Goal: Information Seeking & Learning: Learn about a topic

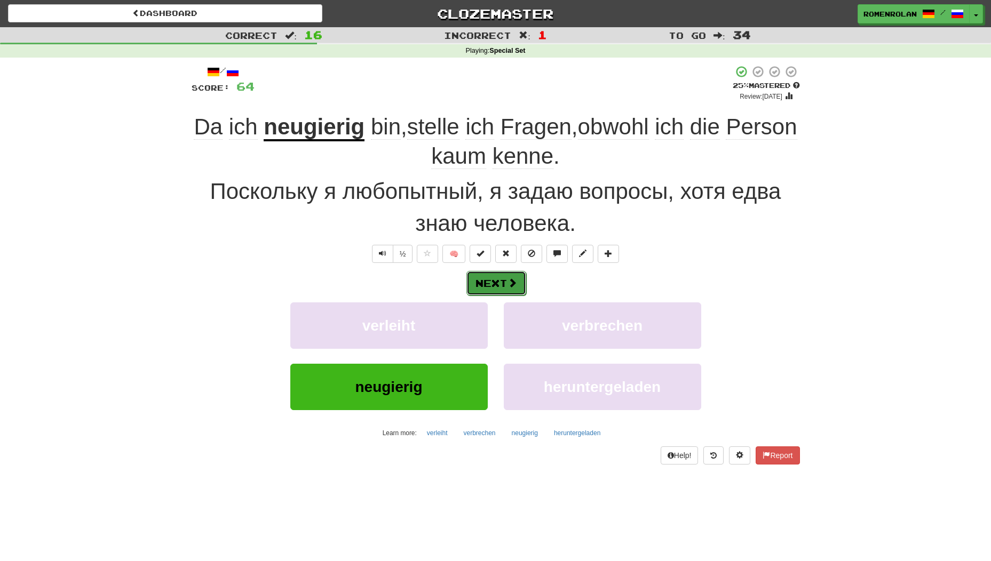
click at [506, 277] on button "Next" at bounding box center [496, 283] width 60 height 25
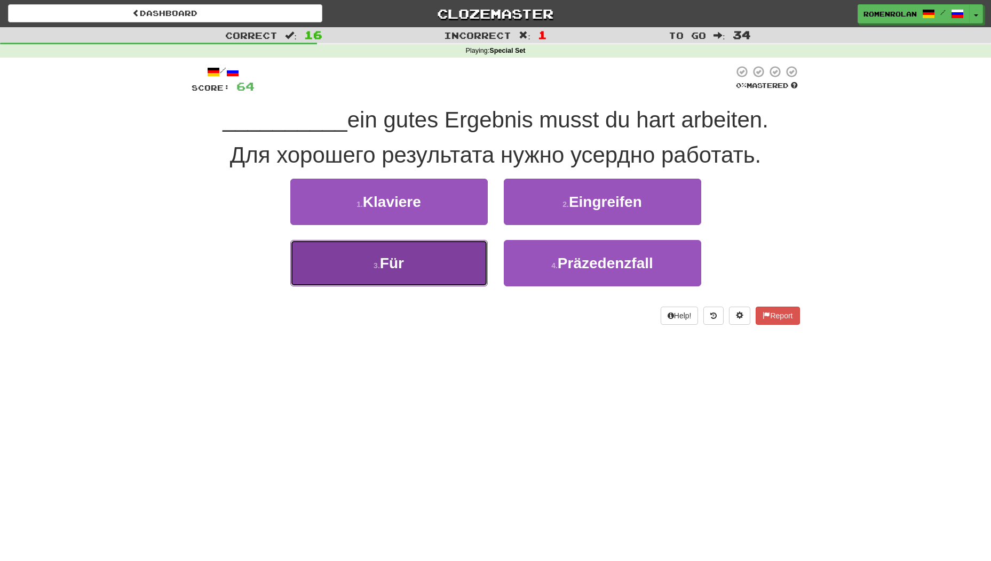
click at [425, 253] on button "3 . Für" at bounding box center [388, 263] width 197 height 46
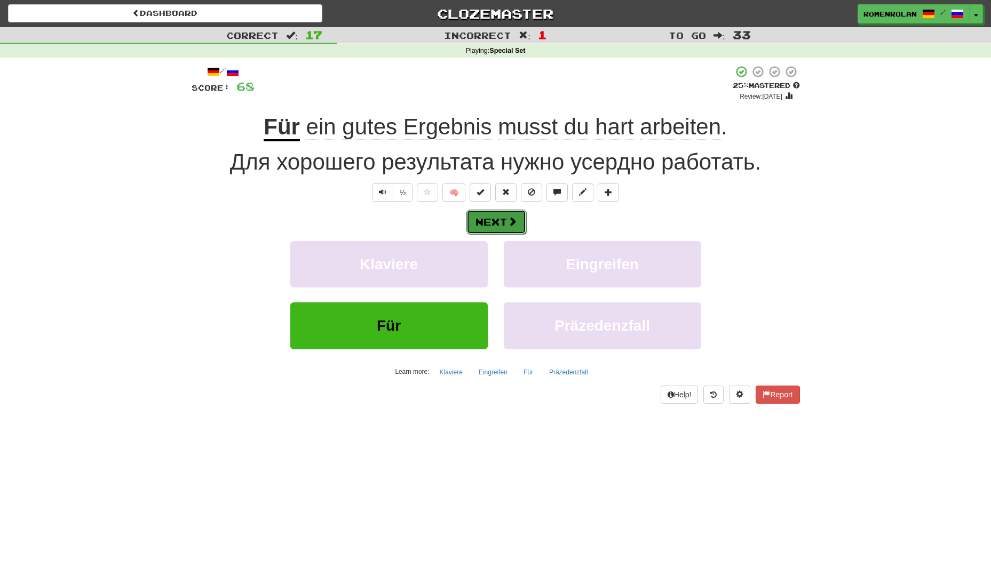
click at [490, 222] on button "Next" at bounding box center [496, 222] width 60 height 25
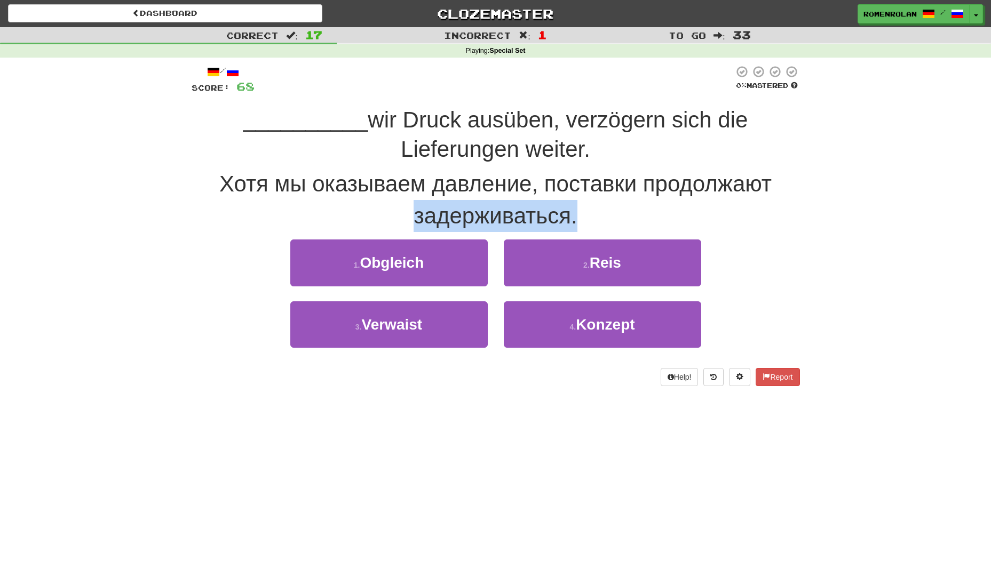
drag, startPoint x: 475, startPoint y: 268, endPoint x: 828, endPoint y: 201, distance: 359.5
click at [828, 201] on div "Correct : 17 Incorrect : 1 To go : 33 Playing : Special Set / Score: 68 0 % Mas…" at bounding box center [495, 214] width 991 height 374
drag, startPoint x: 828, startPoint y: 201, endPoint x: 809, endPoint y: 228, distance: 33.3
click at [809, 228] on div "Correct : 17 Incorrect : 1 To go : 33 Playing : Special Set / Score: 68 0 % Mas…" at bounding box center [495, 214] width 991 height 374
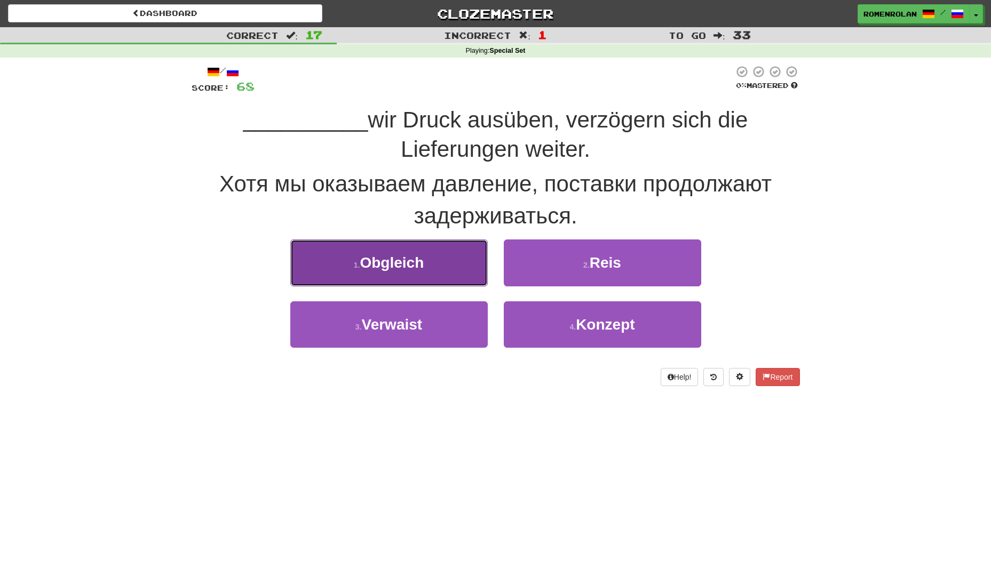
click at [463, 269] on button "1 . Obgleich" at bounding box center [388, 263] width 197 height 46
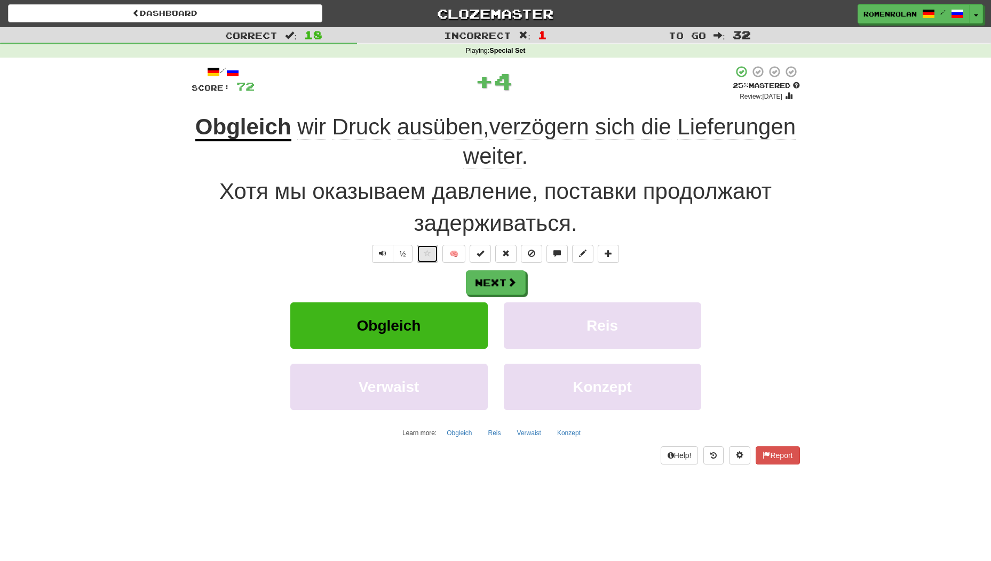
click at [428, 246] on button at bounding box center [427, 254] width 21 height 18
click at [495, 287] on button "Next" at bounding box center [496, 283] width 60 height 25
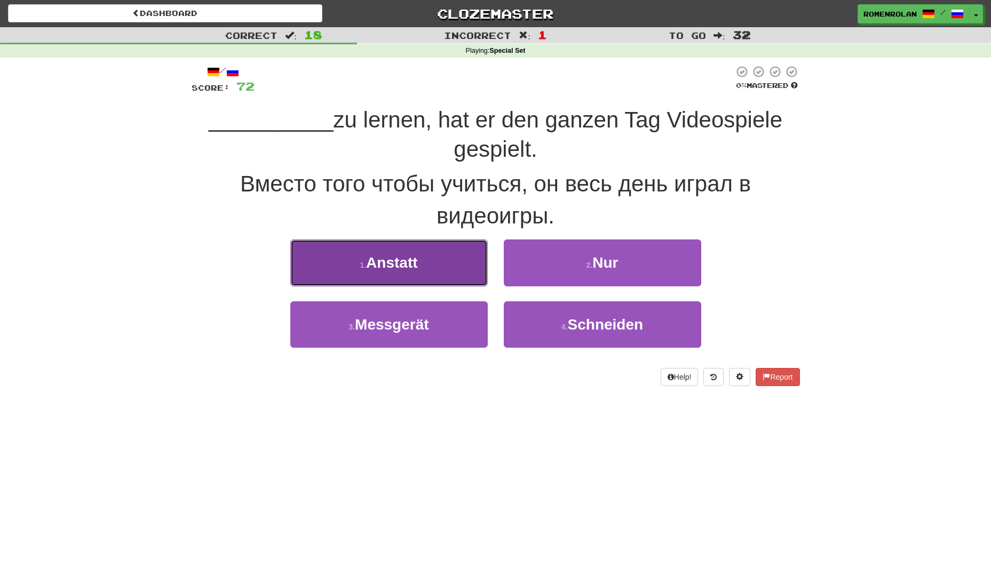
click at [376, 264] on span "Anstatt" at bounding box center [391, 262] width 51 height 17
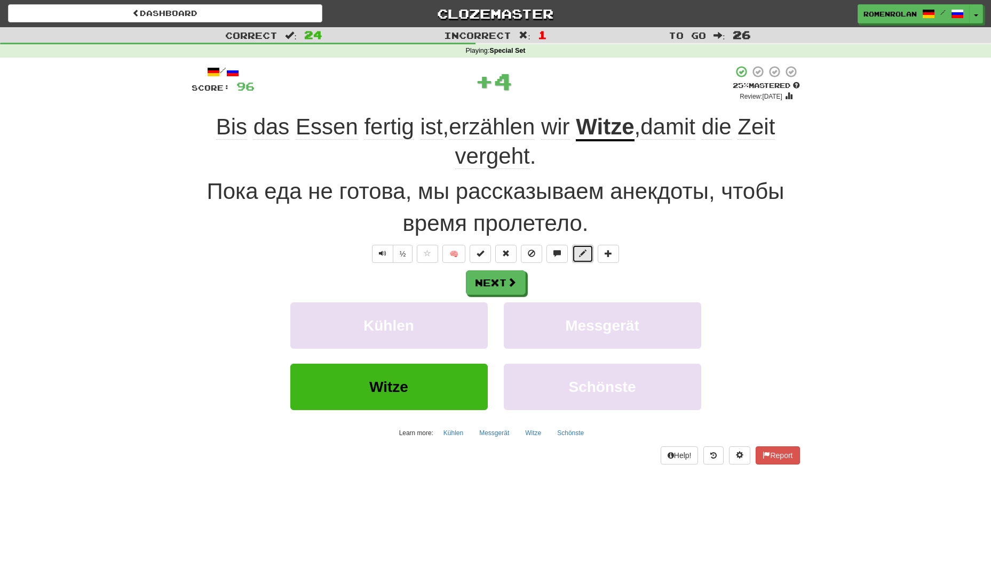
click at [585, 252] on span at bounding box center [582, 253] width 7 height 7
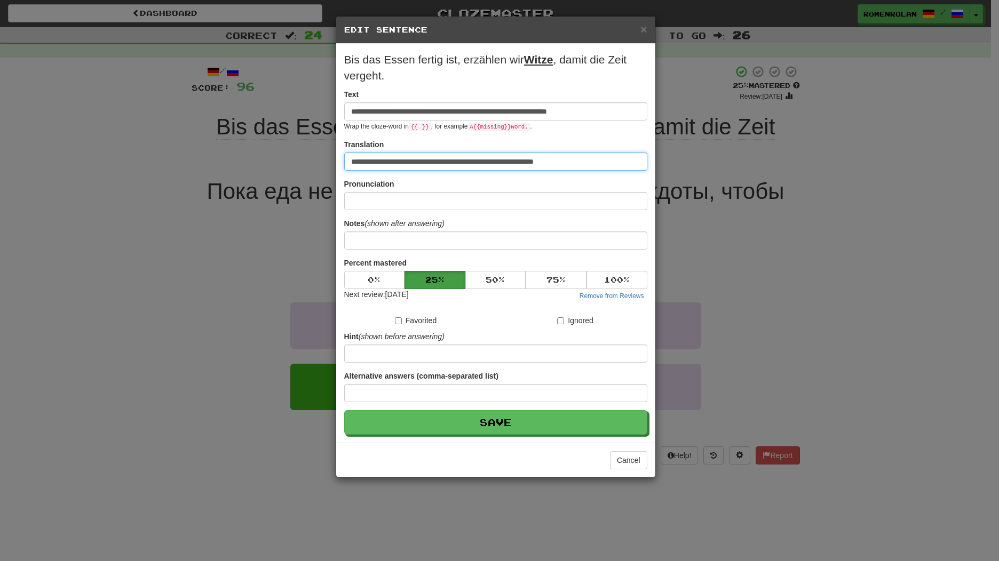
click at [518, 163] on input "**********" at bounding box center [495, 162] width 303 height 18
type input "**********"
click at [344, 410] on button "Save" at bounding box center [495, 422] width 303 height 25
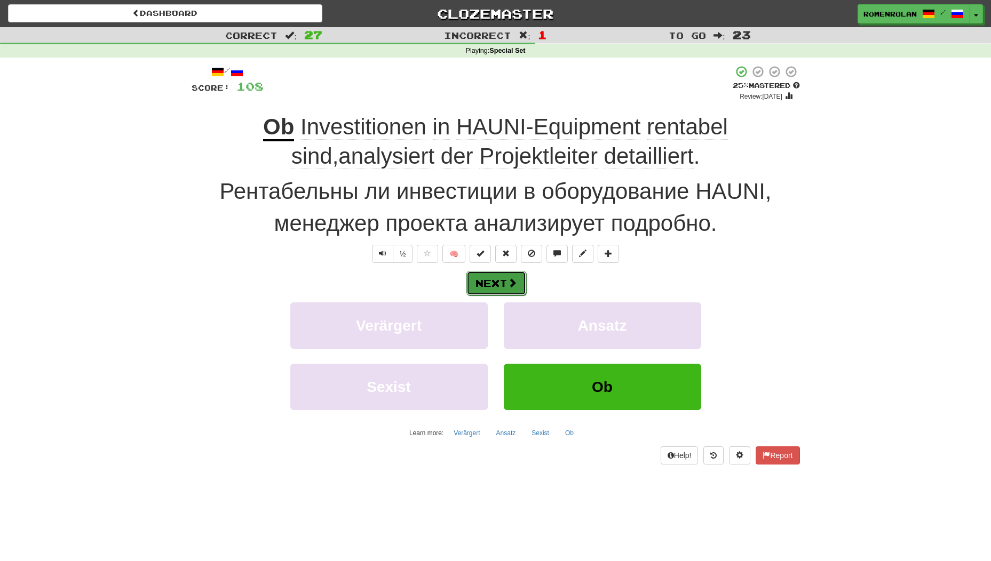
click at [486, 283] on button "Next" at bounding box center [496, 283] width 60 height 25
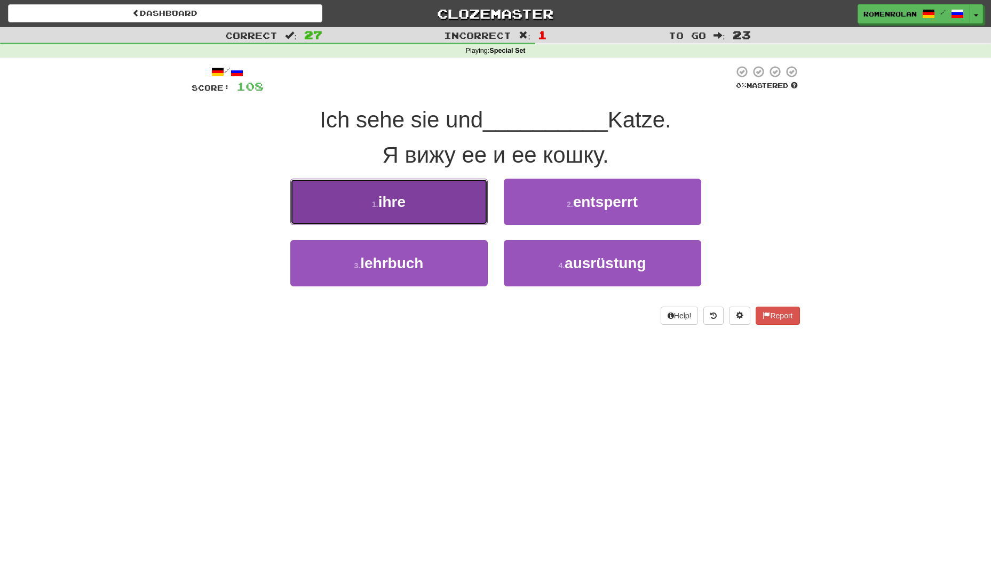
click at [460, 210] on button "1 . ihre" at bounding box center [388, 202] width 197 height 46
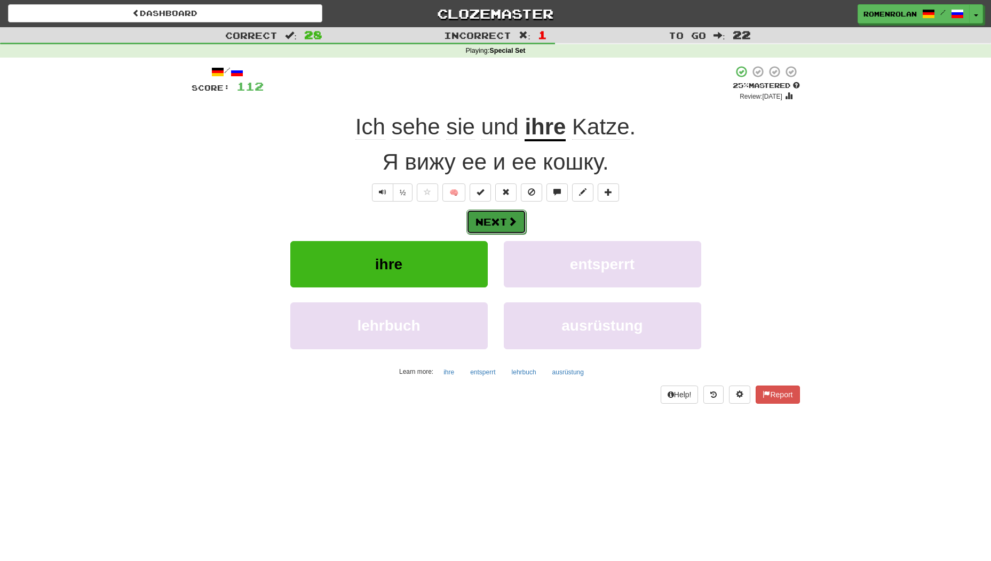
click at [495, 228] on button "Next" at bounding box center [496, 222] width 60 height 25
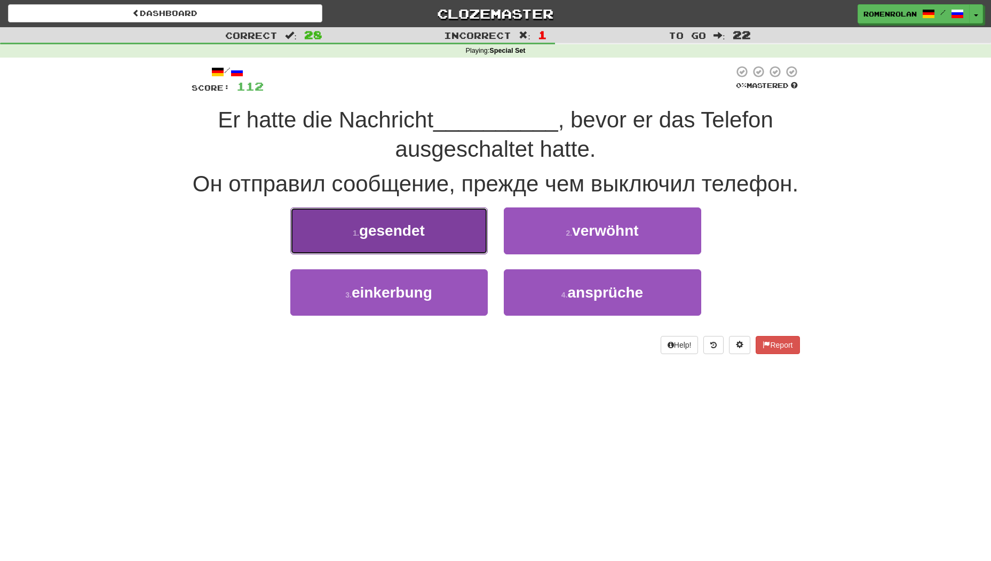
click at [447, 233] on button "1 . gesendet" at bounding box center [388, 231] width 197 height 46
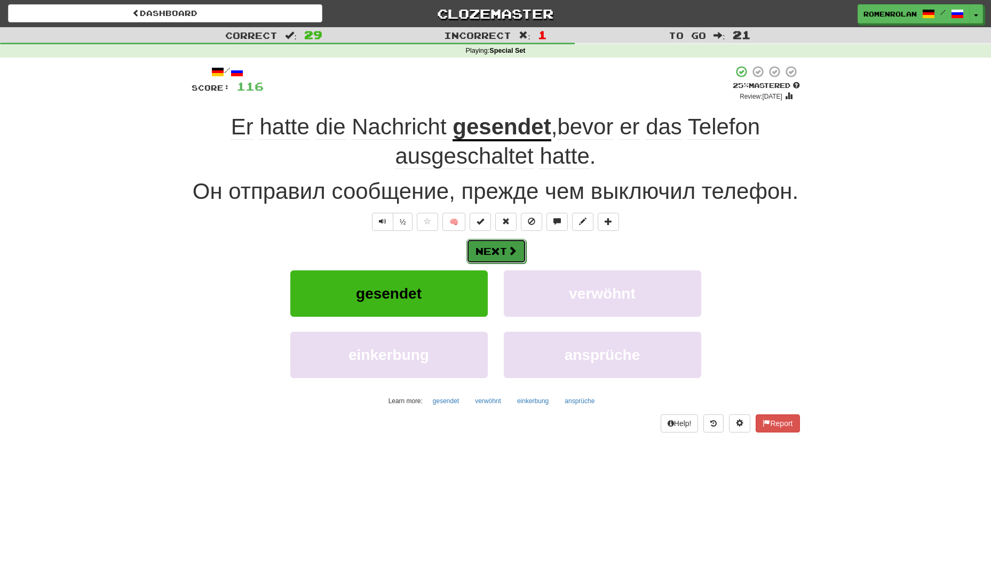
click at [498, 252] on button "Next" at bounding box center [496, 251] width 60 height 25
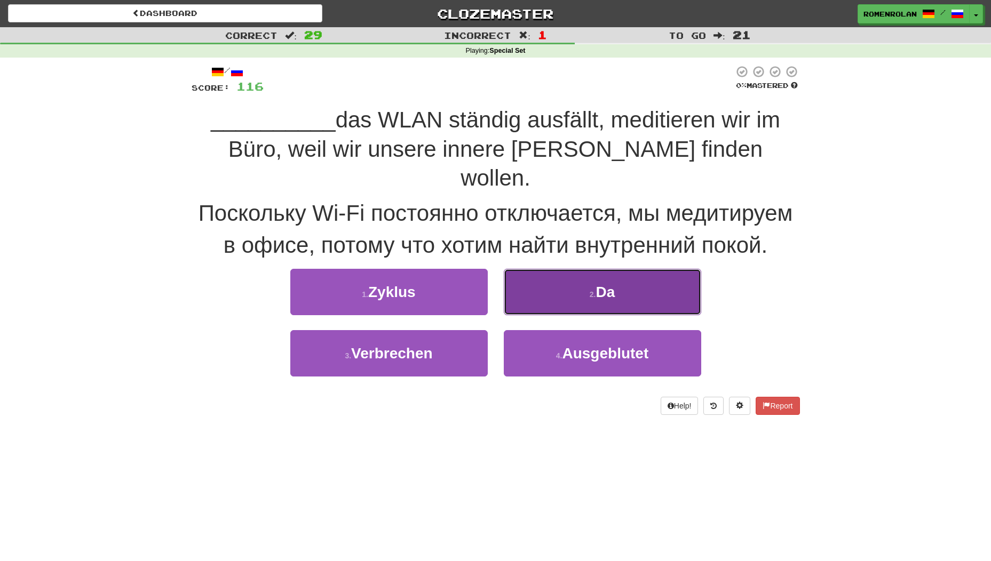
click at [593, 269] on button "2 . Da" at bounding box center [602, 292] width 197 height 46
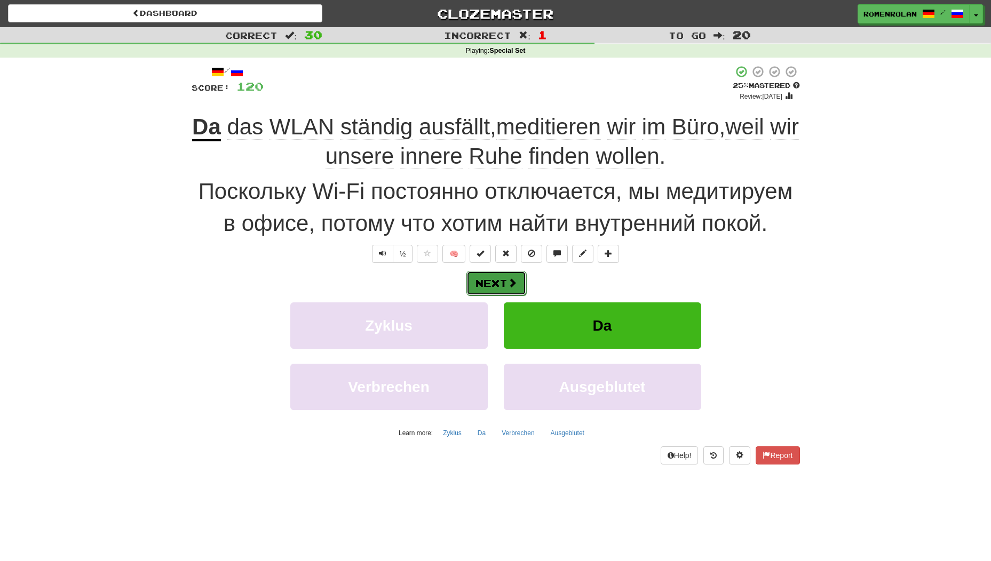
click at [498, 282] on button "Next" at bounding box center [496, 283] width 60 height 25
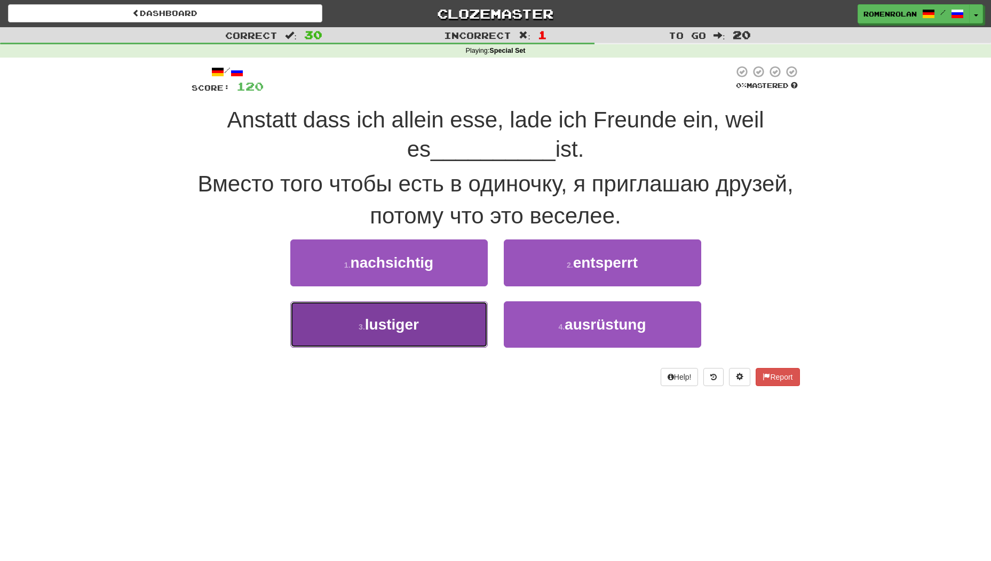
click at [476, 323] on button "3 . lustiger" at bounding box center [388, 324] width 197 height 46
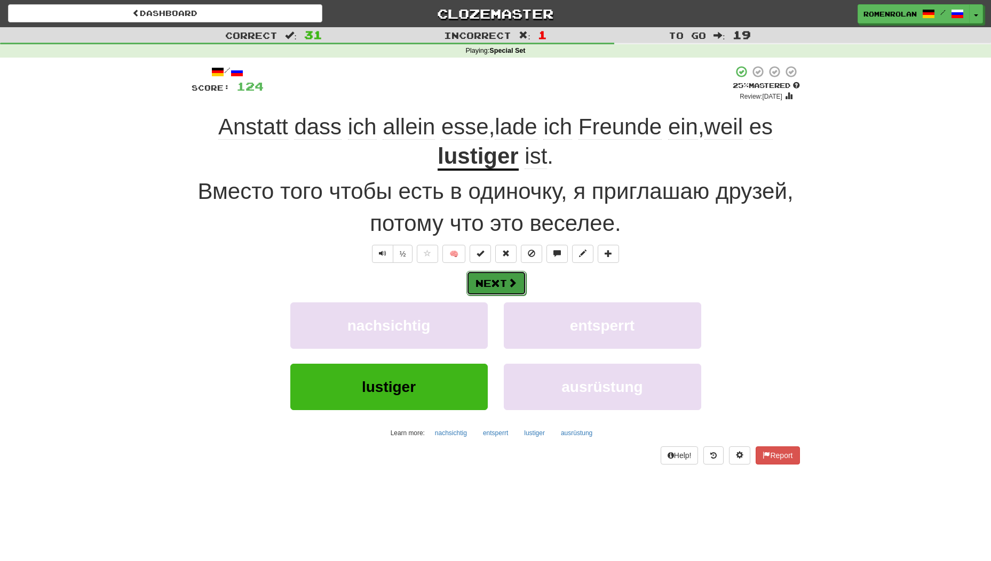
click at [500, 288] on button "Next" at bounding box center [496, 283] width 60 height 25
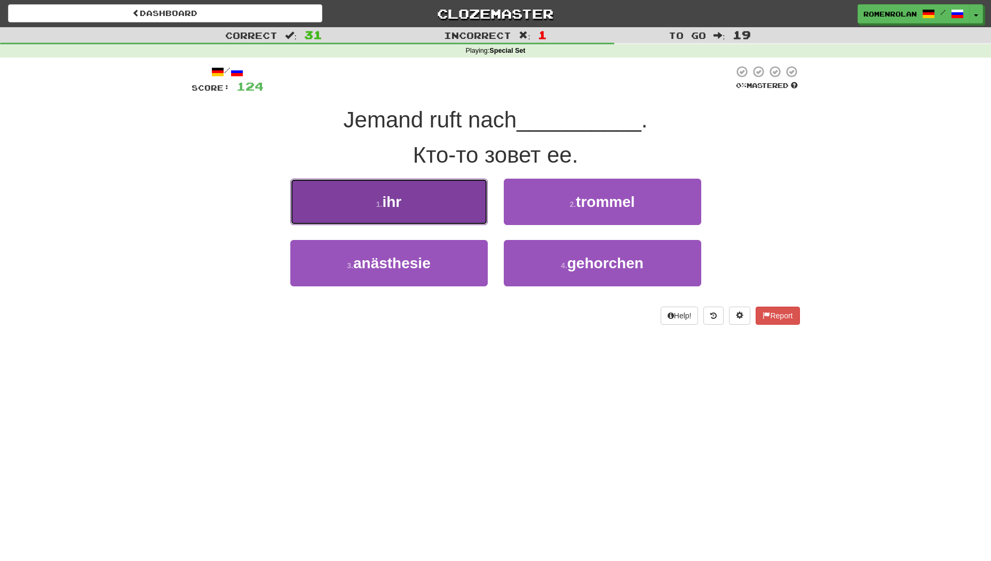
click at [444, 201] on button "1 . ihr" at bounding box center [388, 202] width 197 height 46
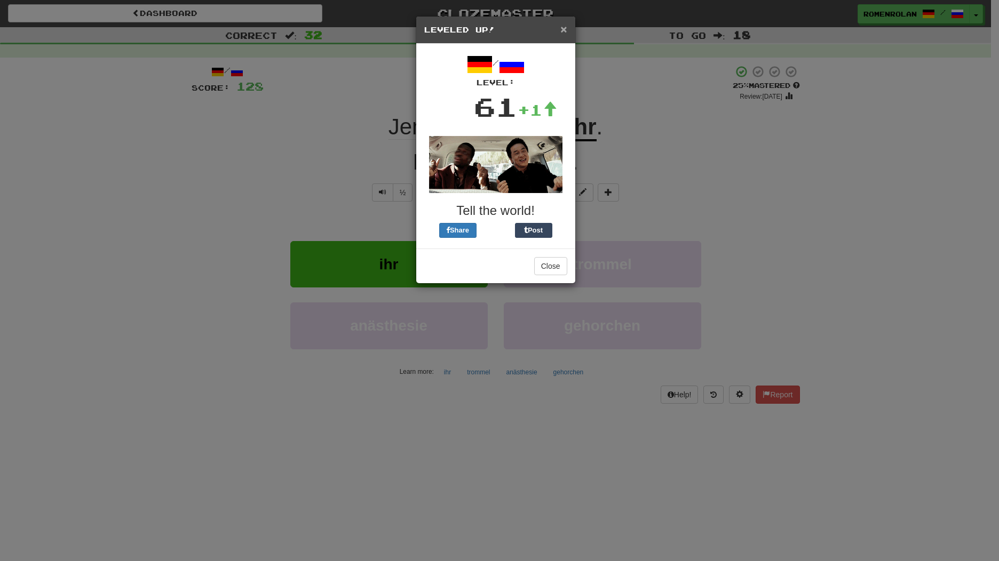
click at [565, 30] on span "×" at bounding box center [563, 29] width 6 height 12
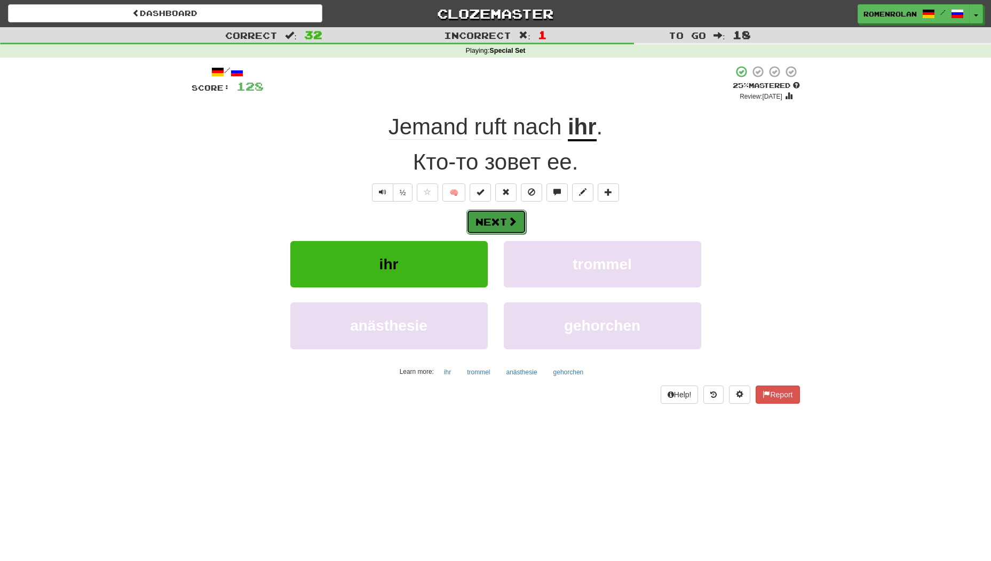
click at [506, 224] on button "Next" at bounding box center [496, 222] width 60 height 25
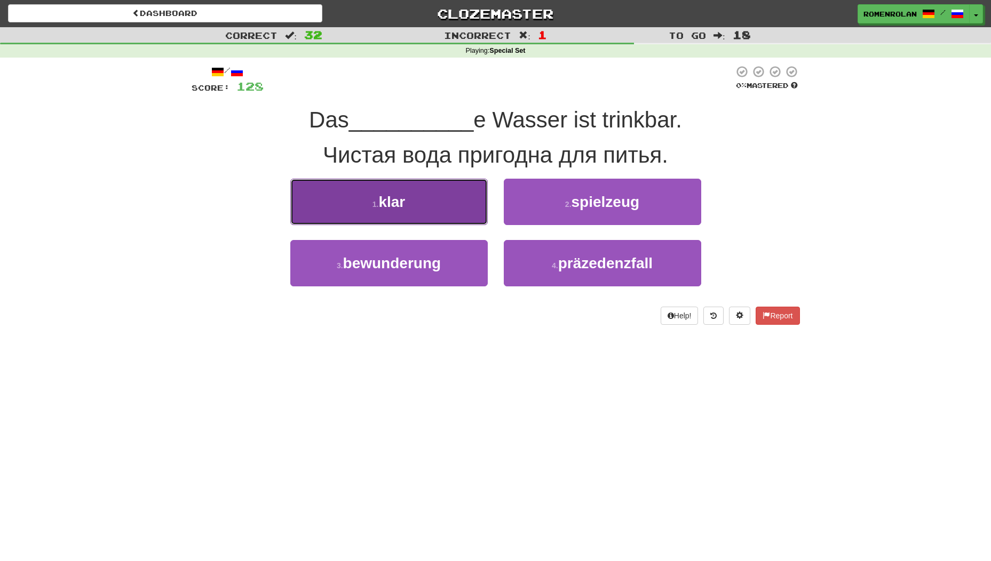
click at [415, 205] on button "1 . klar" at bounding box center [388, 202] width 197 height 46
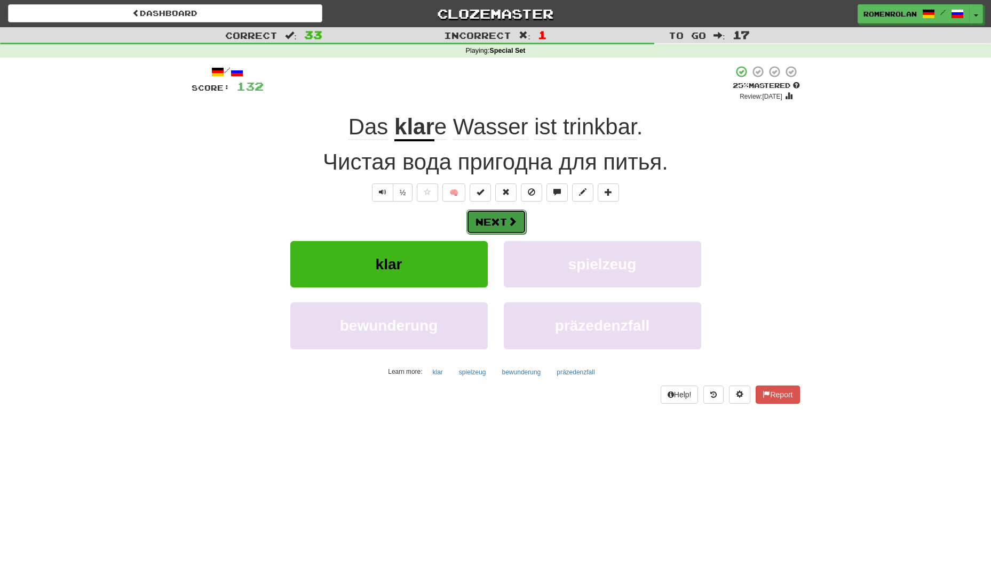
click at [484, 226] on button "Next" at bounding box center [496, 222] width 60 height 25
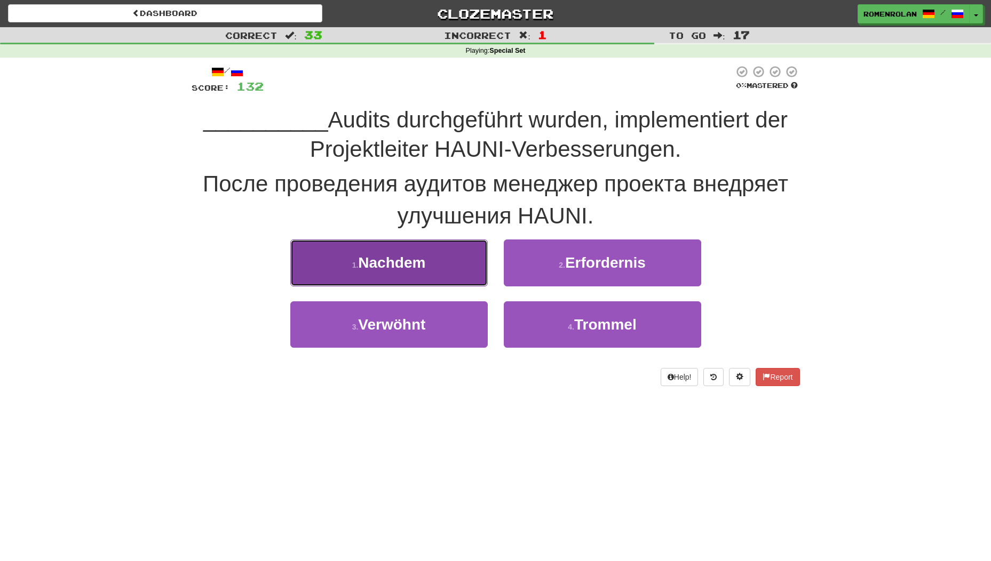
click at [441, 252] on button "1 . Nachdem" at bounding box center [388, 263] width 197 height 46
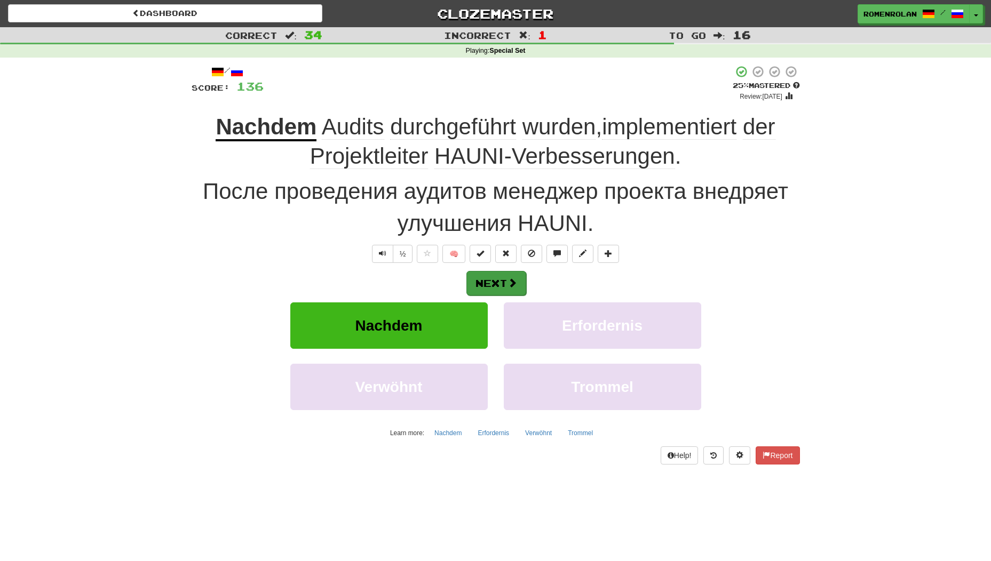
click at [510, 268] on div "/ Score: 136 + 4 25 % Mastered Review: 2025-08-20 Nachdem Audits durchgeführt w…" at bounding box center [496, 265] width 608 height 400
click at [505, 278] on button "Next" at bounding box center [496, 283] width 60 height 25
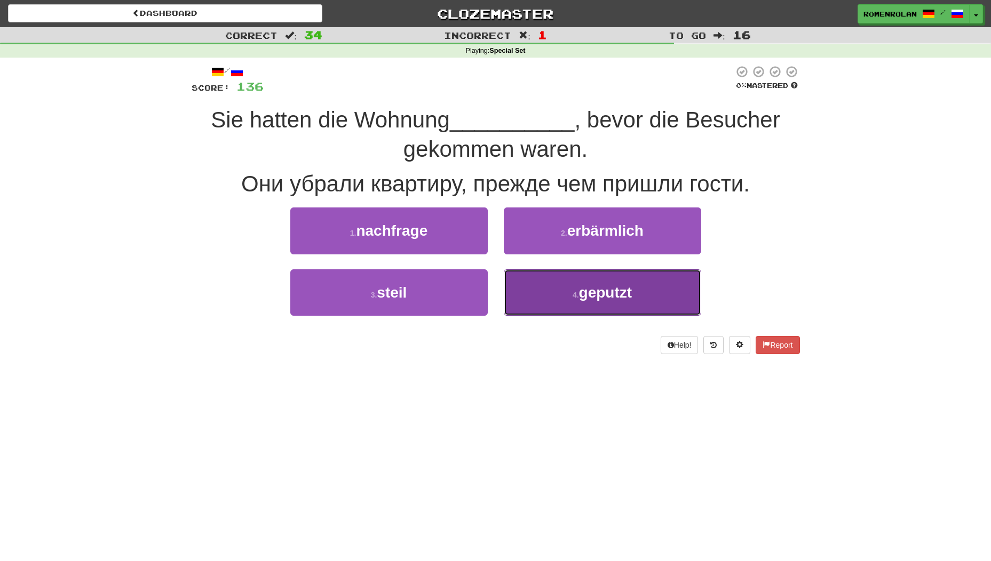
click at [539, 293] on button "4 . geputzt" at bounding box center [602, 292] width 197 height 46
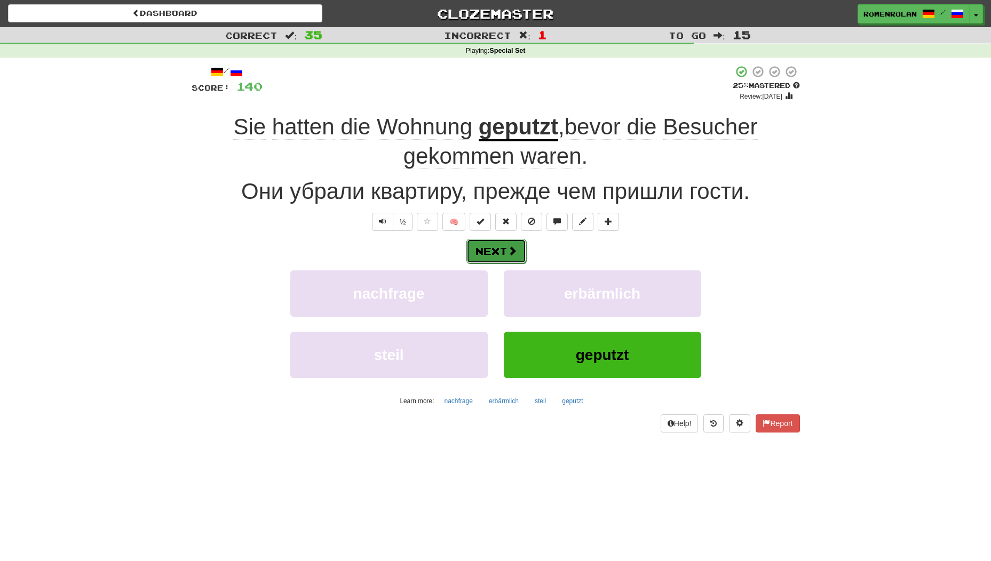
click at [505, 258] on button "Next" at bounding box center [496, 251] width 60 height 25
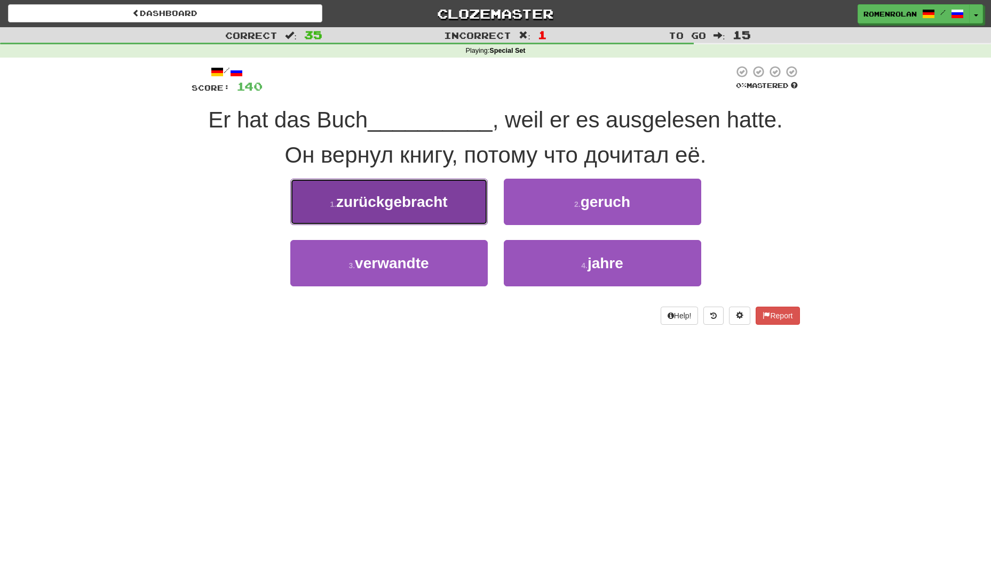
click at [450, 198] on button "1 . zurückgebracht" at bounding box center [388, 202] width 197 height 46
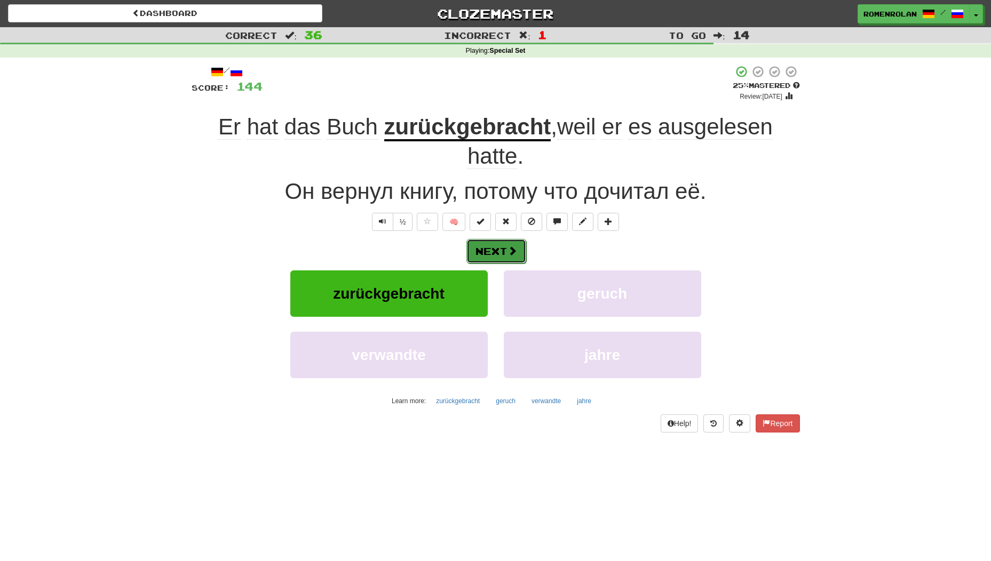
click at [492, 246] on button "Next" at bounding box center [496, 251] width 60 height 25
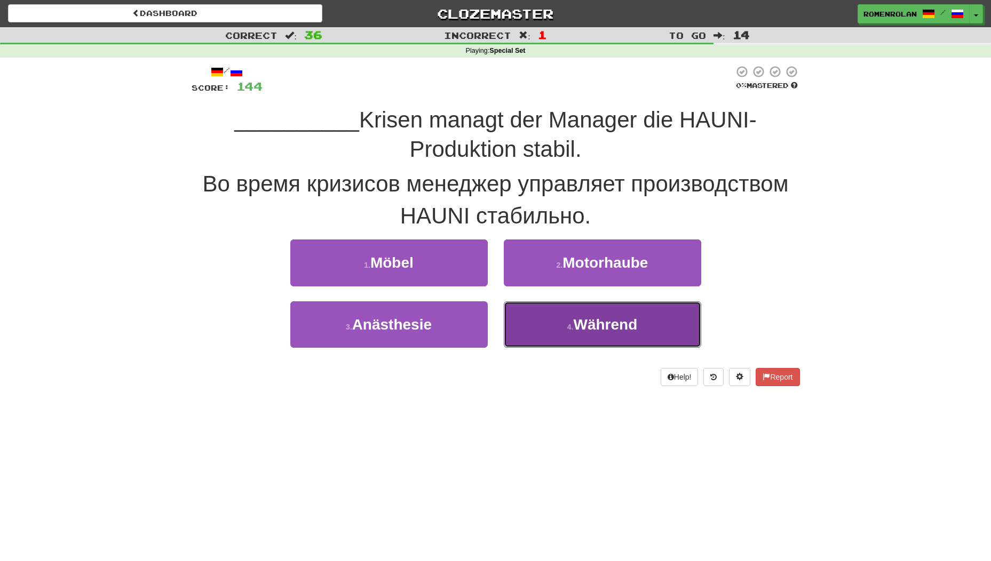
click at [551, 329] on button "4 . Während" at bounding box center [602, 324] width 197 height 46
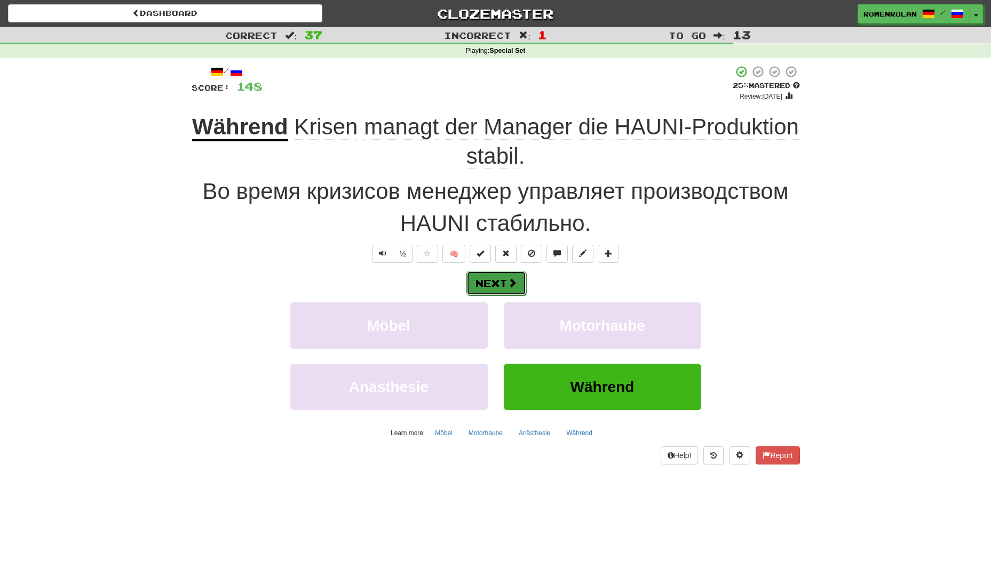
click at [508, 291] on button "Next" at bounding box center [496, 283] width 60 height 25
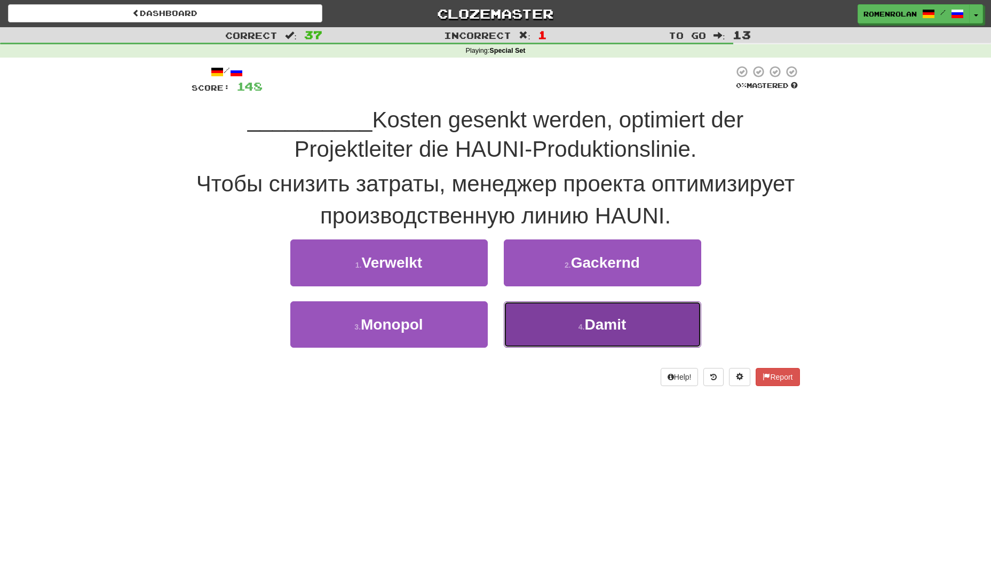
click at [540, 330] on button "4 . Damit" at bounding box center [602, 324] width 197 height 46
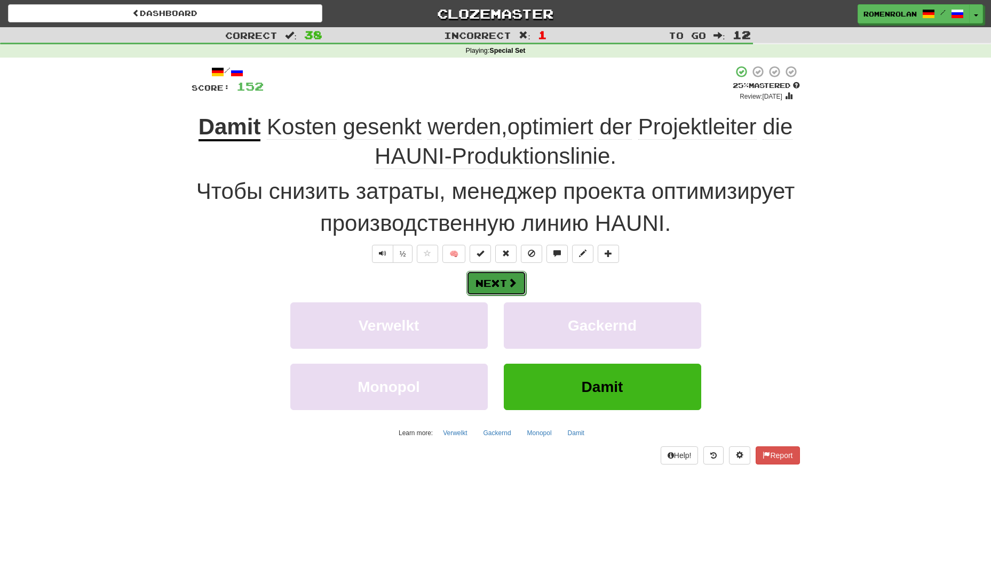
click at [494, 288] on button "Next" at bounding box center [496, 283] width 60 height 25
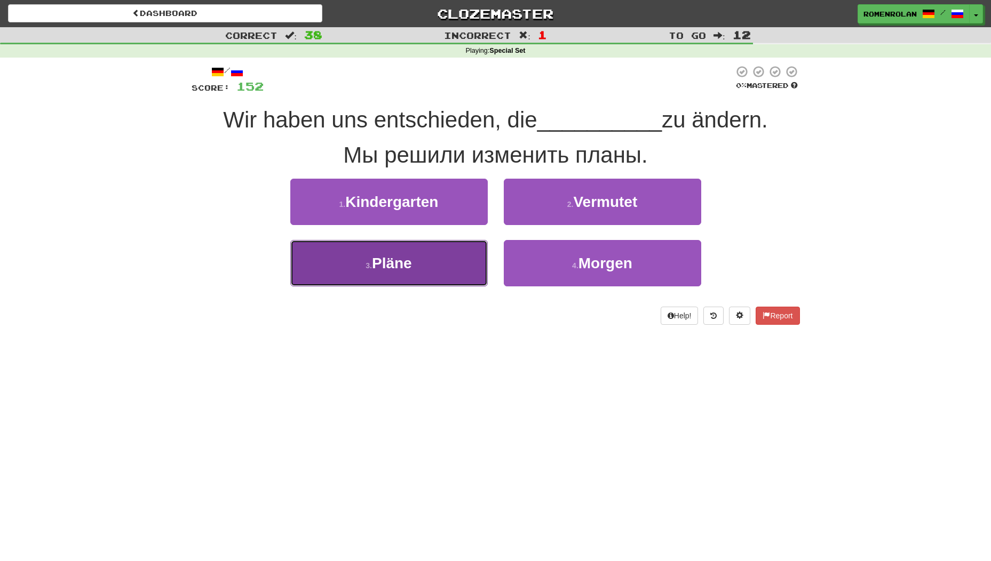
click at [407, 272] on button "3 . Pläne" at bounding box center [388, 263] width 197 height 46
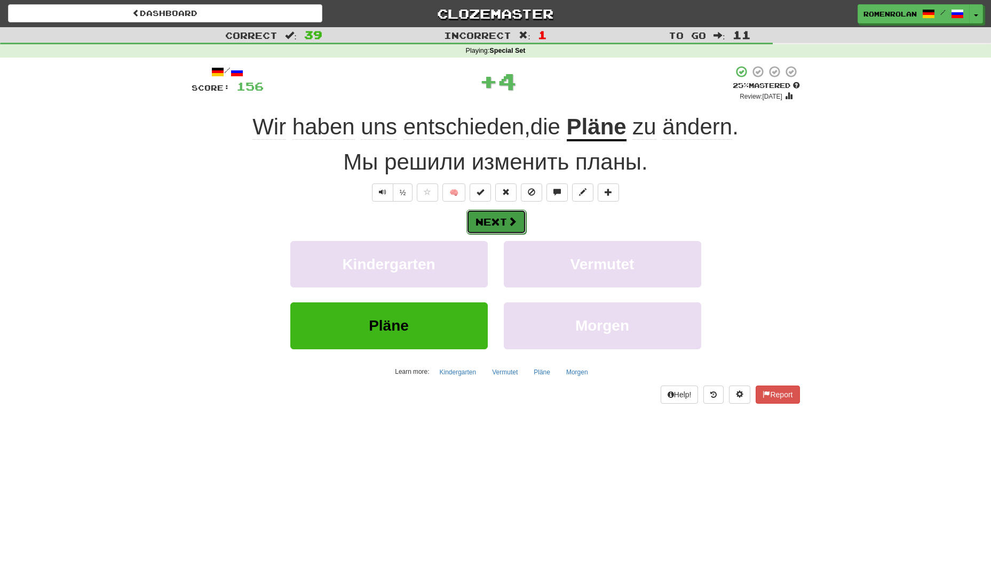
click at [499, 220] on button "Next" at bounding box center [496, 222] width 60 height 25
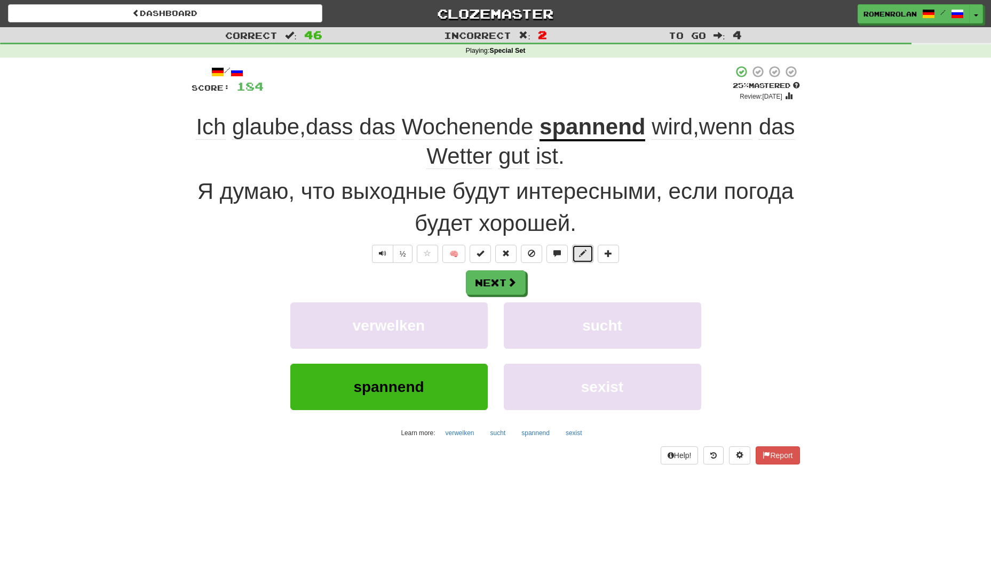
click at [580, 251] on span at bounding box center [582, 253] width 7 height 7
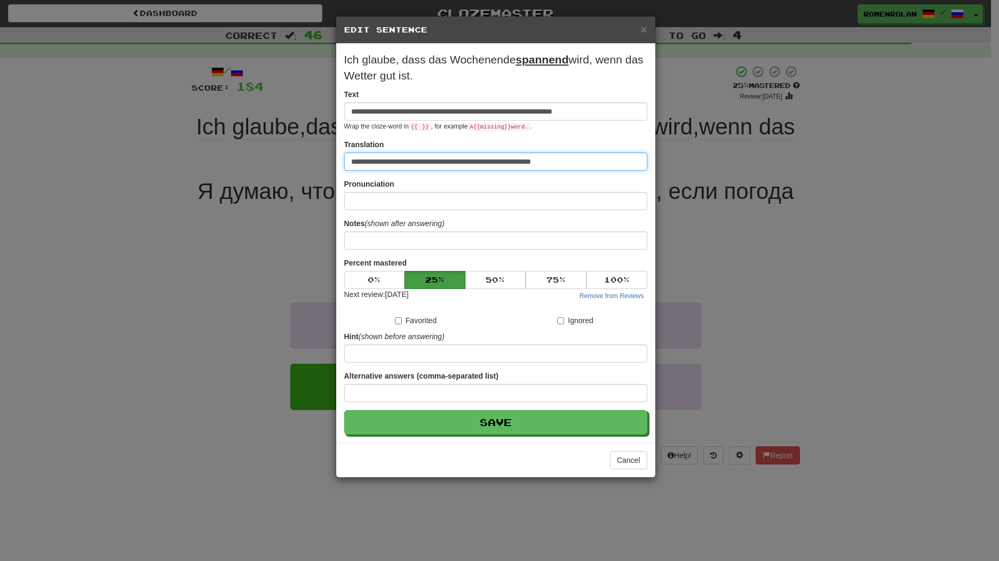
click at [503, 161] on input "**********" at bounding box center [495, 162] width 303 height 18
type input "**********"
click at [344, 410] on button "Save" at bounding box center [495, 422] width 303 height 25
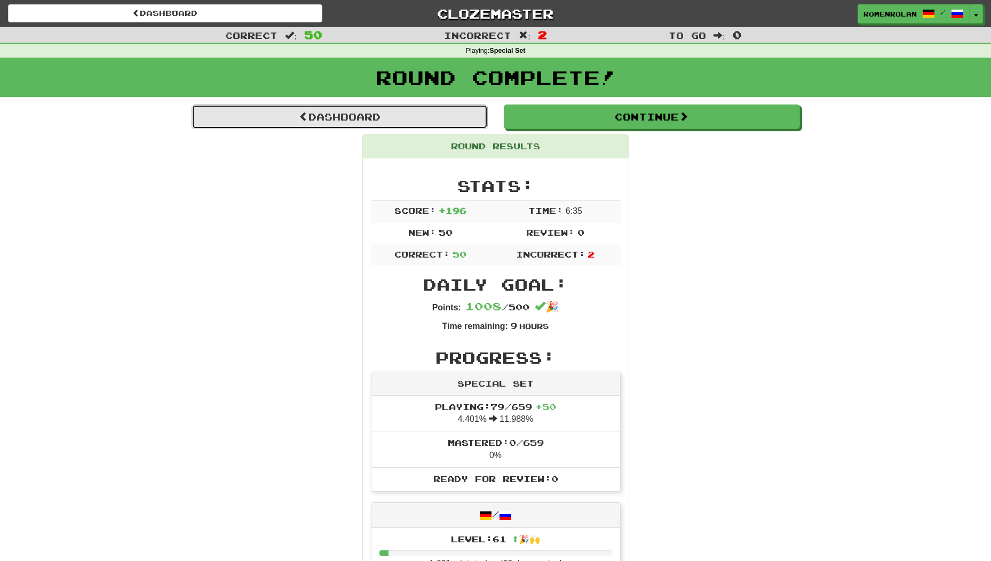
click at [404, 115] on link "Dashboard" at bounding box center [340, 117] width 296 height 25
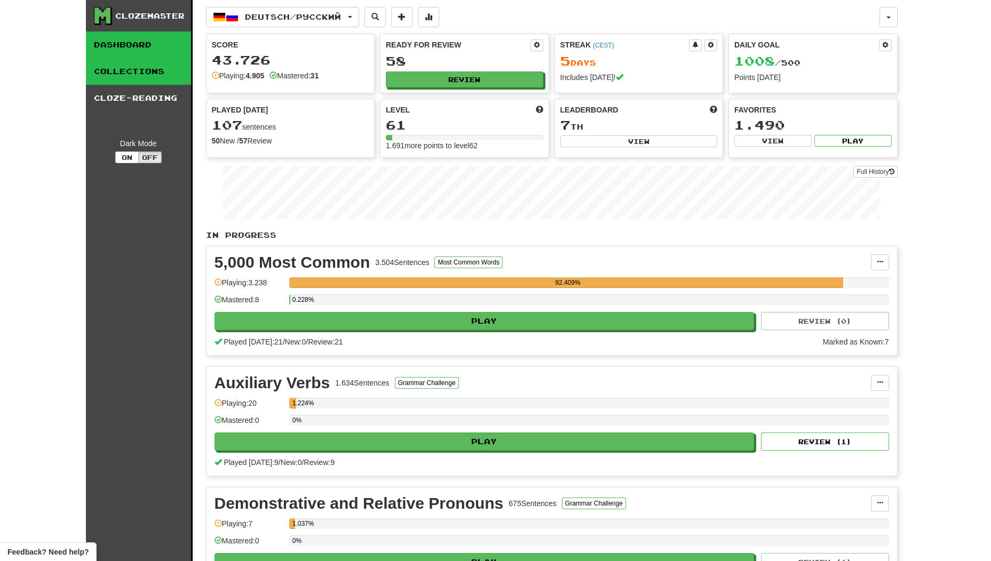
click at [137, 76] on link "Collections" at bounding box center [138, 71] width 105 height 27
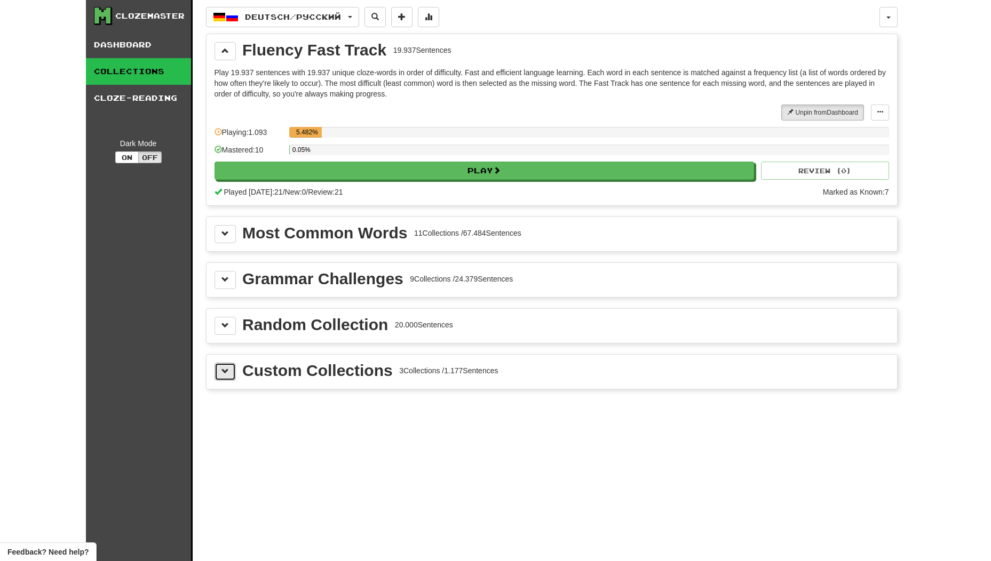
click at [214, 367] on button at bounding box center [224, 372] width 21 height 18
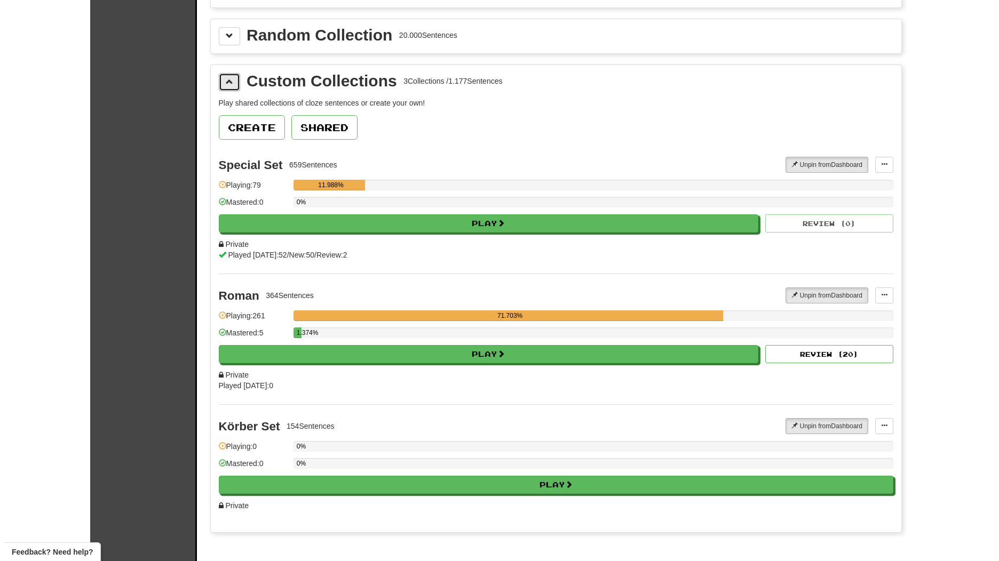
scroll to position [267, 0]
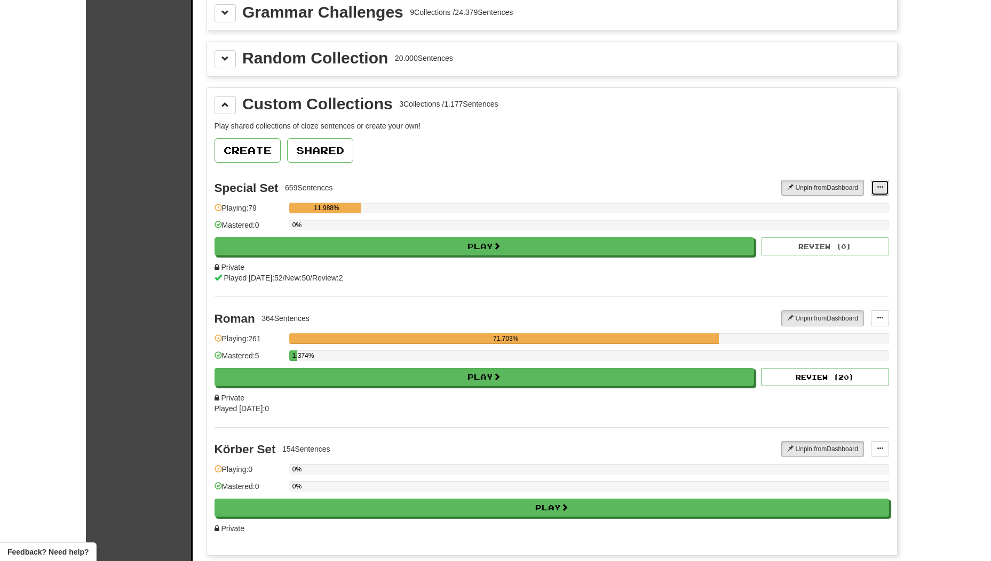
click at [876, 185] on span at bounding box center [879, 187] width 6 height 6
click at [862, 204] on span "Add Sentences" at bounding box center [838, 207] width 51 height 9
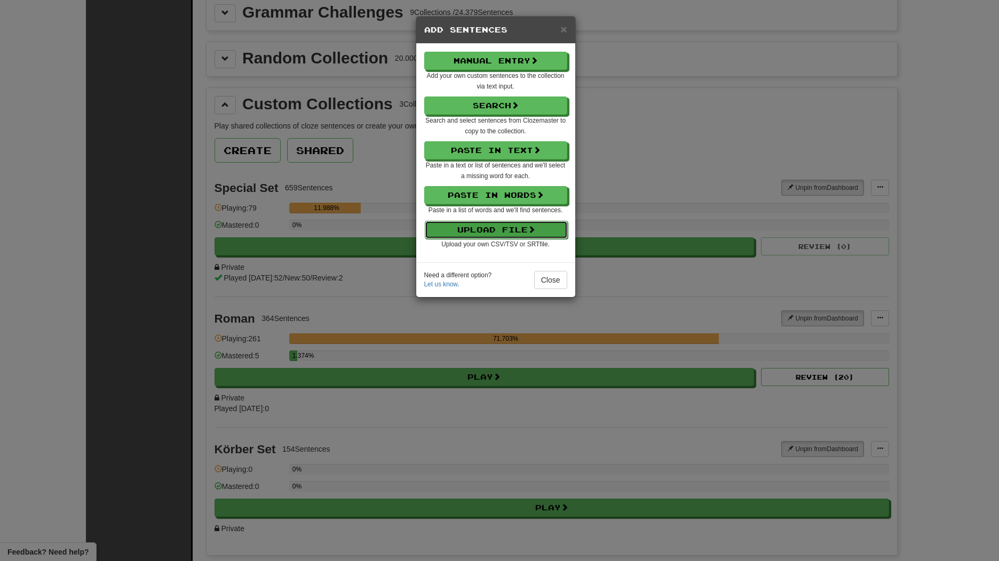
click at [472, 235] on button "Upload File" at bounding box center [496, 230] width 143 height 18
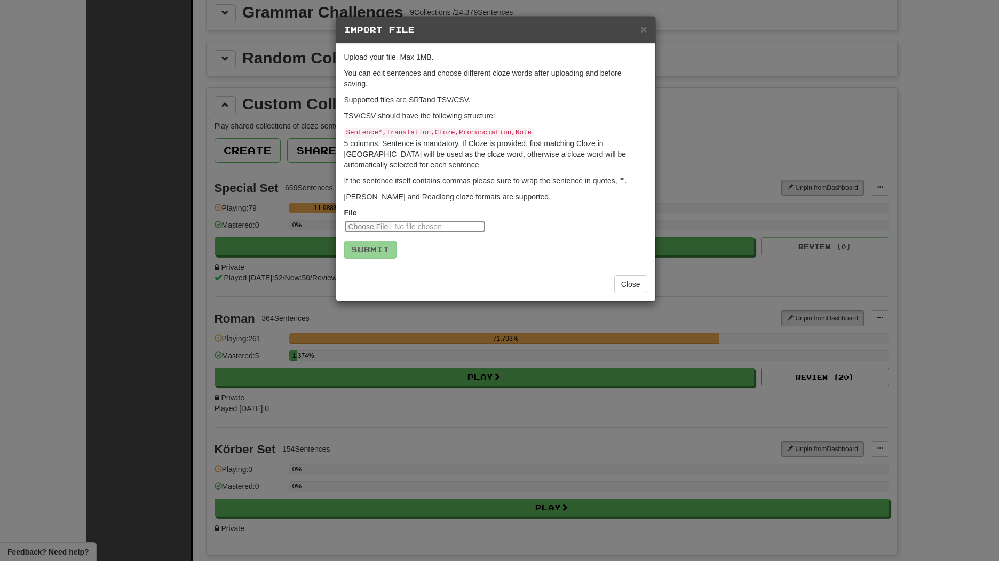
click at [392, 222] on input "file" at bounding box center [414, 227] width 141 height 12
type input "**********"
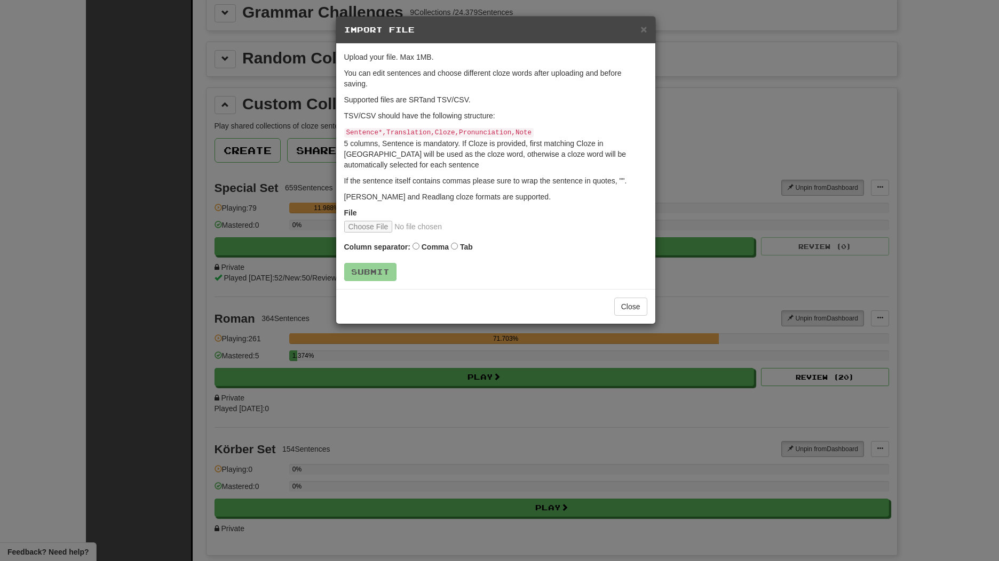
click at [470, 245] on label "Tab" at bounding box center [466, 247] width 13 height 11
click at [378, 273] on button "Submit" at bounding box center [371, 273] width 52 height 18
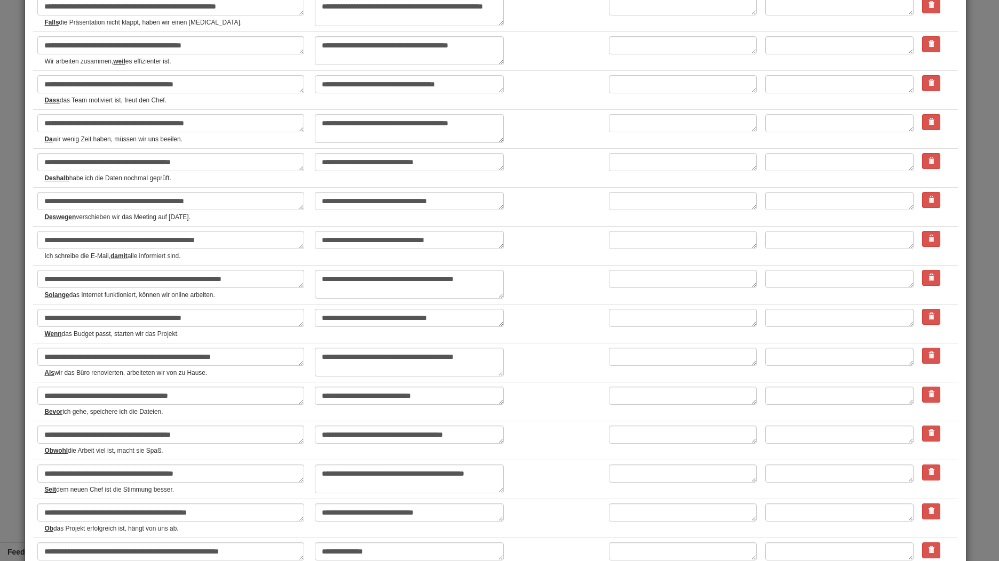
scroll to position [1004, 0]
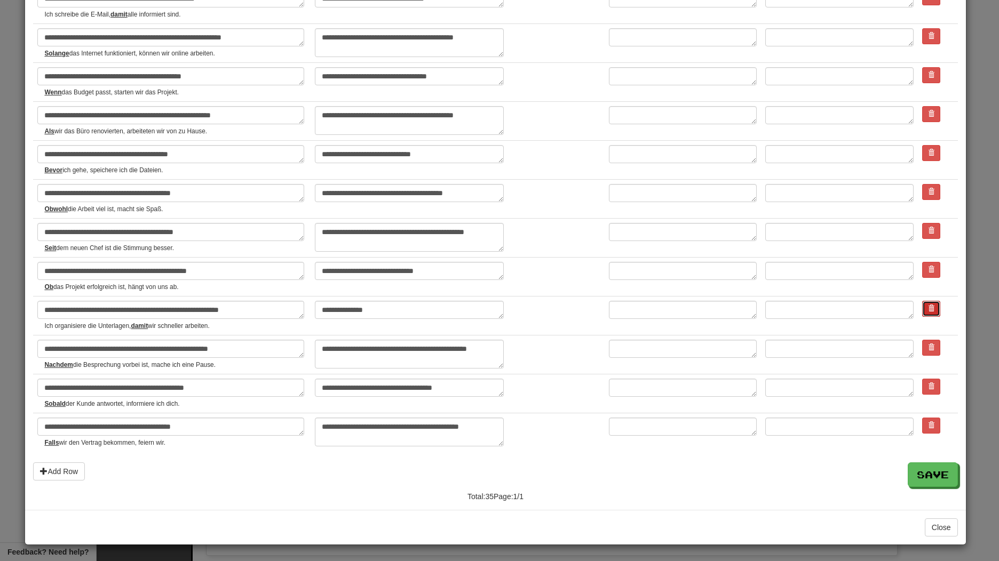
click at [922, 308] on button at bounding box center [931, 309] width 18 height 16
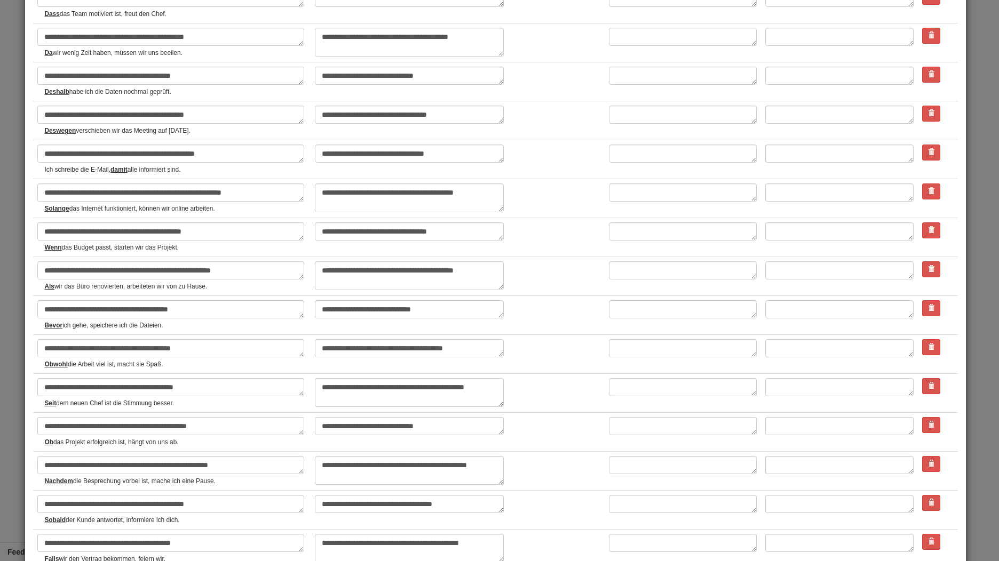
scroll to position [965, 0]
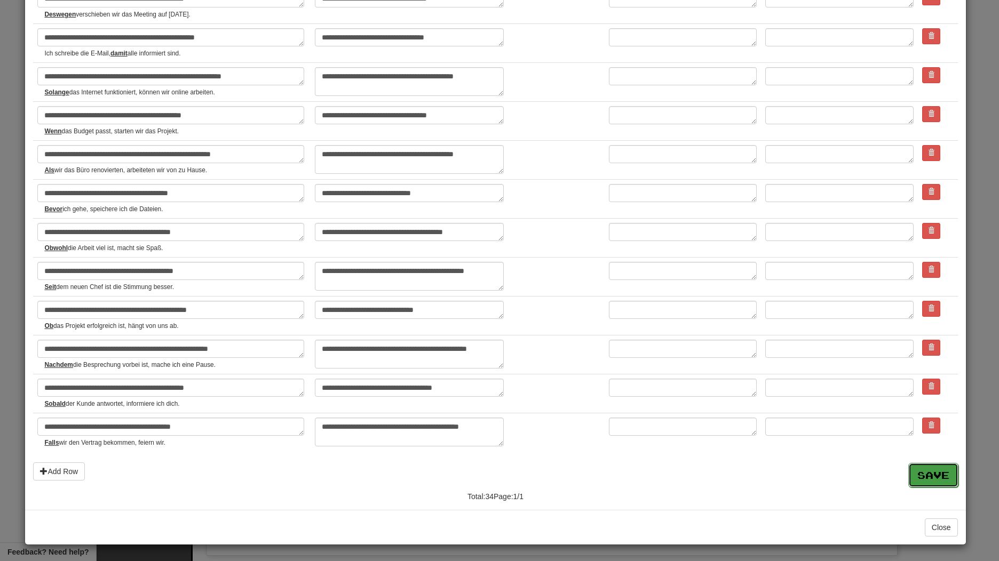
click at [924, 471] on button "Save" at bounding box center [933, 475] width 50 height 25
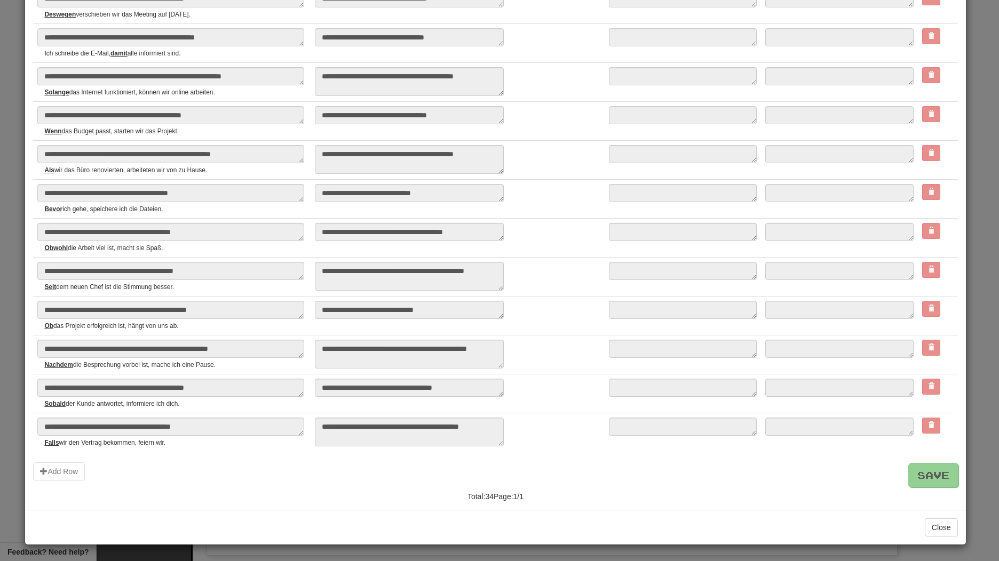
type textarea "*"
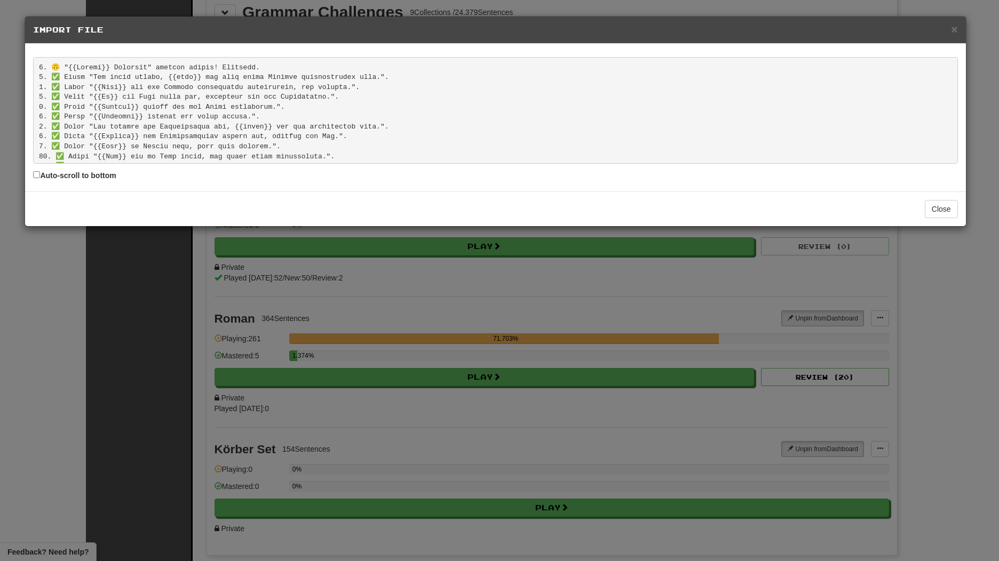
scroll to position [259, 0]
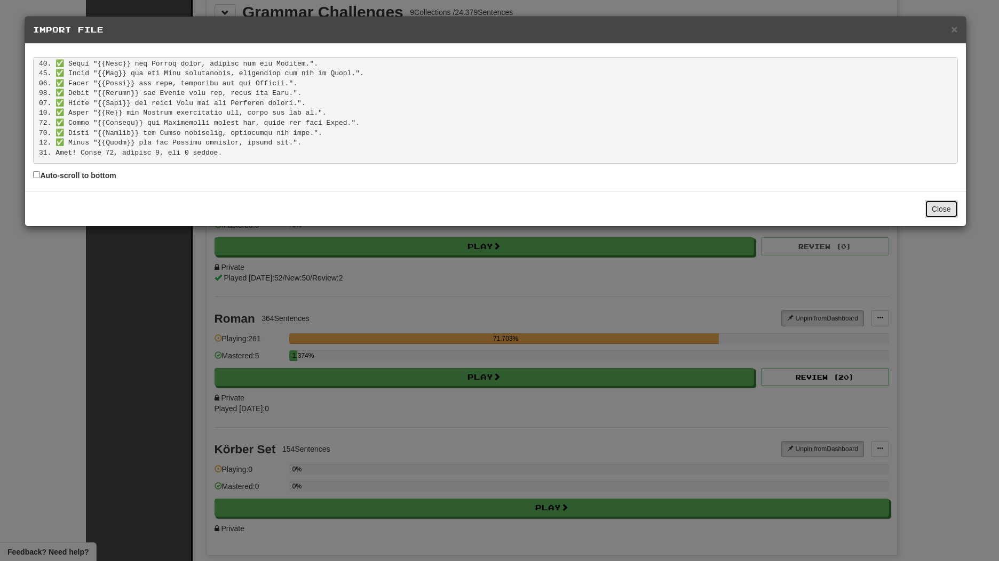
click at [940, 211] on button "Close" at bounding box center [940, 209] width 33 height 18
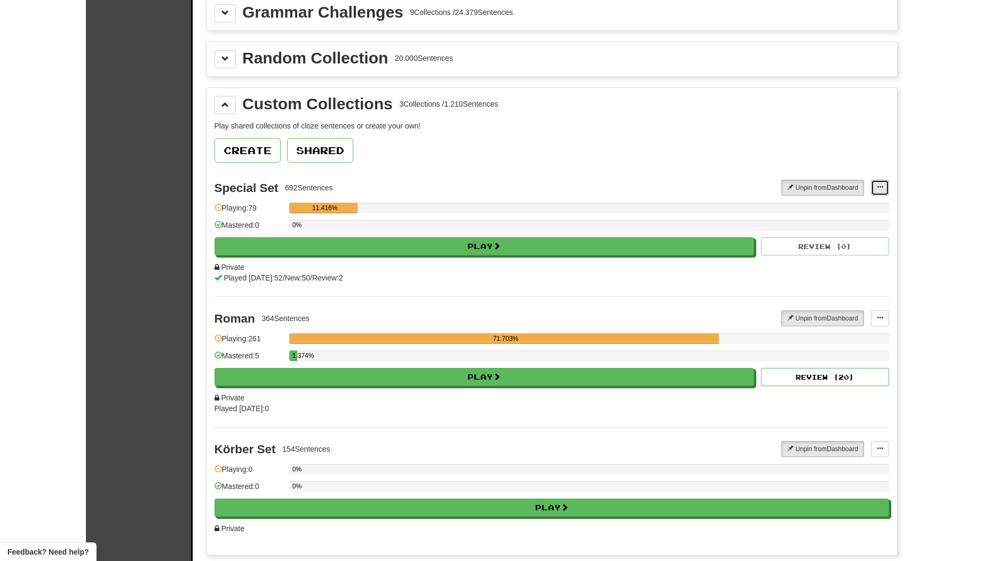
click at [876, 190] on button at bounding box center [880, 188] width 18 height 16
click at [858, 206] on span "Add Sentences" at bounding box center [838, 207] width 51 height 9
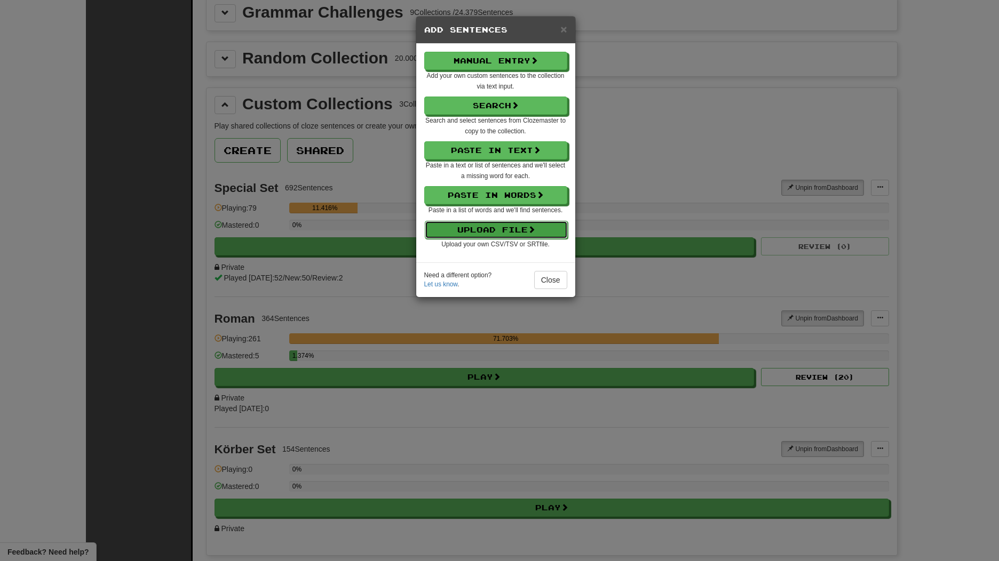
click at [539, 237] on button "Upload File" at bounding box center [496, 230] width 143 height 18
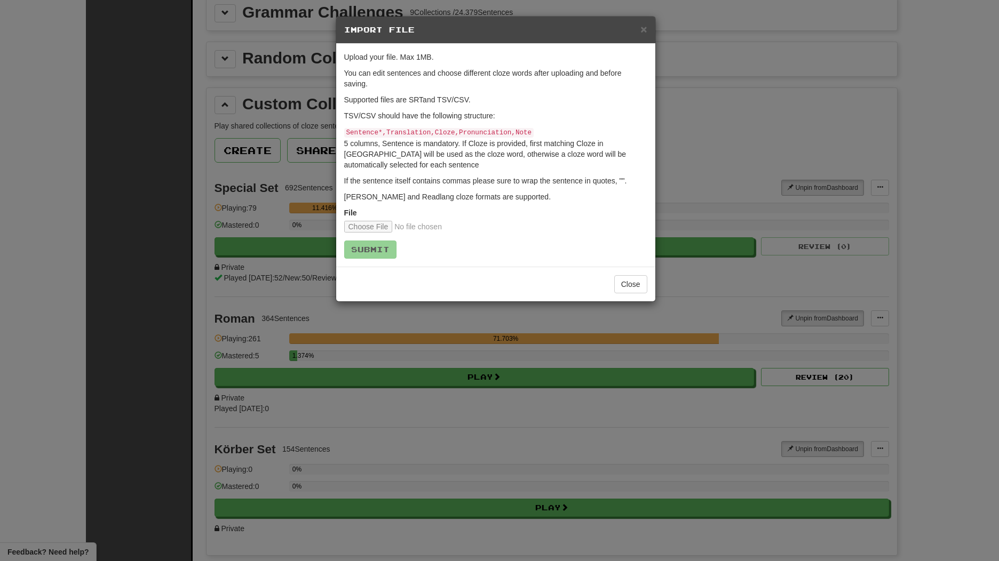
click at [377, 209] on div "File" at bounding box center [495, 220] width 303 height 25
click at [381, 221] on input "file" at bounding box center [414, 227] width 141 height 12
type input "**********"
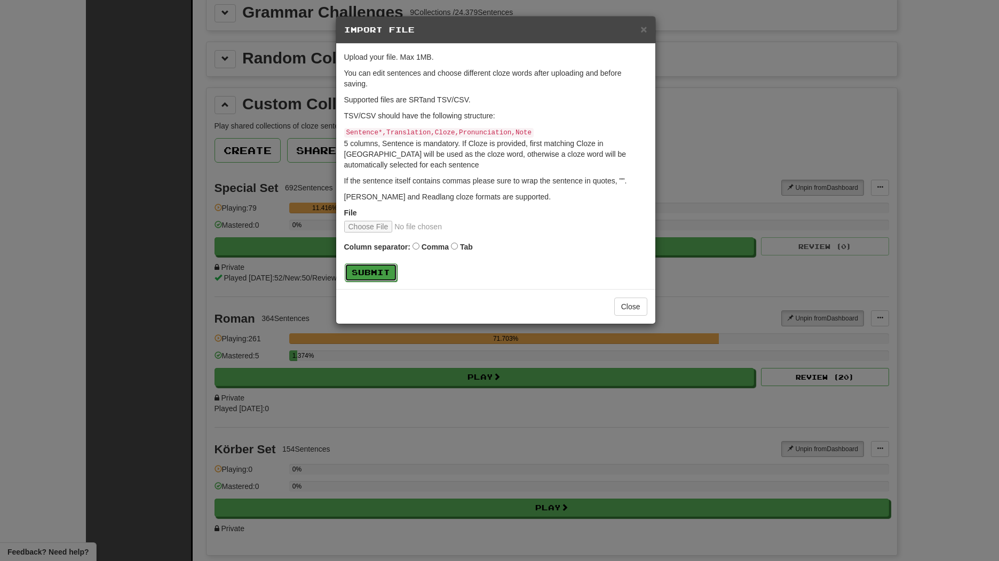
click at [358, 275] on button "Submit" at bounding box center [371, 273] width 52 height 18
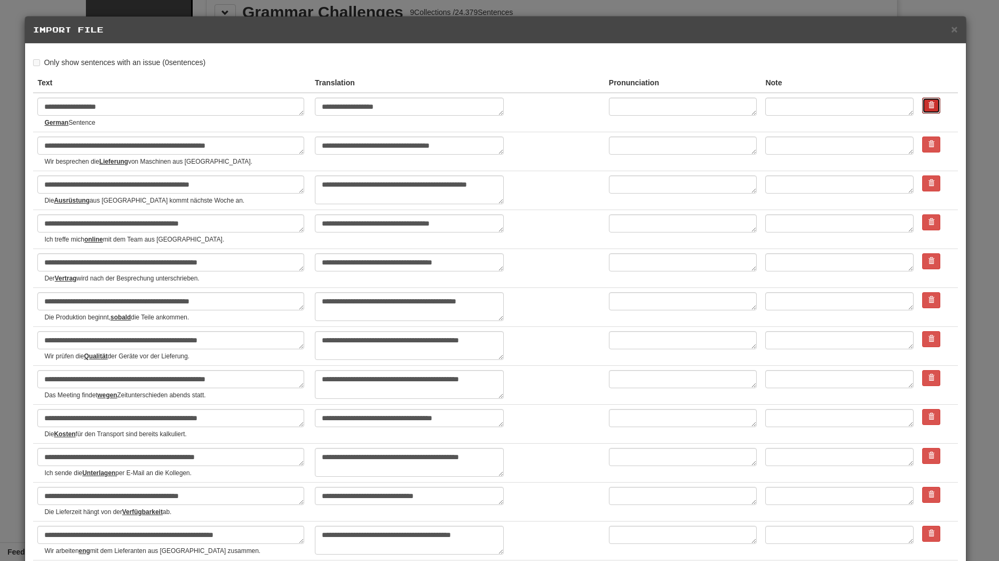
drag, startPoint x: 910, startPoint y: 107, endPoint x: 545, endPoint y: 39, distance: 371.1
click at [928, 107] on span at bounding box center [931, 105] width 6 height 6
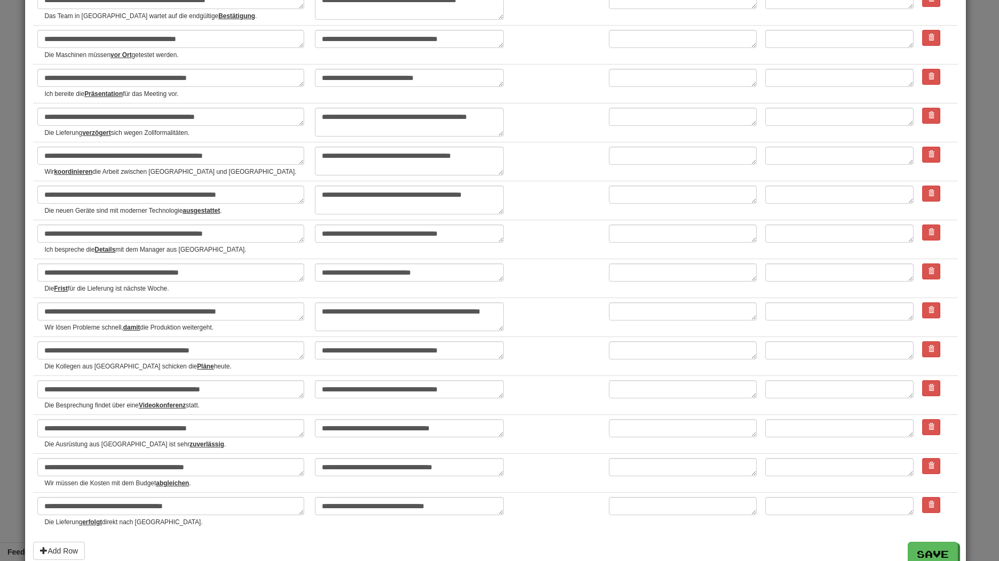
scroll to position [615, 0]
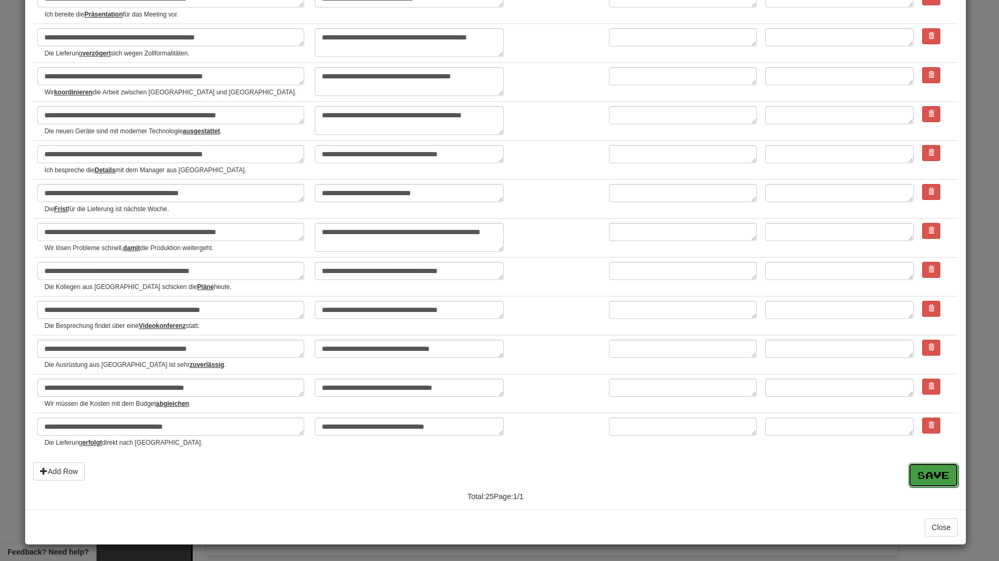
click at [924, 477] on button "Save" at bounding box center [933, 475] width 50 height 25
type textarea "*"
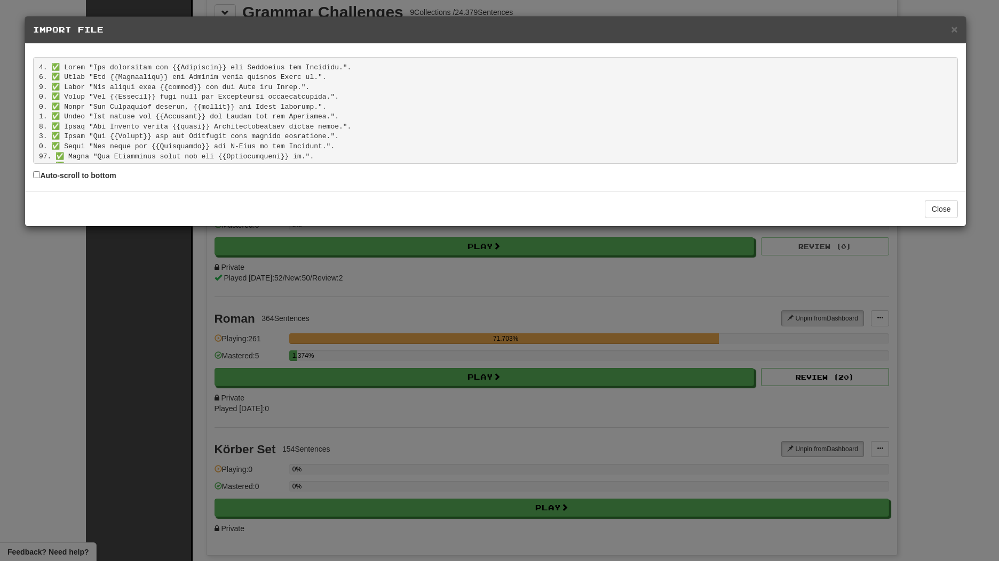
scroll to position [170, 0]
click at [948, 212] on button "Close" at bounding box center [940, 209] width 33 height 18
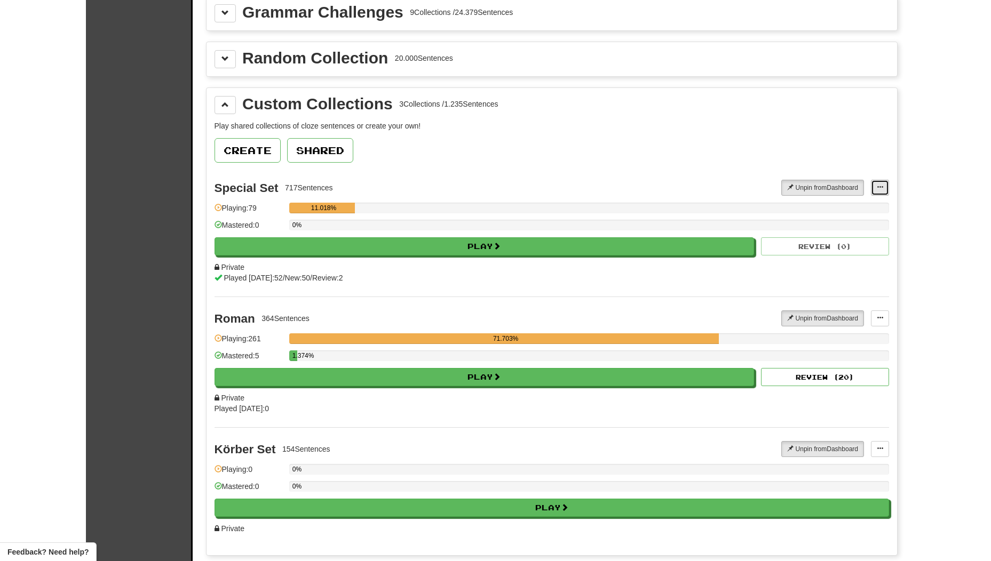
click at [876, 184] on button at bounding box center [880, 188] width 18 height 16
click at [848, 205] on span "Add Sentences" at bounding box center [838, 207] width 51 height 9
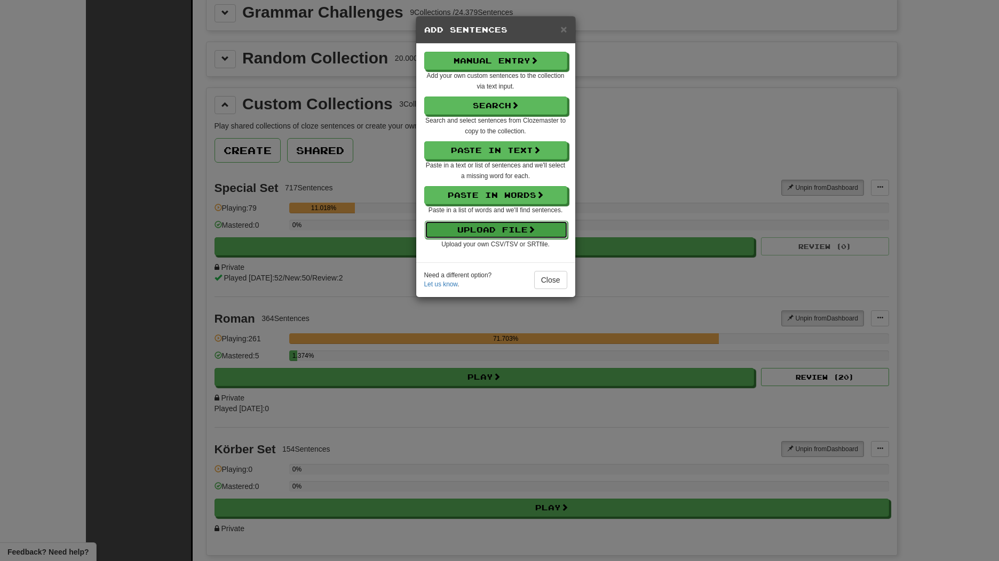
click at [508, 229] on button "Upload File" at bounding box center [496, 230] width 143 height 18
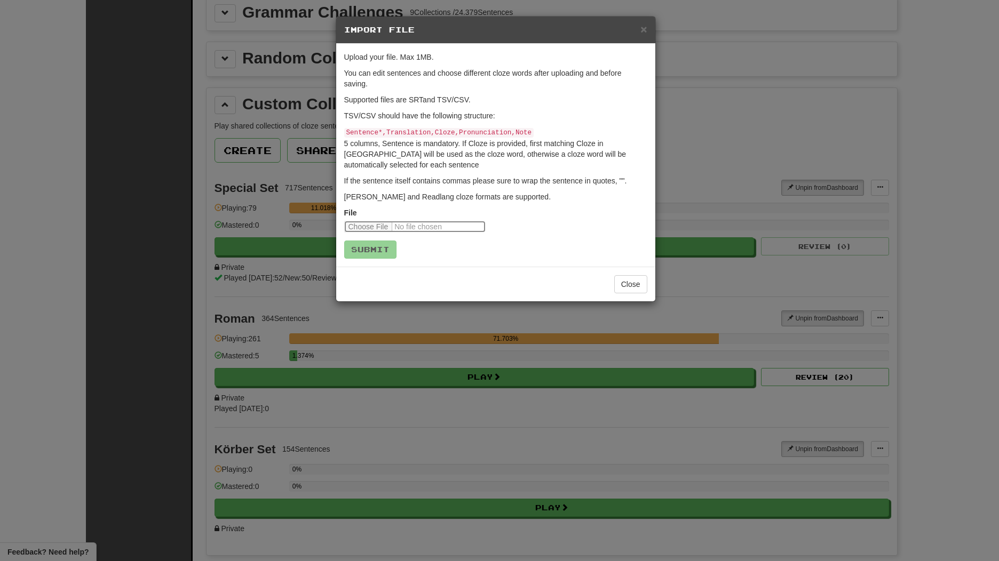
click at [398, 224] on input "file" at bounding box center [414, 227] width 141 height 12
type input "**********"
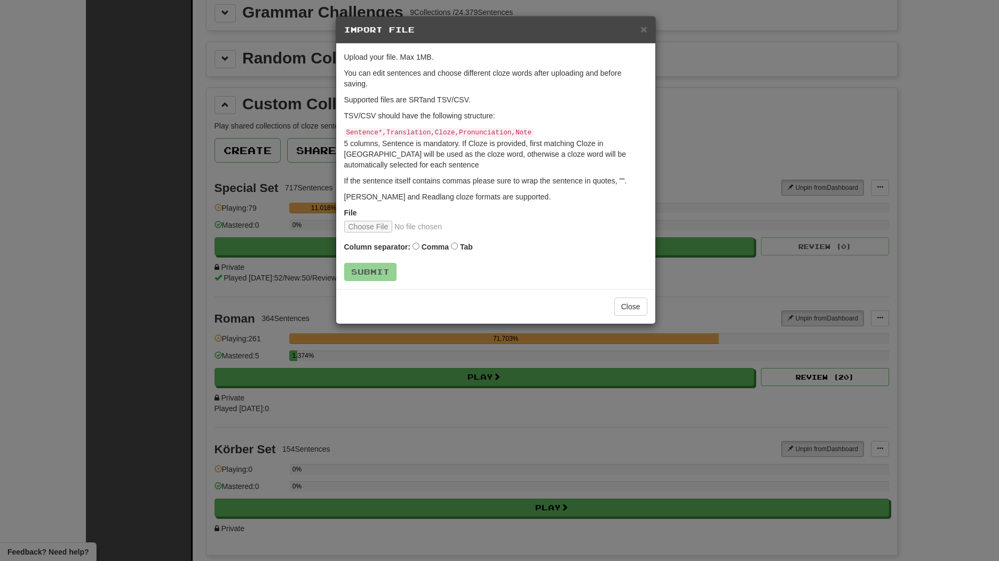
click at [464, 249] on label "Tab" at bounding box center [466, 247] width 13 height 11
click at [368, 268] on button "Submit" at bounding box center [371, 273] width 52 height 18
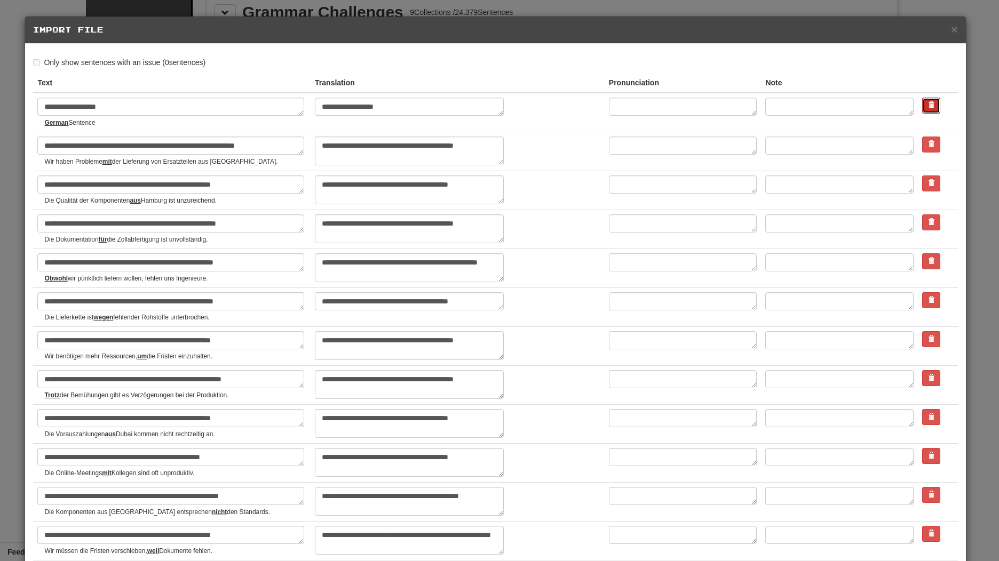
click at [928, 103] on span at bounding box center [931, 105] width 6 height 6
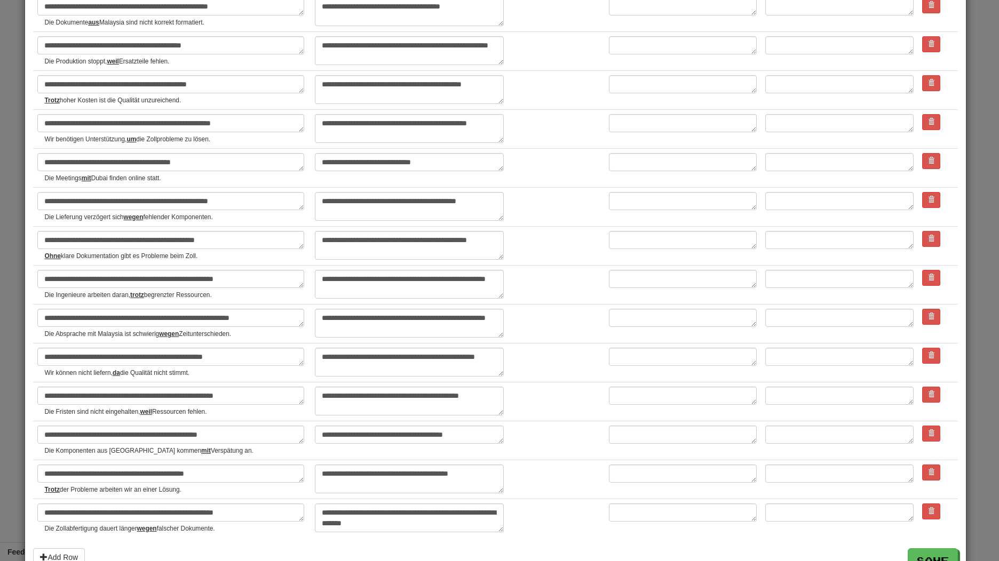
scroll to position [800, 0]
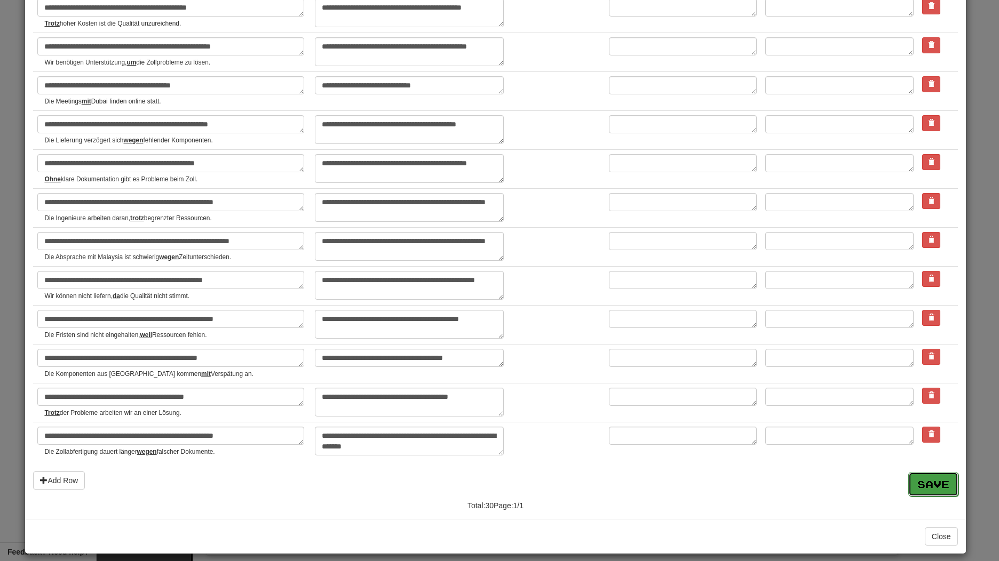
click at [928, 492] on button "Save" at bounding box center [933, 484] width 50 height 25
type textarea "*"
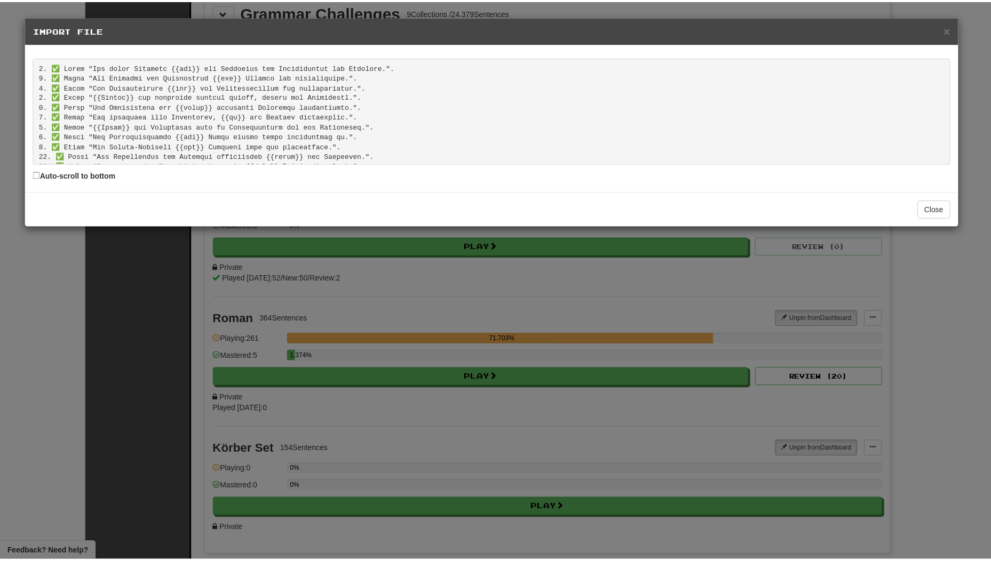
scroll to position [219, 0]
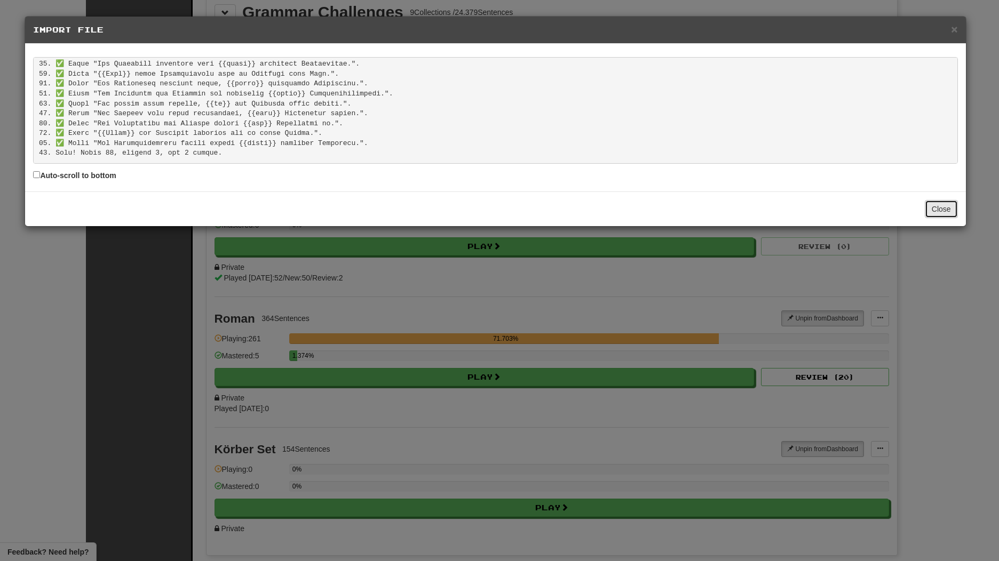
click at [940, 213] on button "Close" at bounding box center [940, 209] width 33 height 18
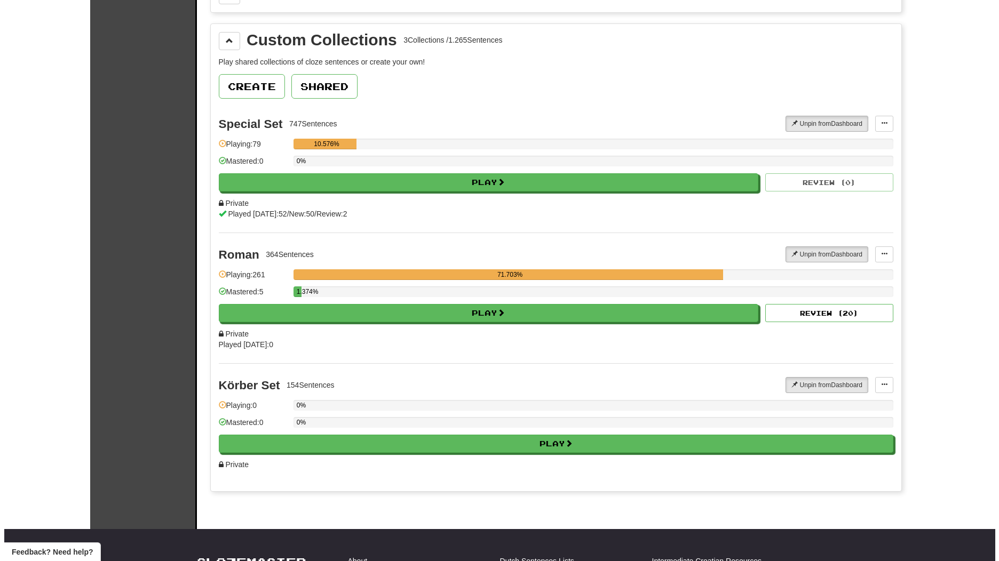
scroll to position [267, 0]
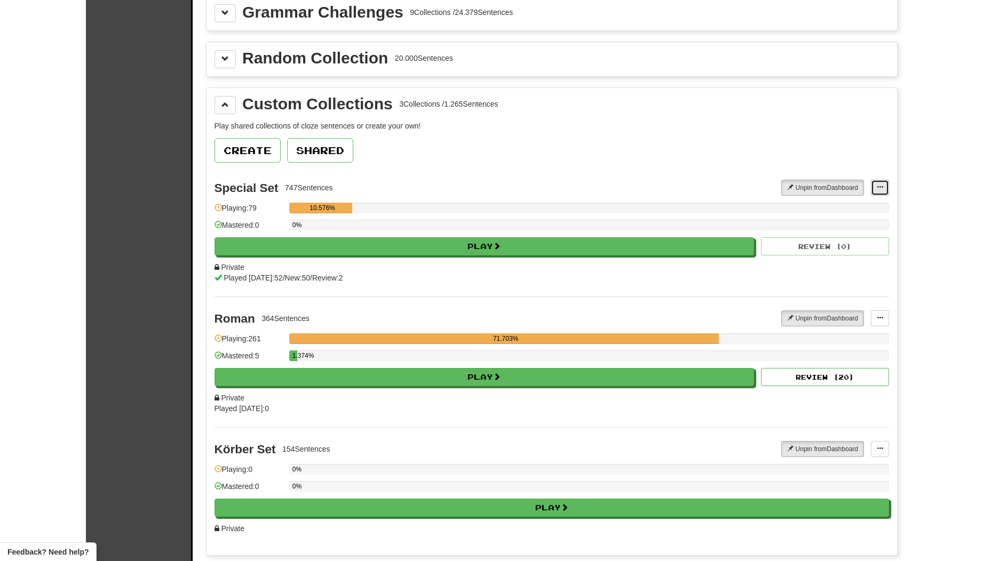
click at [874, 186] on button at bounding box center [880, 188] width 18 height 16
click at [822, 202] on link "Add Sentences" at bounding box center [838, 207] width 100 height 14
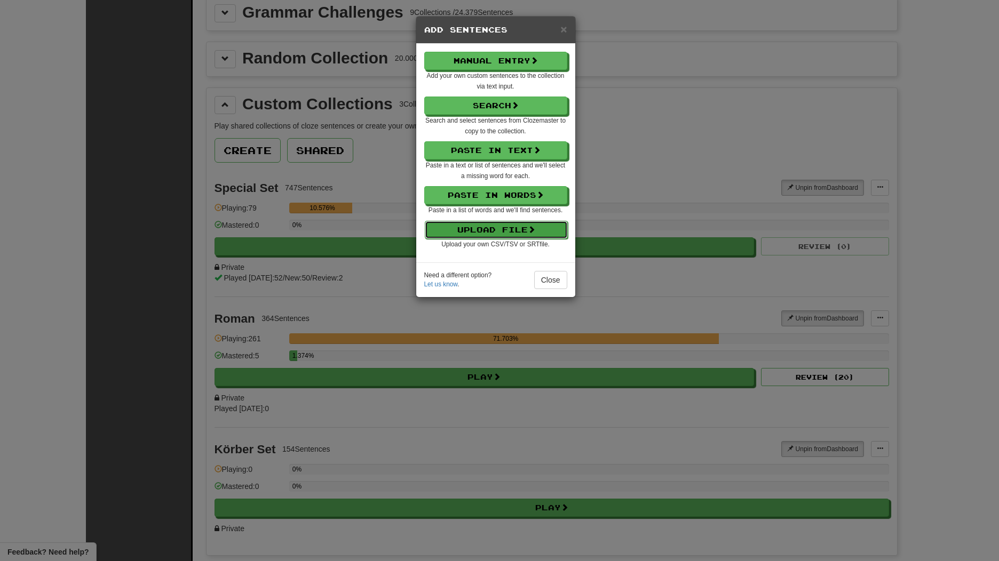
click at [517, 234] on button "Upload File" at bounding box center [496, 230] width 143 height 18
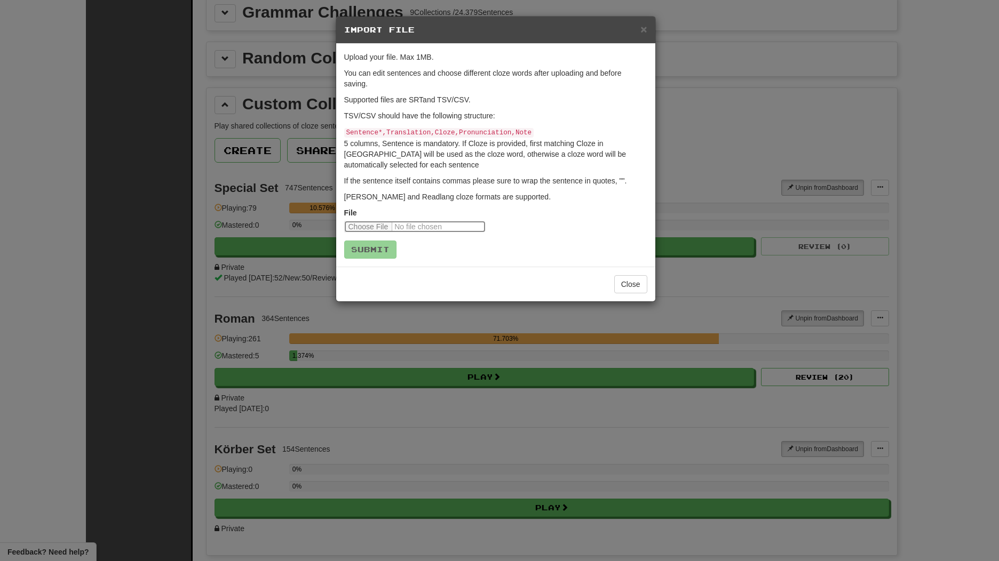
click at [390, 225] on input "file" at bounding box center [414, 227] width 141 height 12
type input "**********"
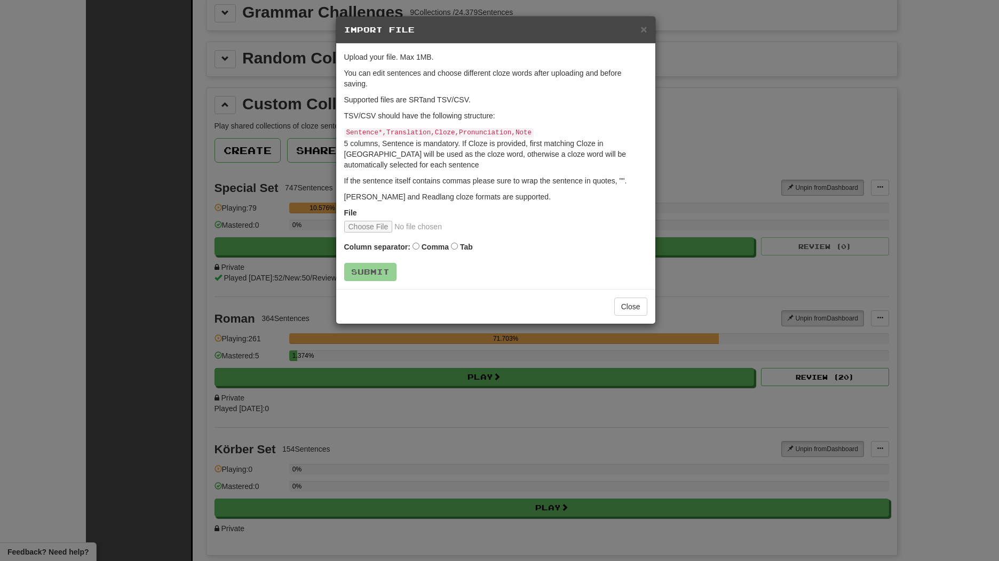
click at [458, 249] on div "Column separator: Comma Tab" at bounding box center [495, 248] width 303 height 14
click at [362, 276] on button "Submit" at bounding box center [371, 273] width 52 height 18
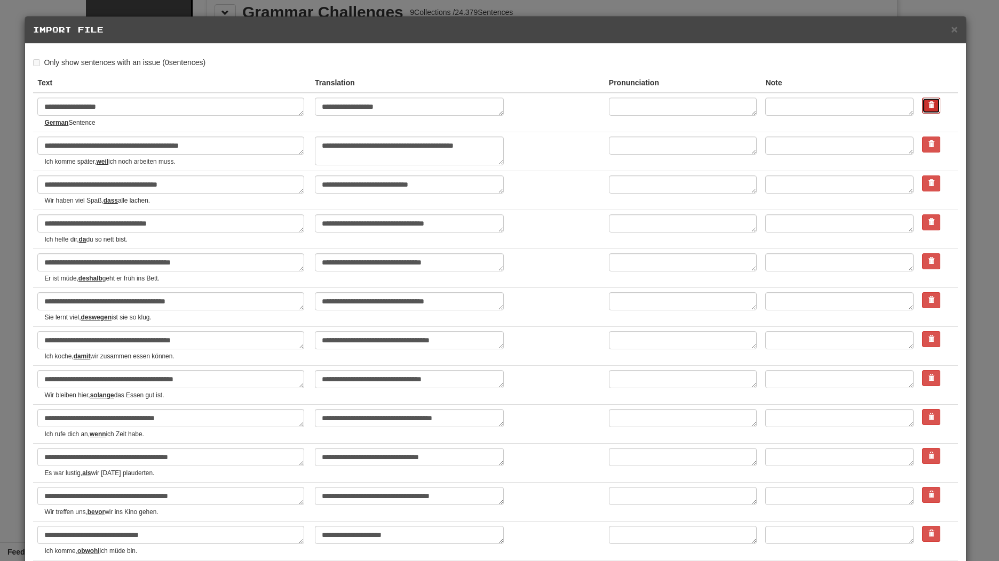
click at [928, 105] on span at bounding box center [931, 105] width 6 height 6
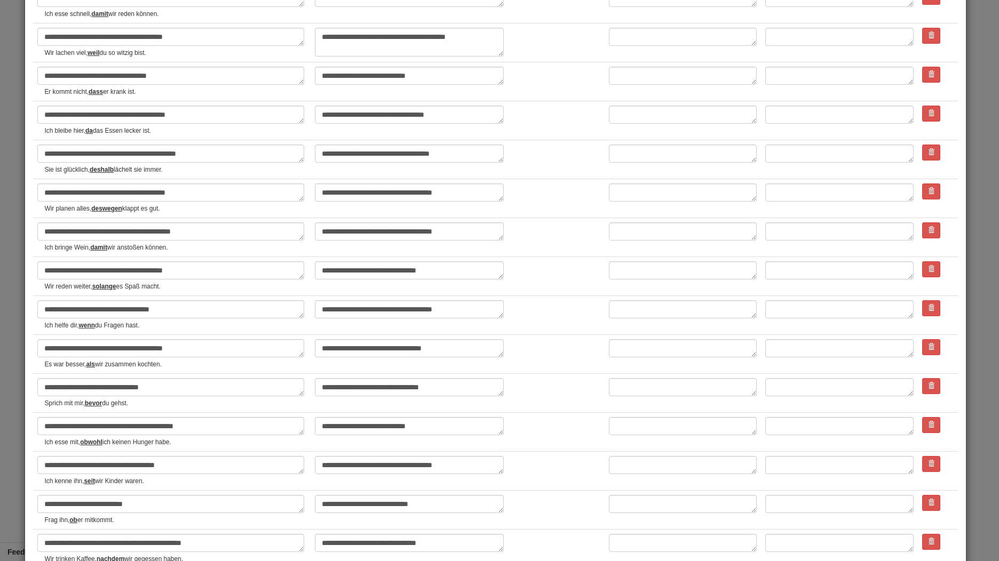
scroll to position [926, 0]
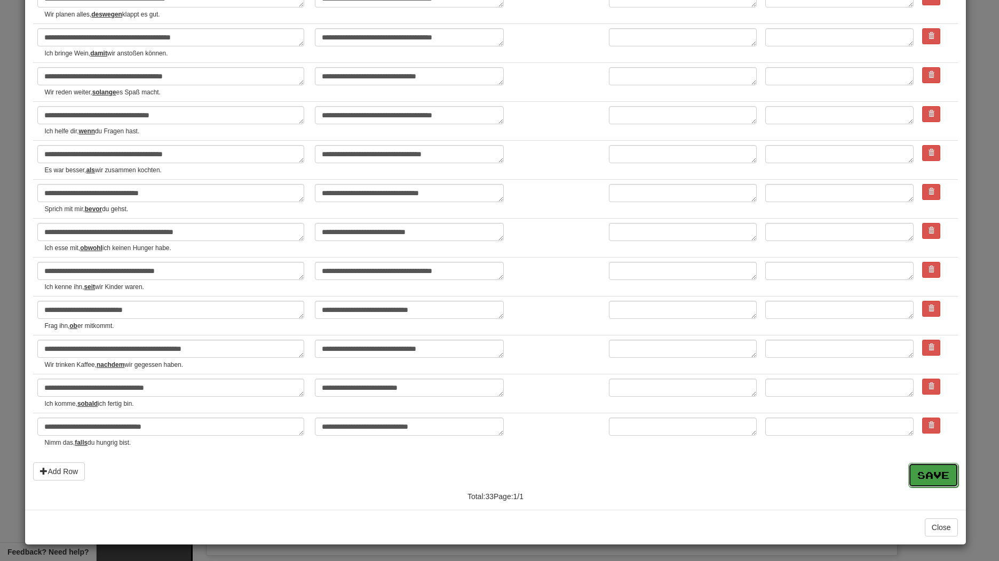
click at [918, 478] on button "Save" at bounding box center [933, 475] width 50 height 25
type textarea "*"
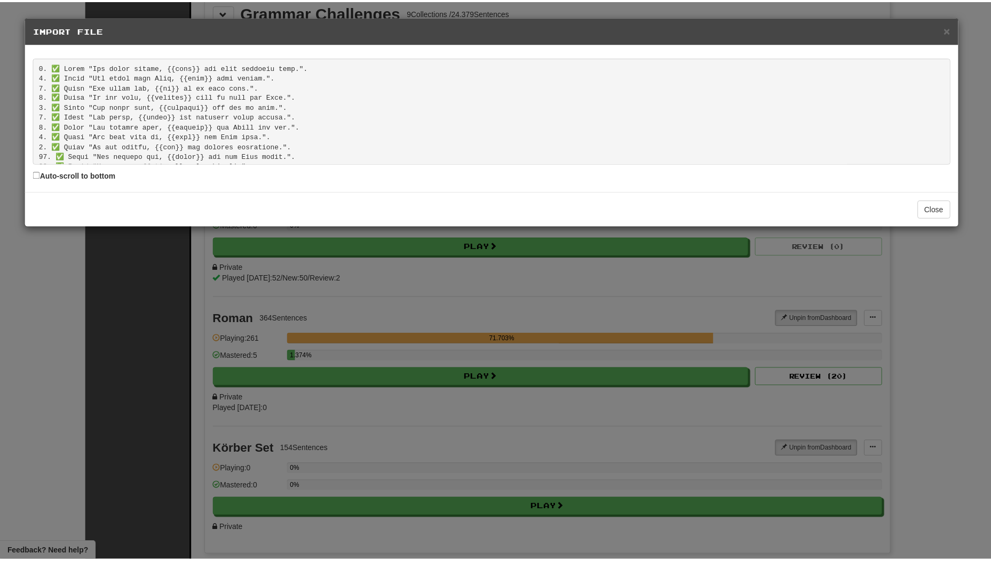
scroll to position [249, 0]
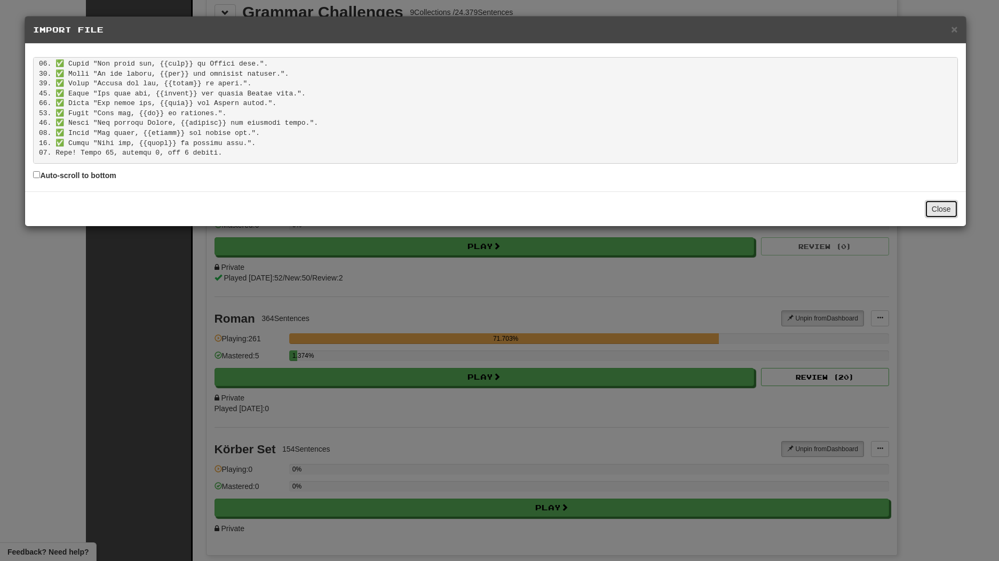
click at [944, 210] on button "Close" at bounding box center [940, 209] width 33 height 18
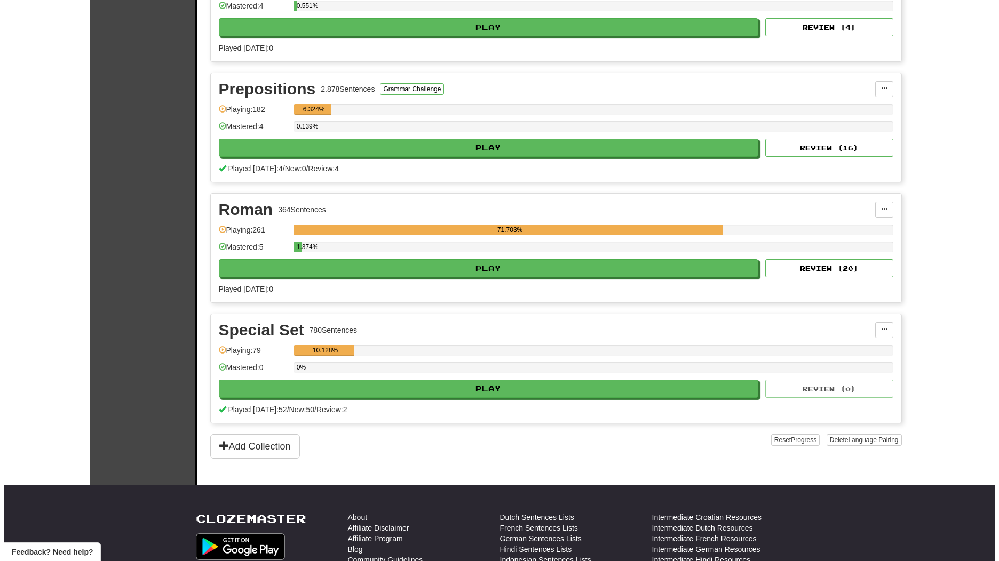
scroll to position [889, 0]
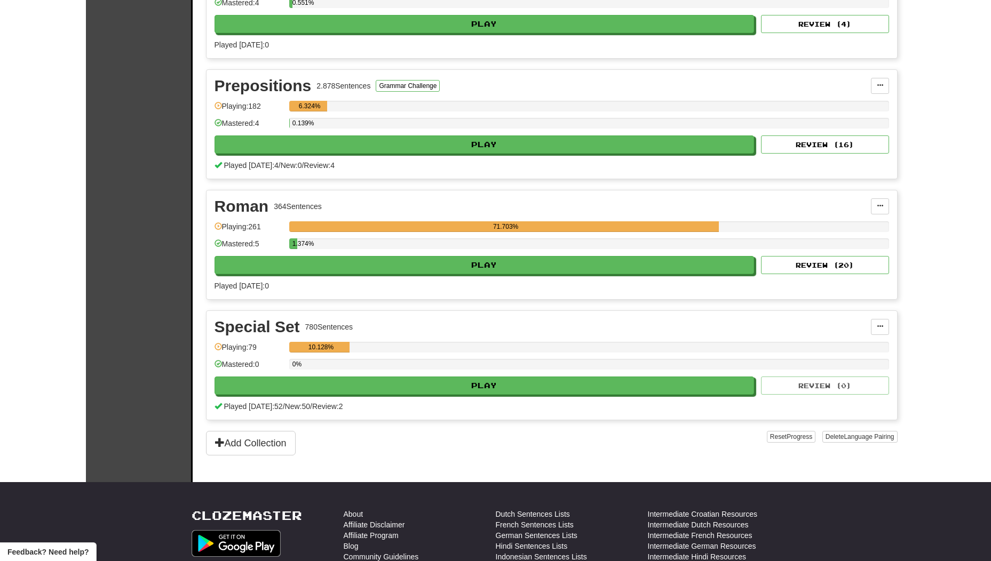
click at [810, 322] on div "Special Set 780 Sentences" at bounding box center [542, 327] width 656 height 16
click at [880, 334] on button at bounding box center [880, 327] width 18 height 16
click at [708, 319] on div "Special Set 780 Sentences" at bounding box center [542, 327] width 656 height 16
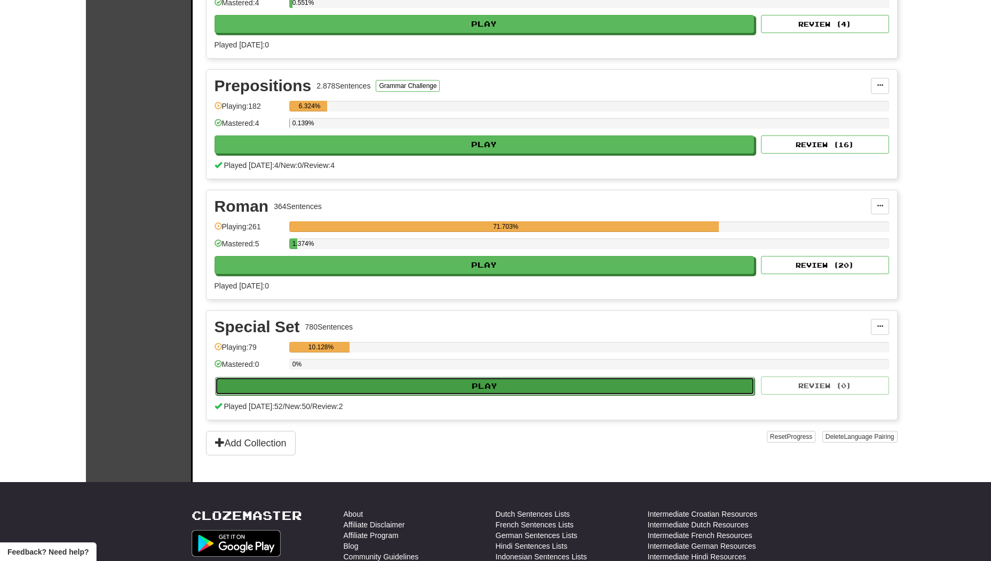
click at [568, 389] on button "Play" at bounding box center [485, 386] width 540 height 18
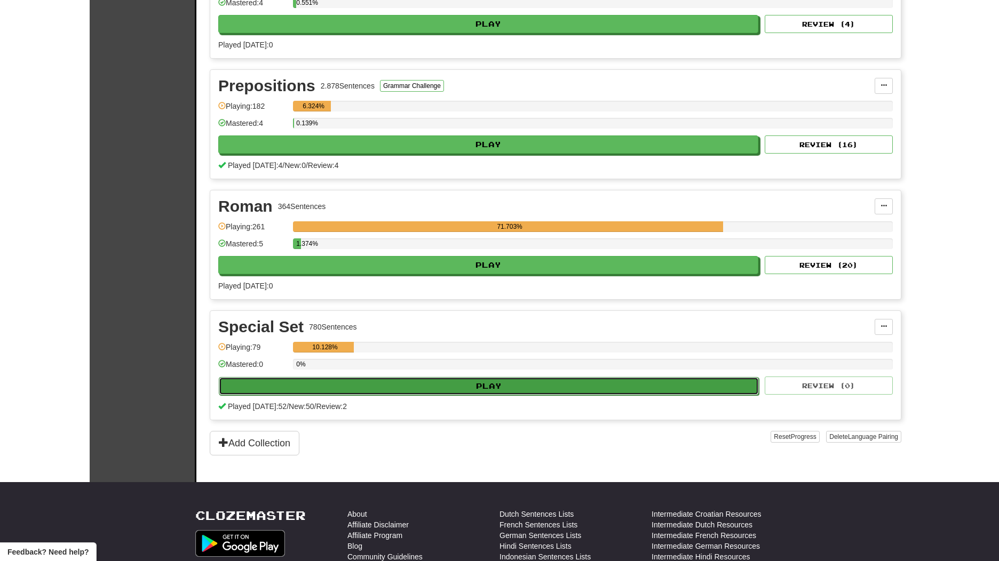
select select "**"
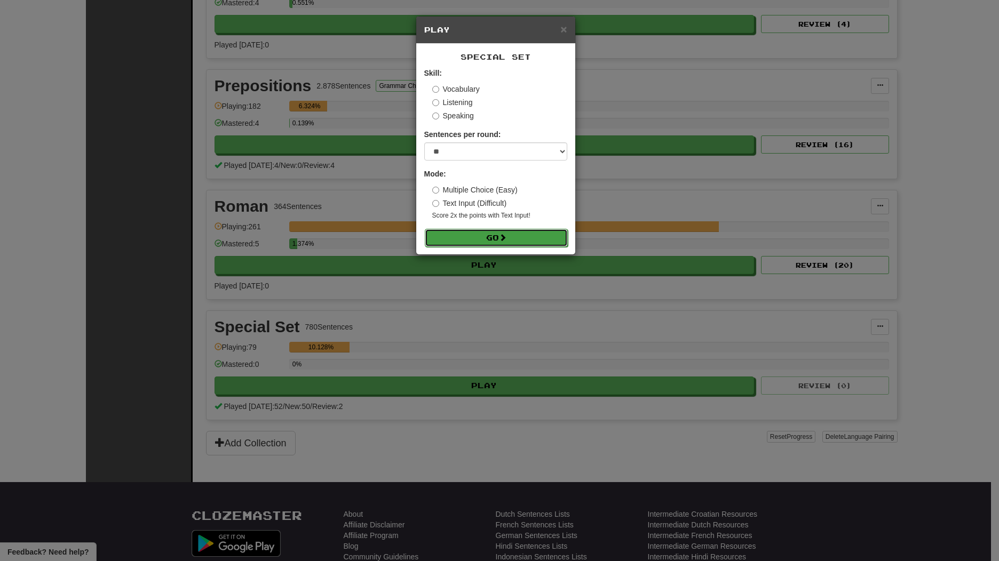
click at [489, 241] on button "Go" at bounding box center [496, 238] width 143 height 18
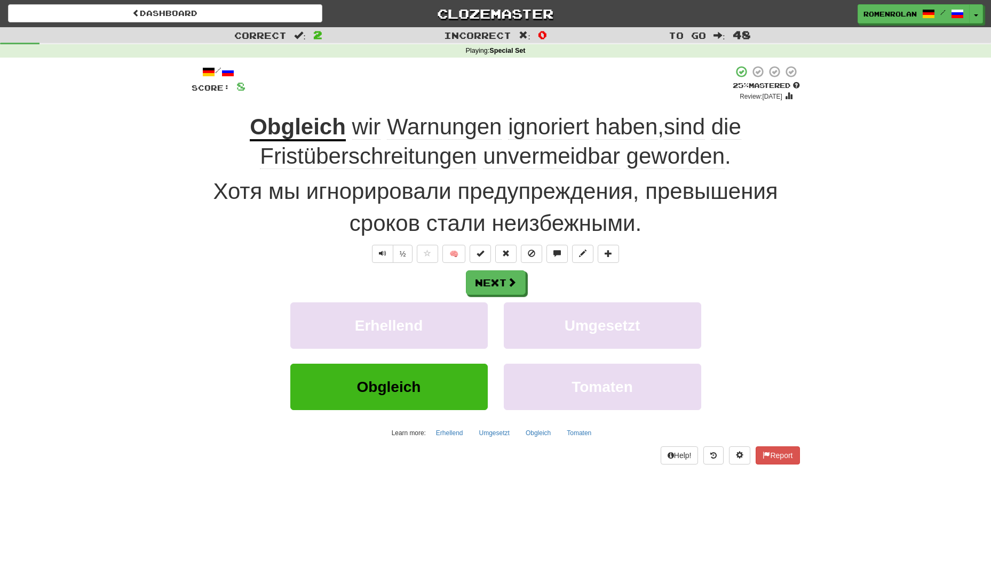
click at [536, 154] on span "unvermeidbar" at bounding box center [551, 156] width 137 height 26
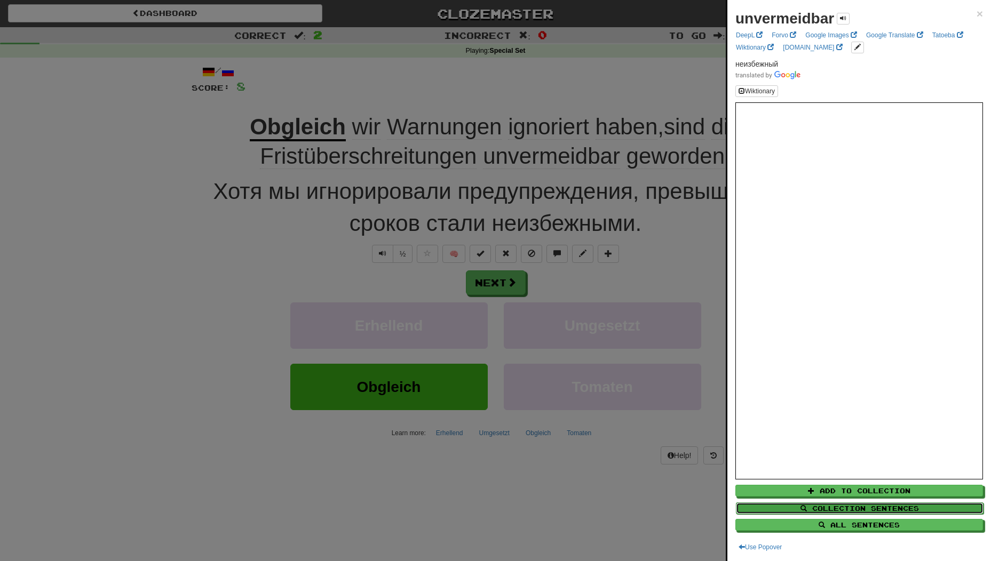
click at [855, 504] on button "Collection Sentences" at bounding box center [860, 509] width 248 height 12
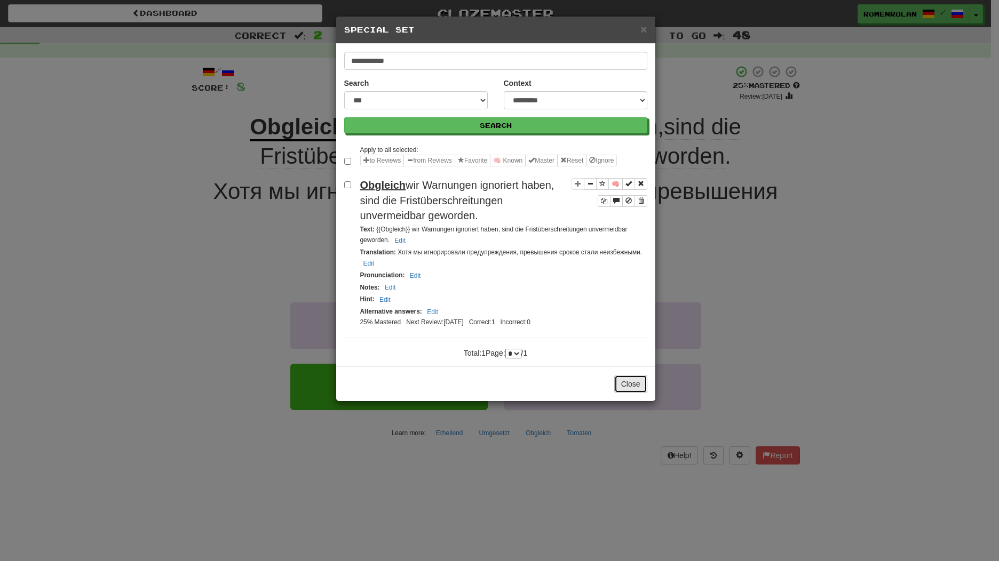
click at [627, 387] on button "Close" at bounding box center [630, 384] width 33 height 18
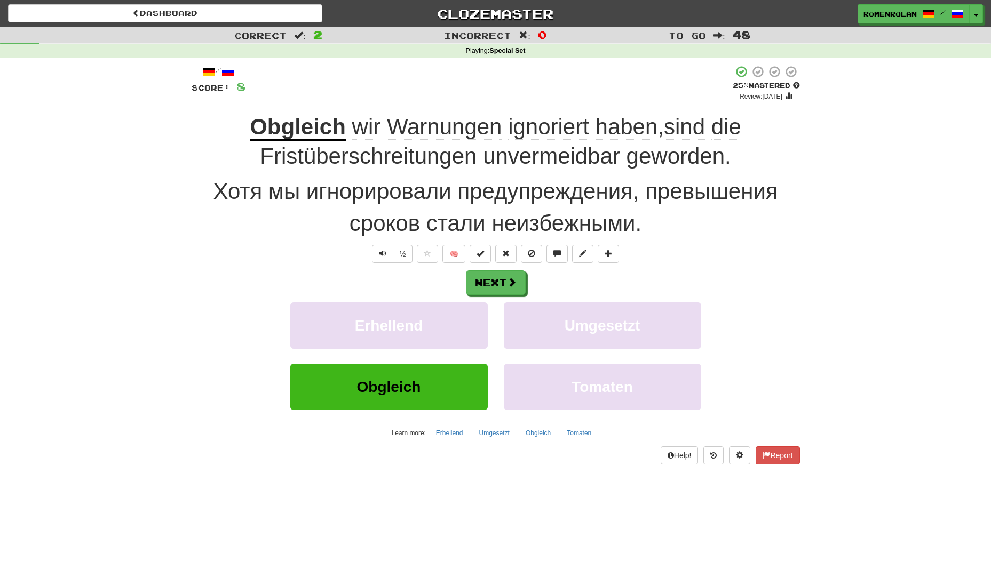
click at [576, 157] on span "unvermeidbar" at bounding box center [551, 156] width 137 height 26
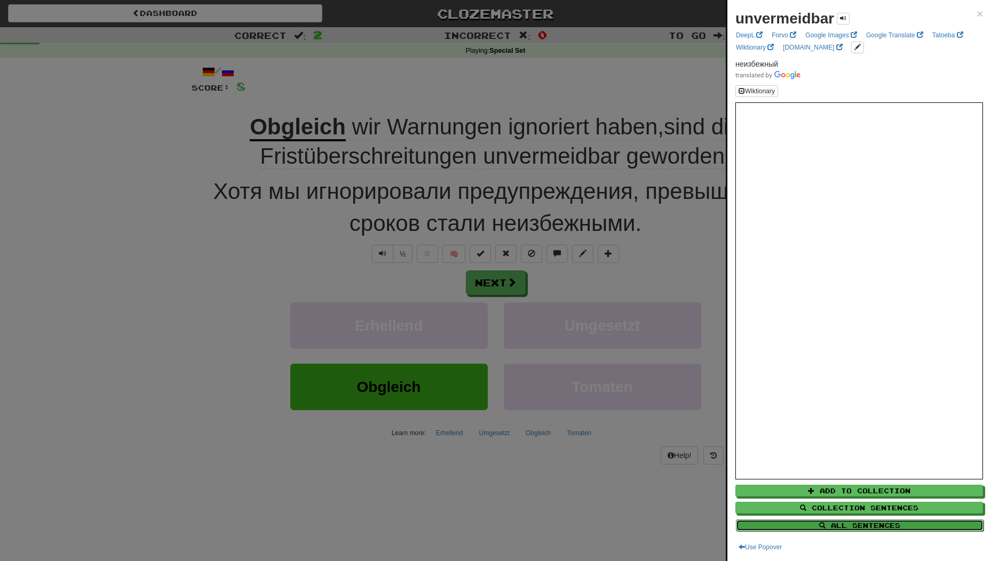
click at [904, 523] on button "All Sentences" at bounding box center [860, 526] width 248 height 12
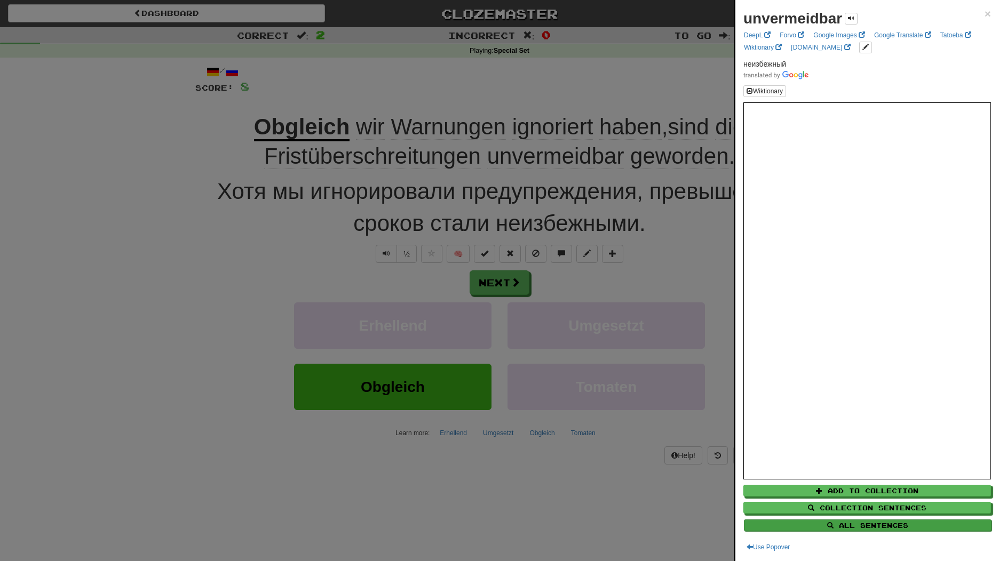
select select "****"
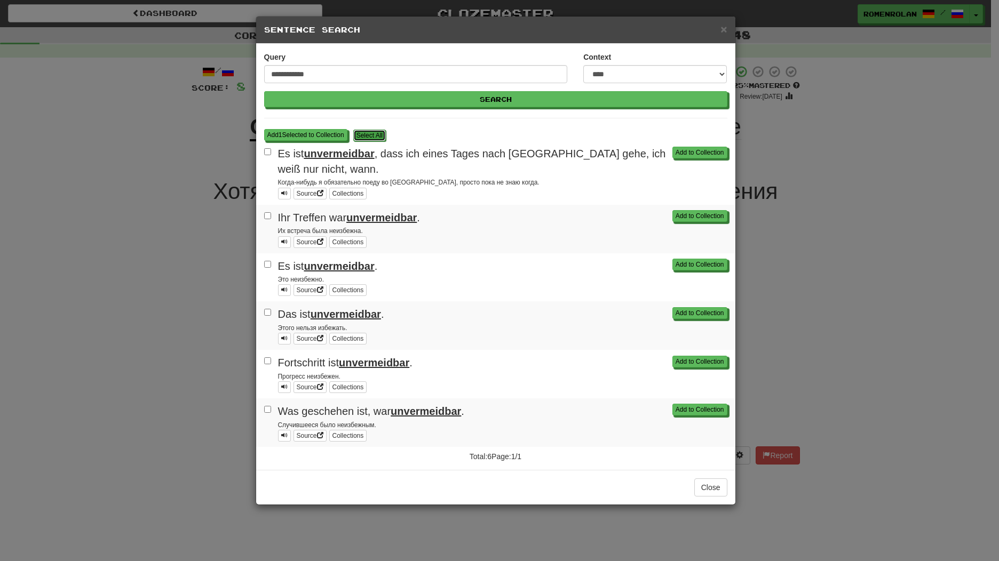
click at [369, 140] on button "S elect All" at bounding box center [369, 136] width 33 height 12
click at [690, 355] on div "Add to Collection Fortschritt ist unvermeidbar . Прогресс неизбежен. Source Col…" at bounding box center [495, 374] width 479 height 49
click at [695, 366] on button "Add to Collection" at bounding box center [700, 362] width 55 height 12
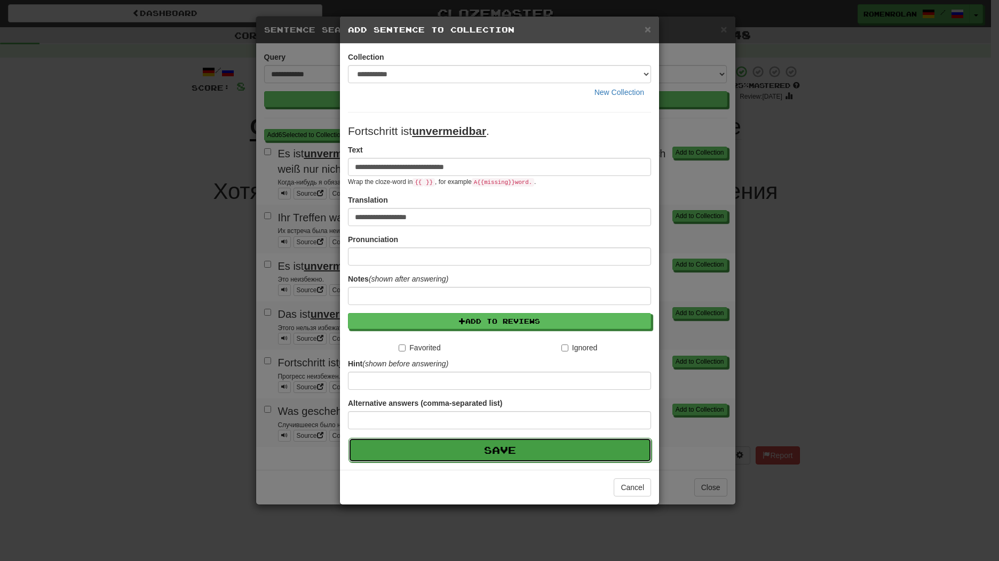
click at [538, 443] on button "Save" at bounding box center [499, 450] width 303 height 25
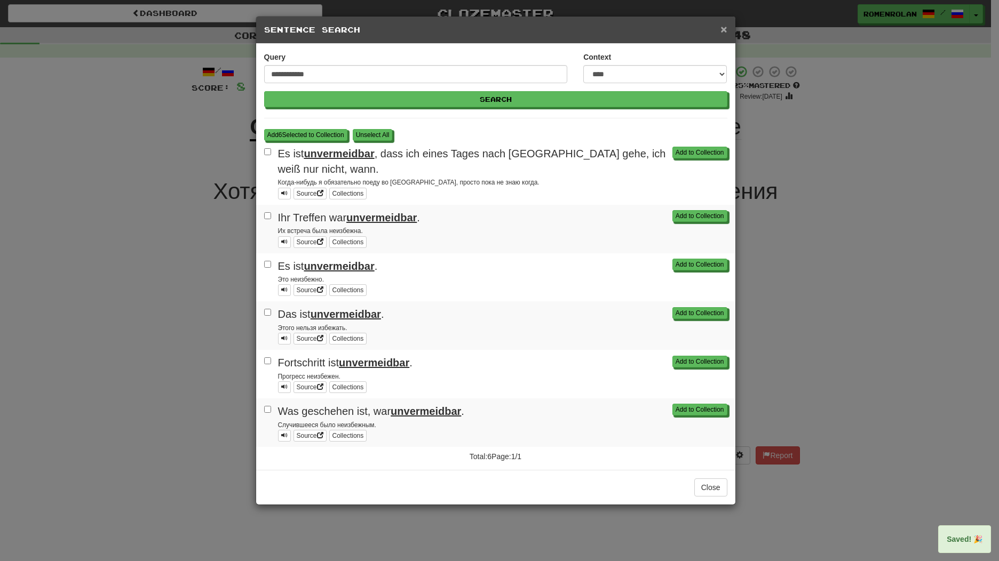
click at [722, 37] on div "× Sentence Search" at bounding box center [495, 30] width 479 height 27
click at [722, 29] on span "×" at bounding box center [723, 29] width 6 height 12
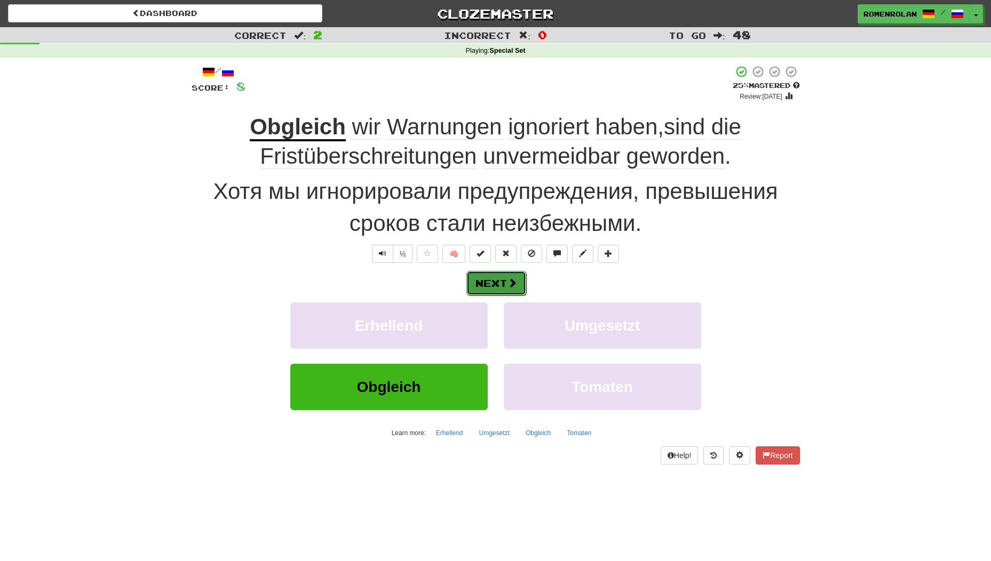
click at [514, 271] on button "Next" at bounding box center [496, 283] width 60 height 25
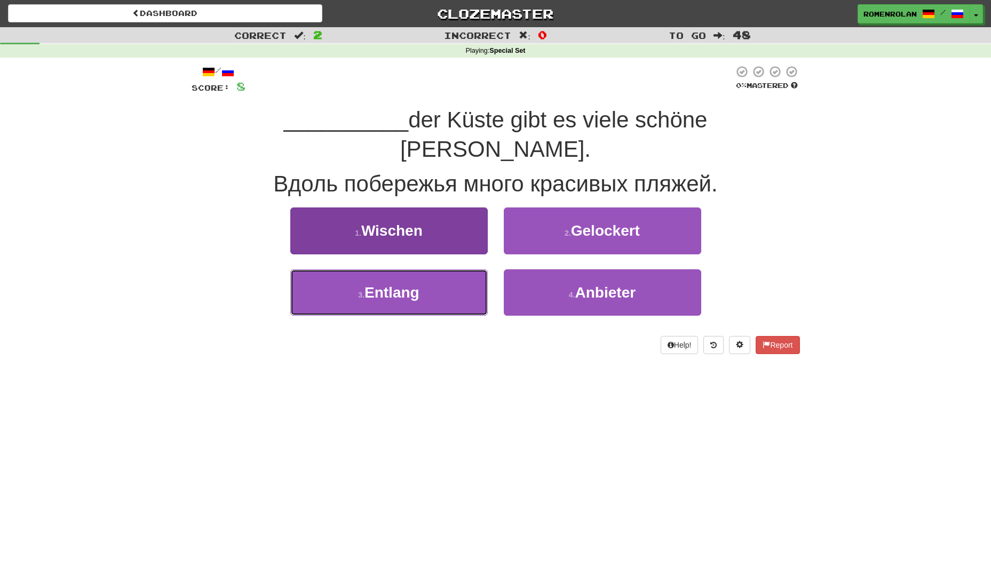
click at [441, 275] on button "3 . Entlang" at bounding box center [388, 292] width 197 height 46
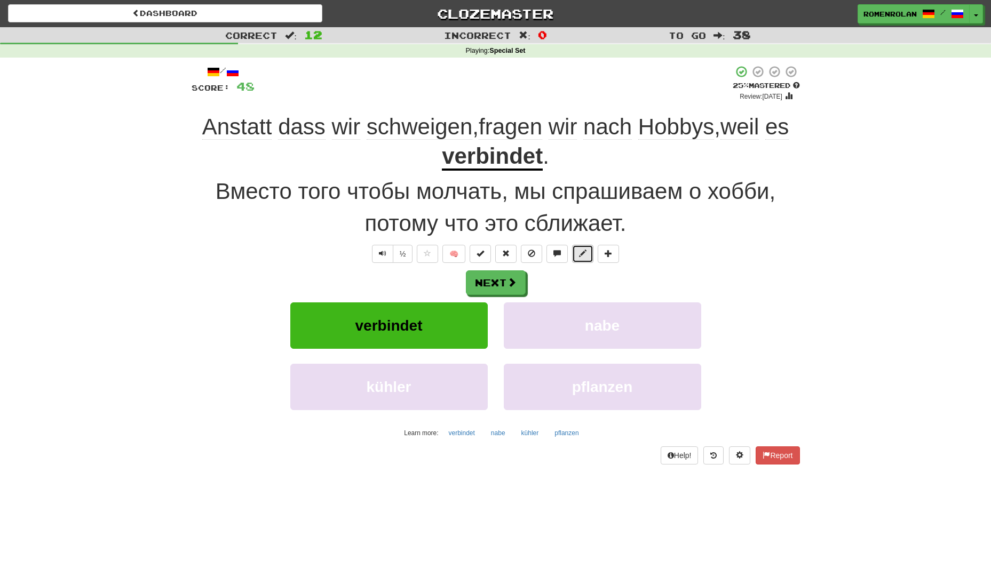
click at [592, 258] on button at bounding box center [582, 254] width 21 height 18
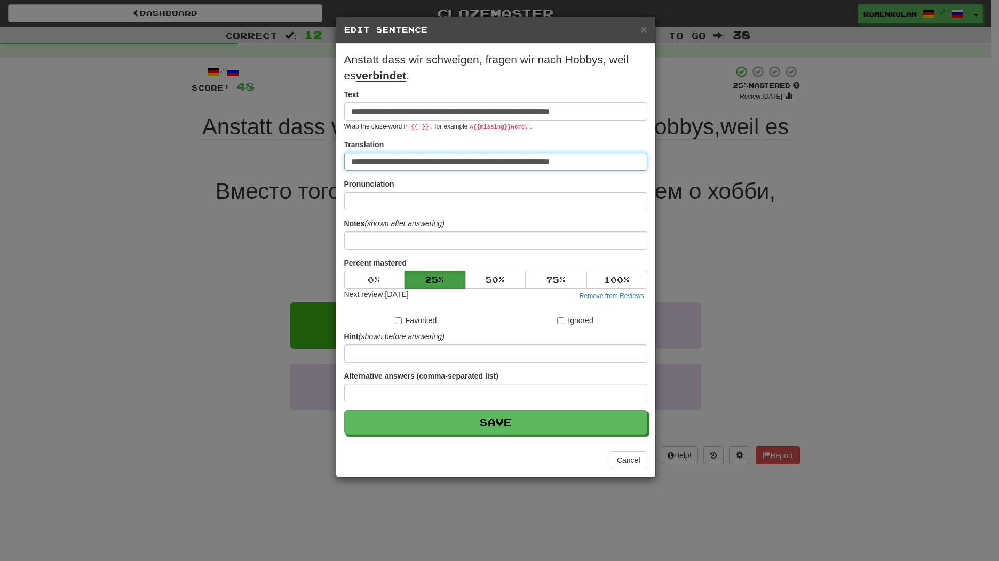
click at [633, 161] on input "**********" at bounding box center [495, 162] width 303 height 18
type input "**********"
click at [344, 410] on button "Save" at bounding box center [495, 422] width 303 height 25
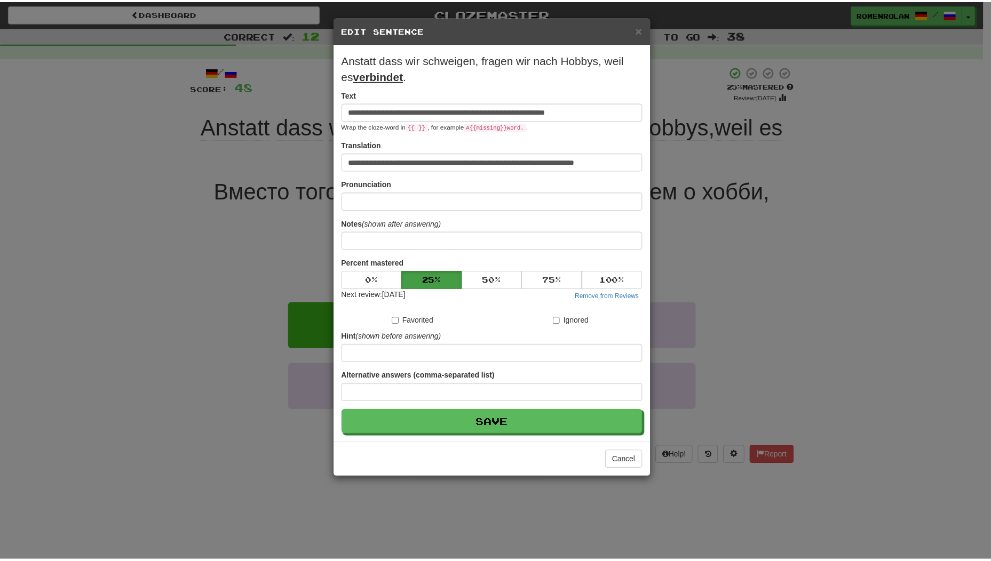
scroll to position [0, 0]
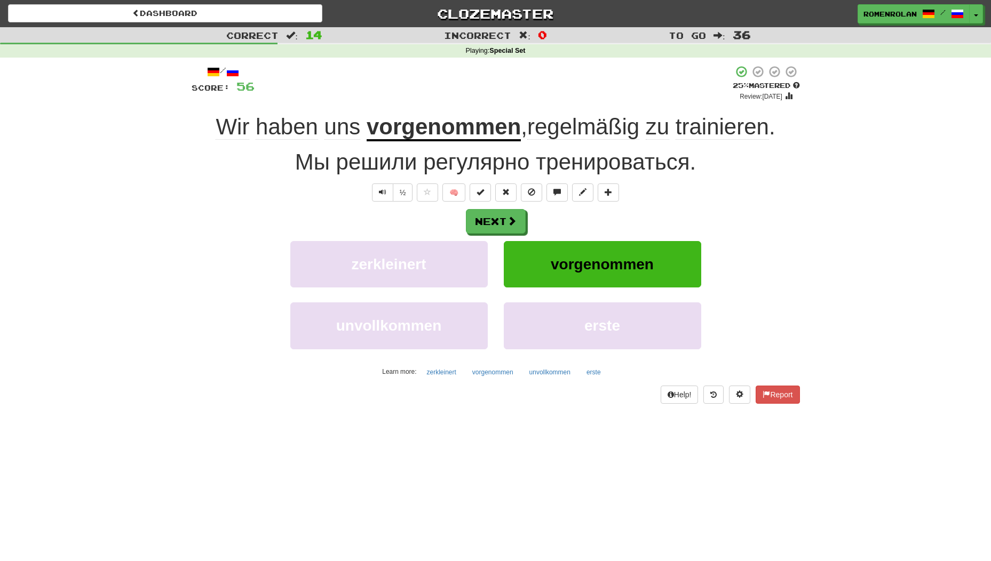
click at [435, 134] on u "vorgenommen" at bounding box center [443, 127] width 154 height 27
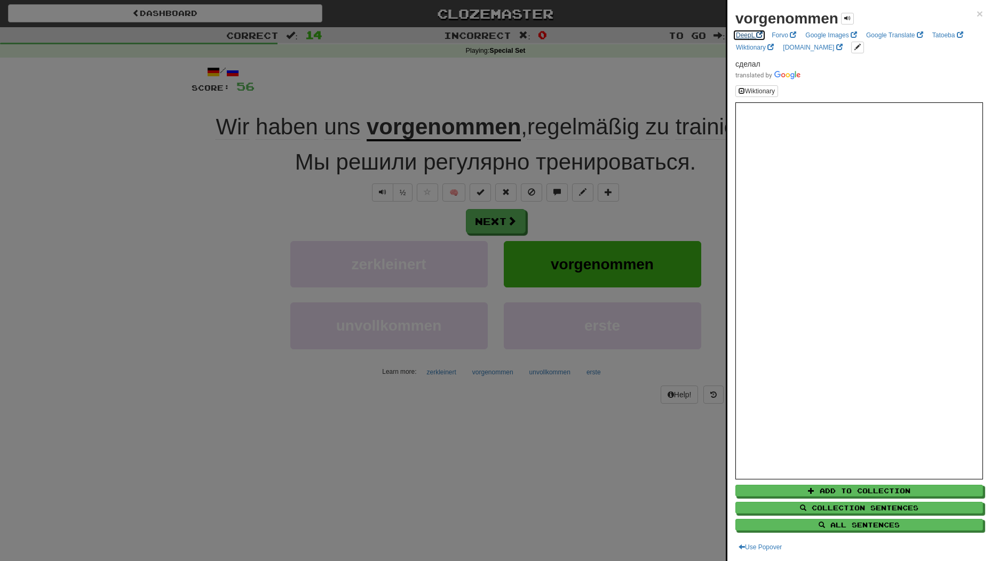
click at [748, 32] on link "DeepL" at bounding box center [748, 35] width 33 height 12
click at [976, 17] on span "×" at bounding box center [979, 13] width 6 height 12
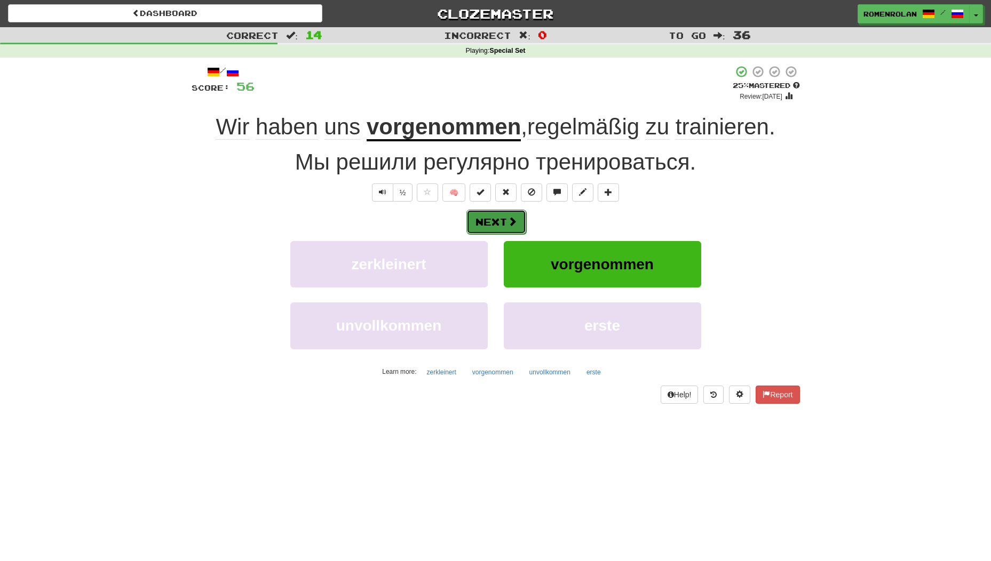
click at [515, 223] on span at bounding box center [512, 222] width 10 height 10
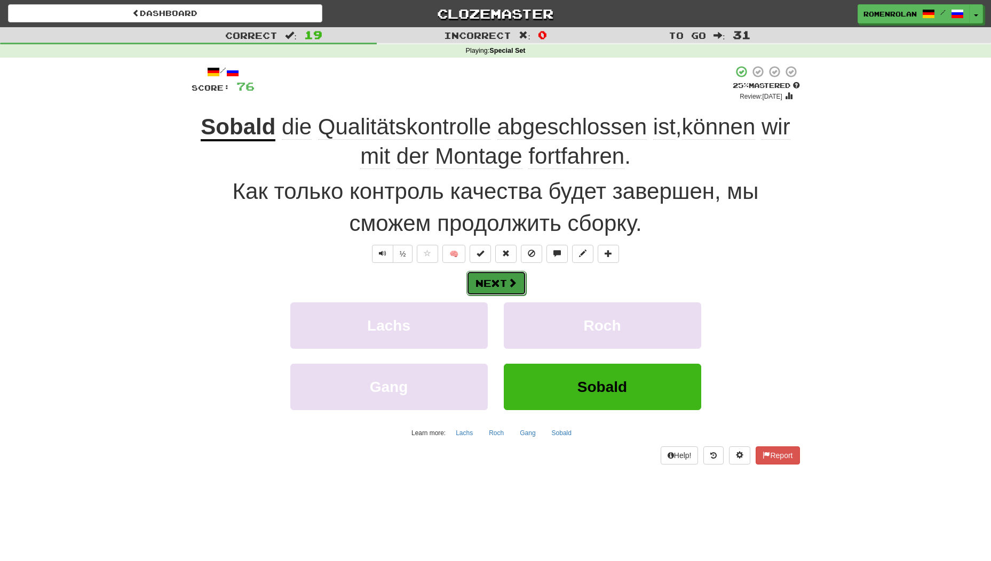
click at [490, 287] on button "Next" at bounding box center [496, 283] width 60 height 25
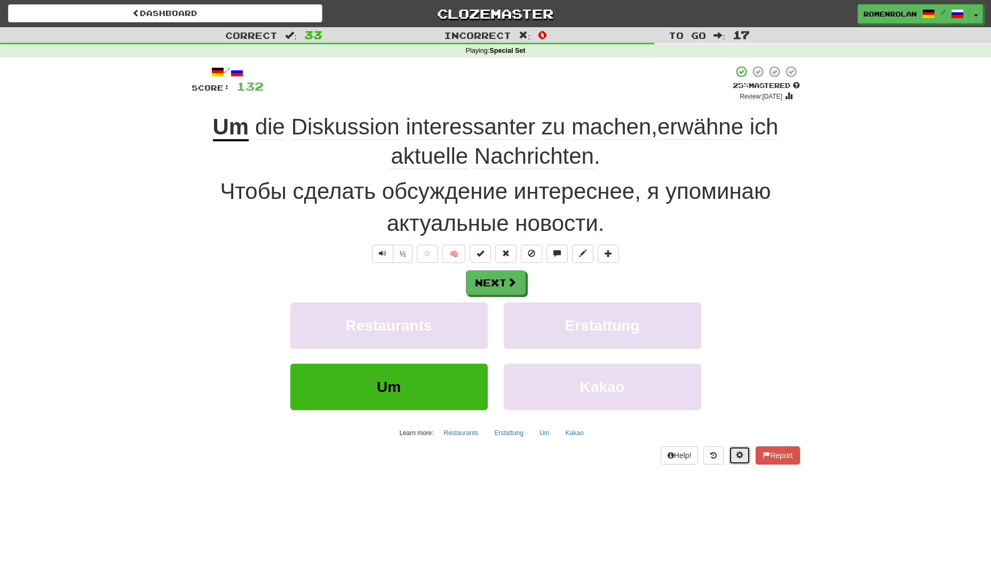
click at [739, 455] on span at bounding box center [739, 454] width 7 height 7
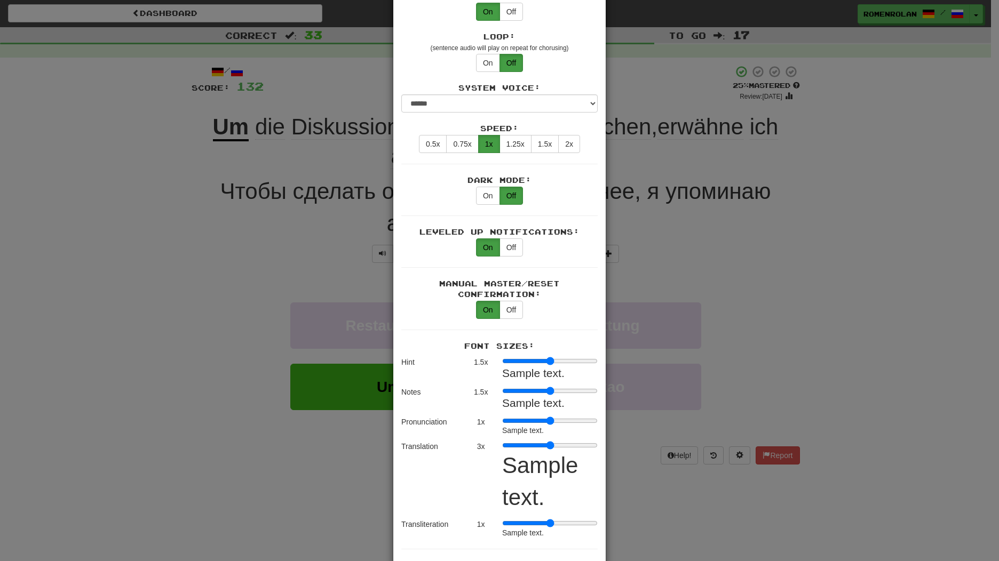
scroll to position [453, 0]
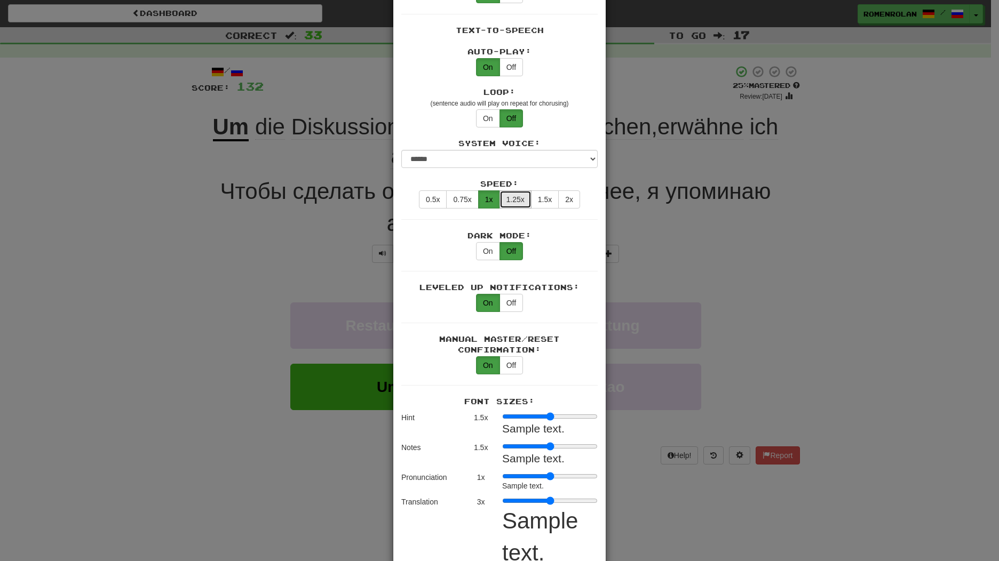
click at [505, 192] on button "1.25x" at bounding box center [515, 199] width 32 height 18
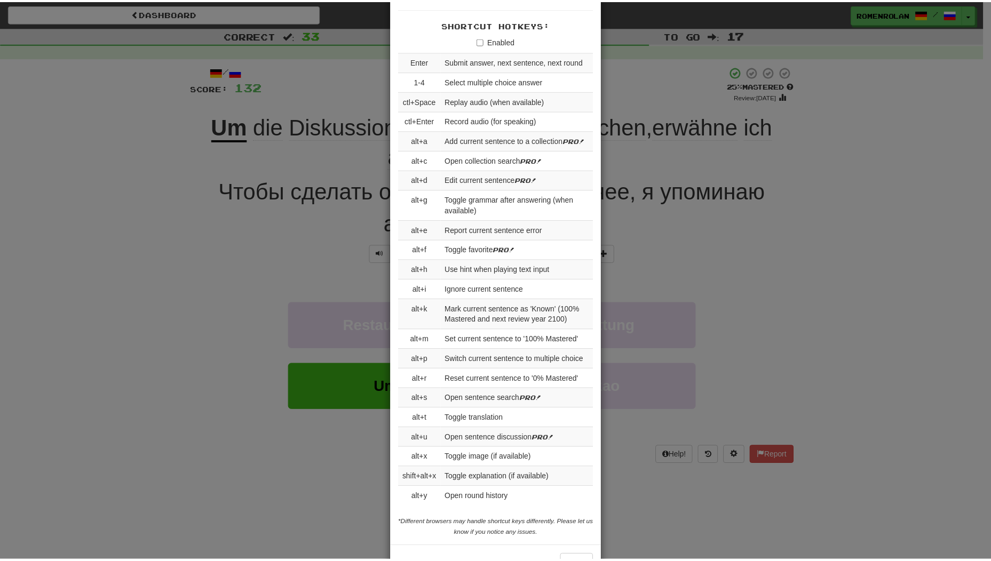
scroll to position [1075, 0]
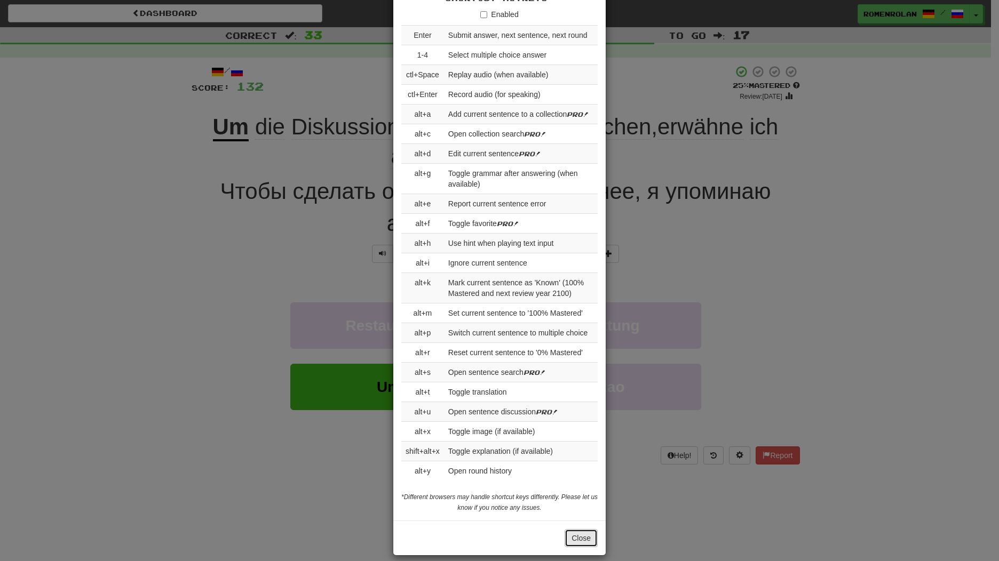
click at [570, 529] on button "Close" at bounding box center [580, 538] width 33 height 18
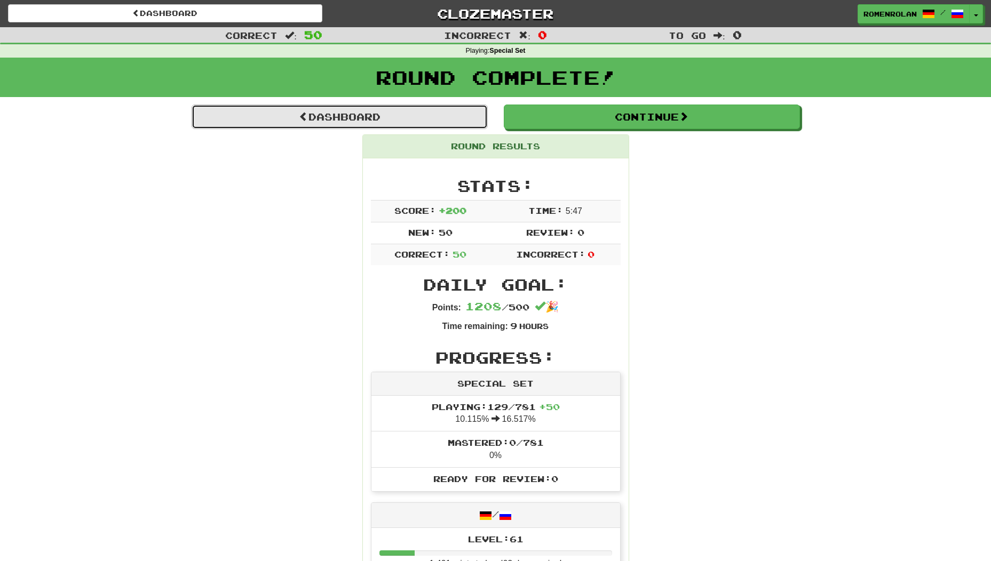
click at [382, 116] on link "Dashboard" at bounding box center [340, 117] width 296 height 25
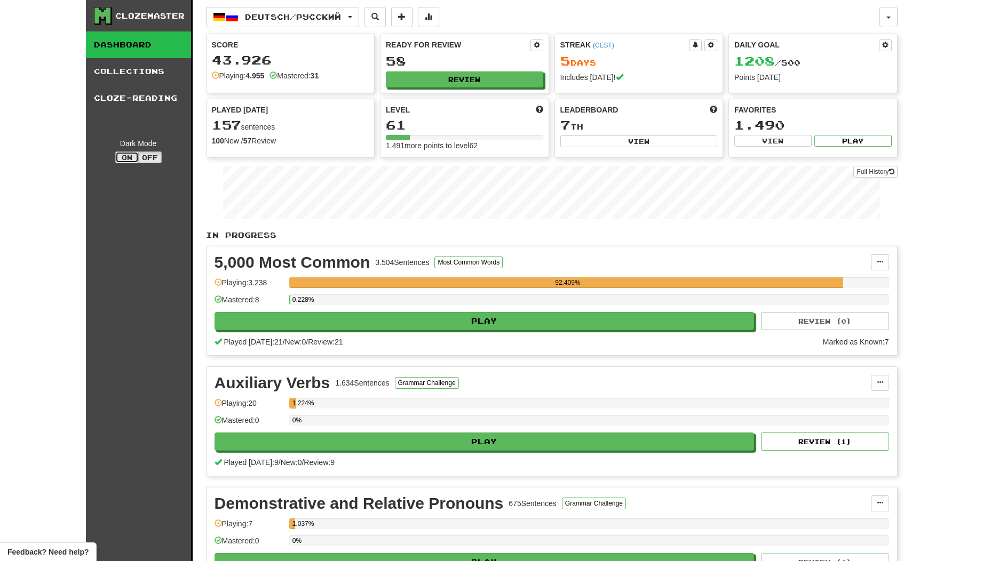
click at [118, 159] on button "On" at bounding box center [126, 158] width 23 height 12
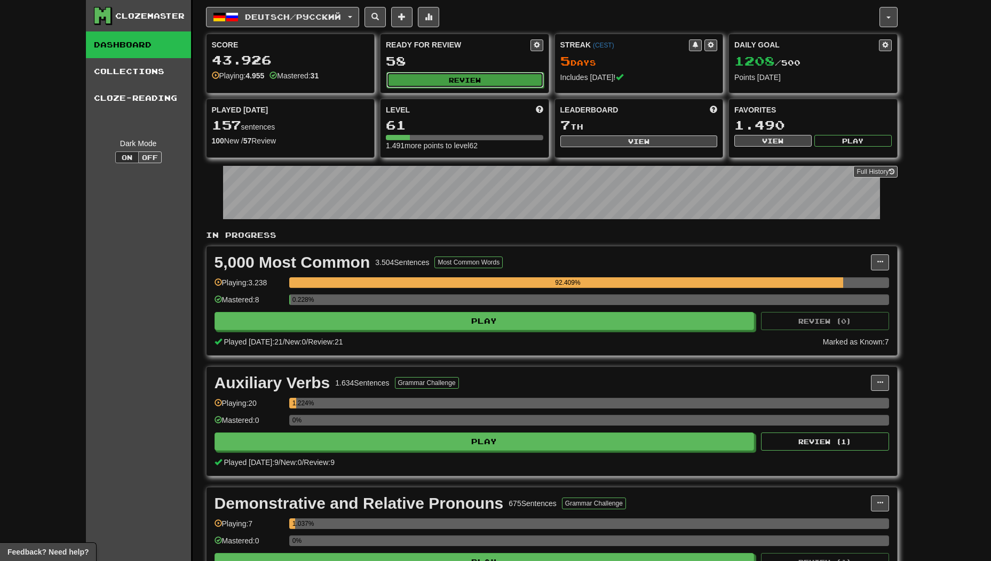
click at [474, 81] on button "Review" at bounding box center [464, 80] width 157 height 16
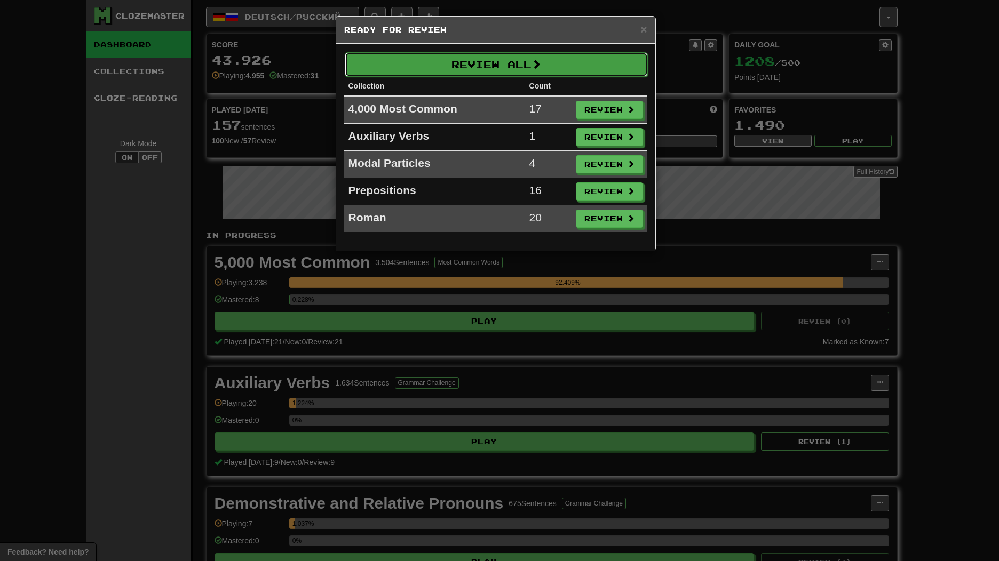
click at [502, 69] on button "Review All" at bounding box center [496, 64] width 303 height 25
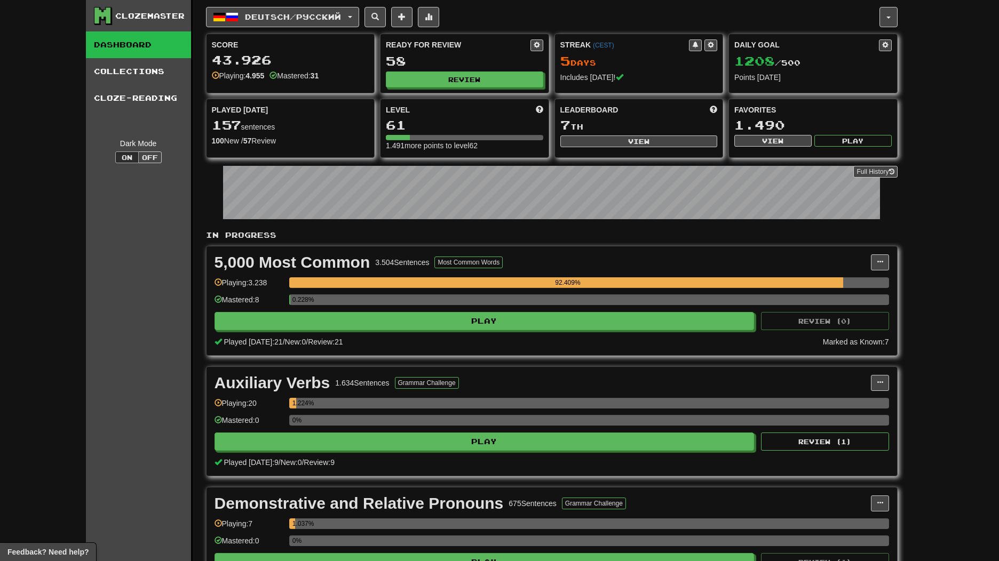
select select "**"
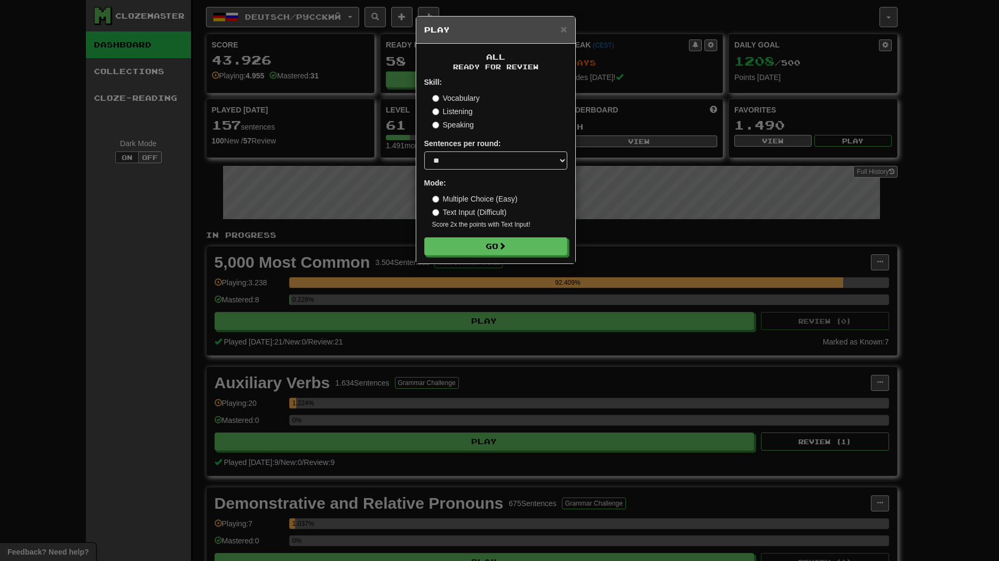
click at [470, 210] on label "Text Input (Difficult)" at bounding box center [469, 212] width 75 height 11
click at [476, 251] on button "Go" at bounding box center [496, 247] width 143 height 18
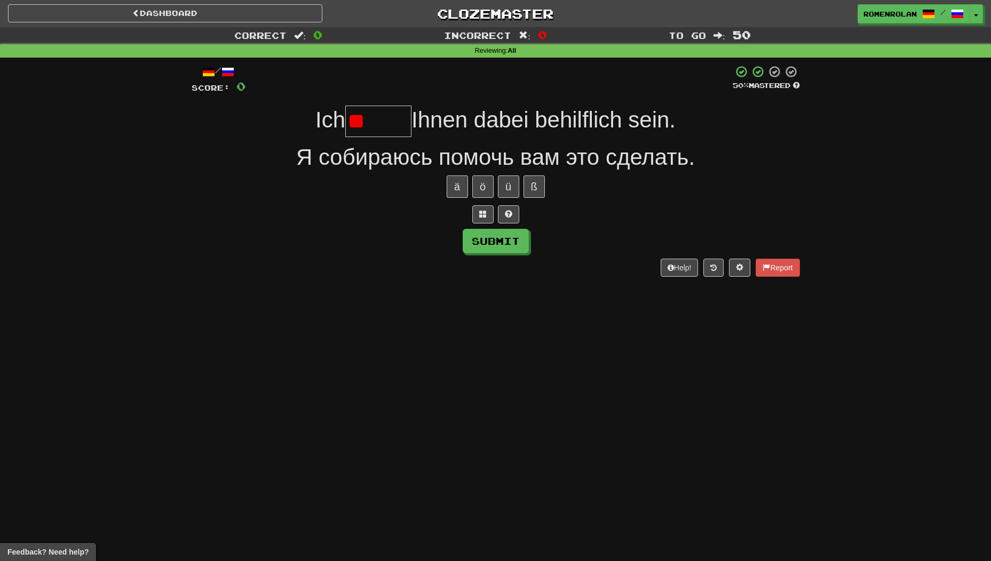
type input "*"
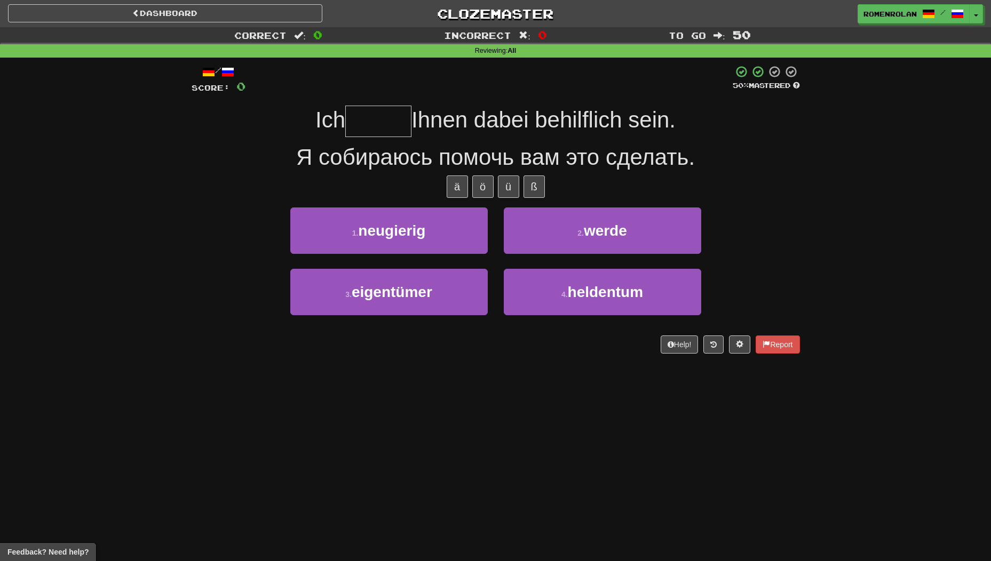
type input "*****"
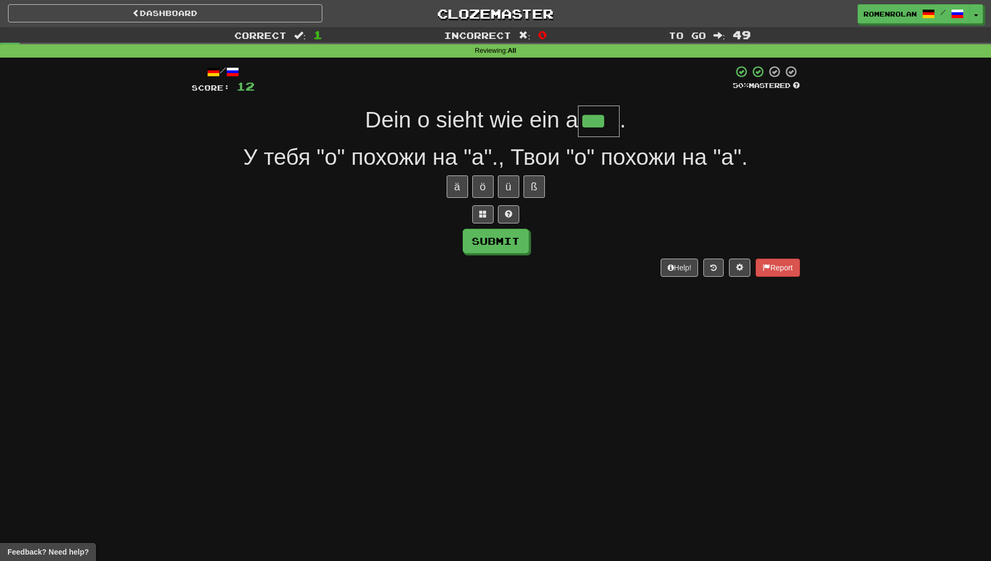
type input "***"
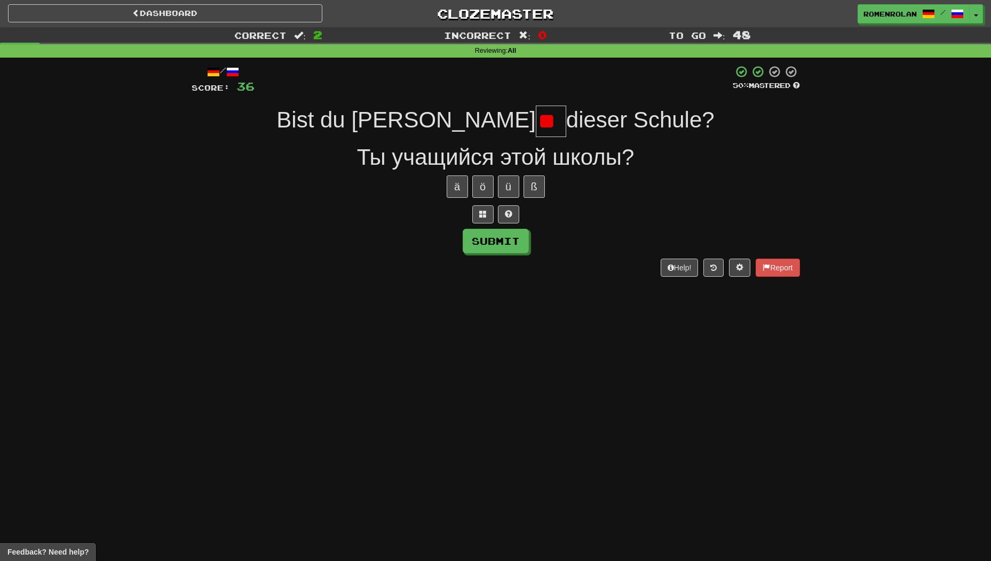
type input "*"
type input "**"
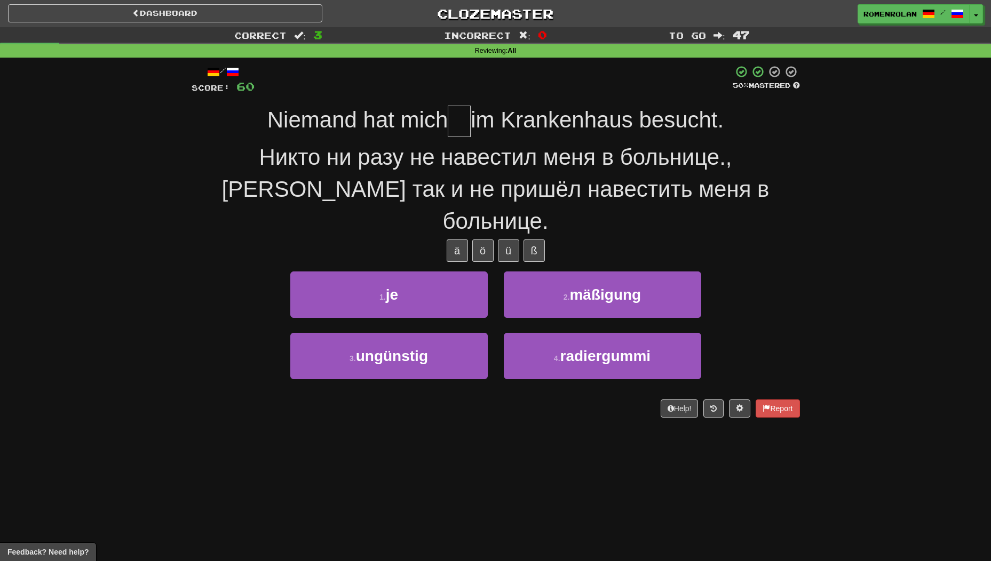
type input "**"
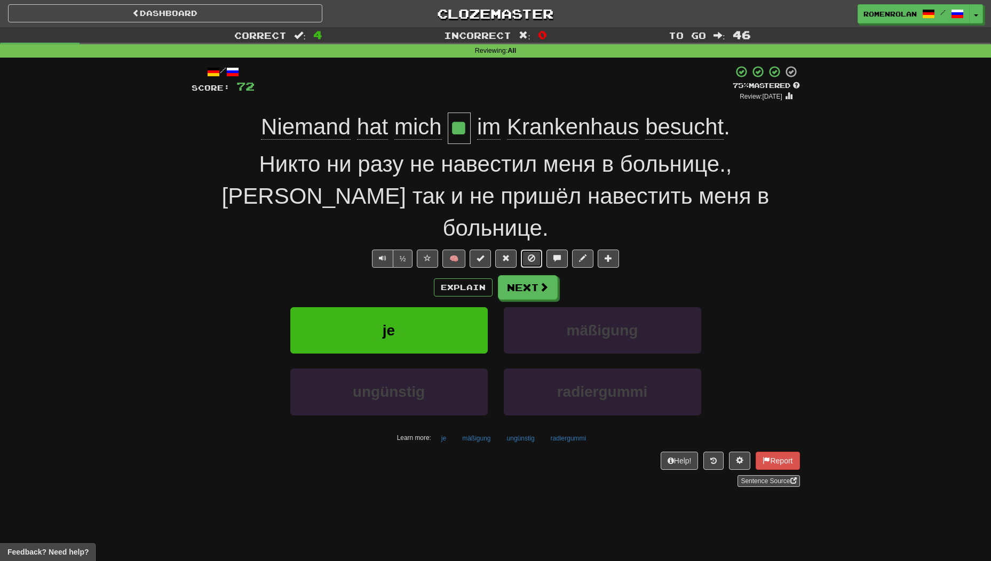
click at [528, 254] on span at bounding box center [531, 257] width 7 height 7
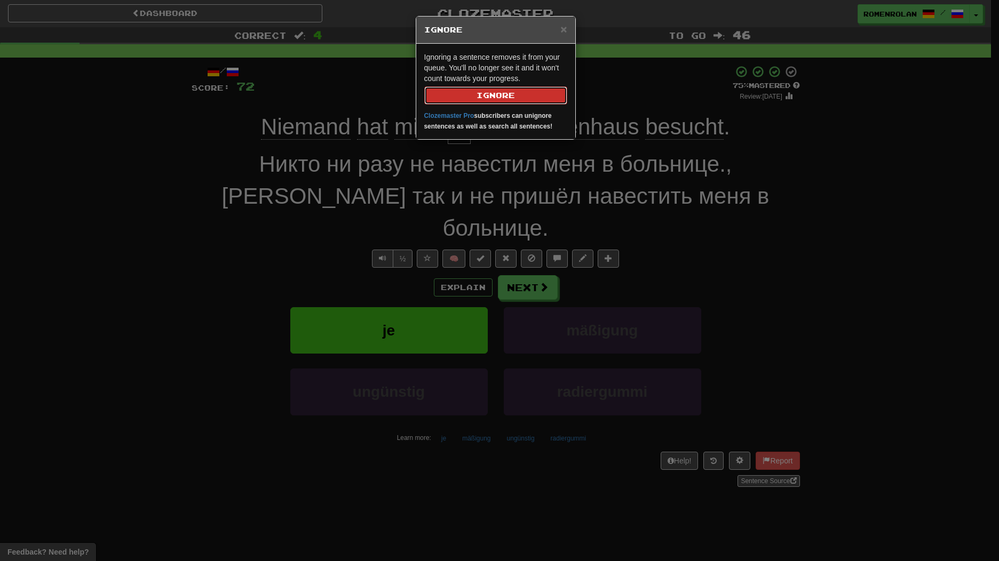
click at [424, 86] on button "Ignore" at bounding box center [495, 95] width 143 height 18
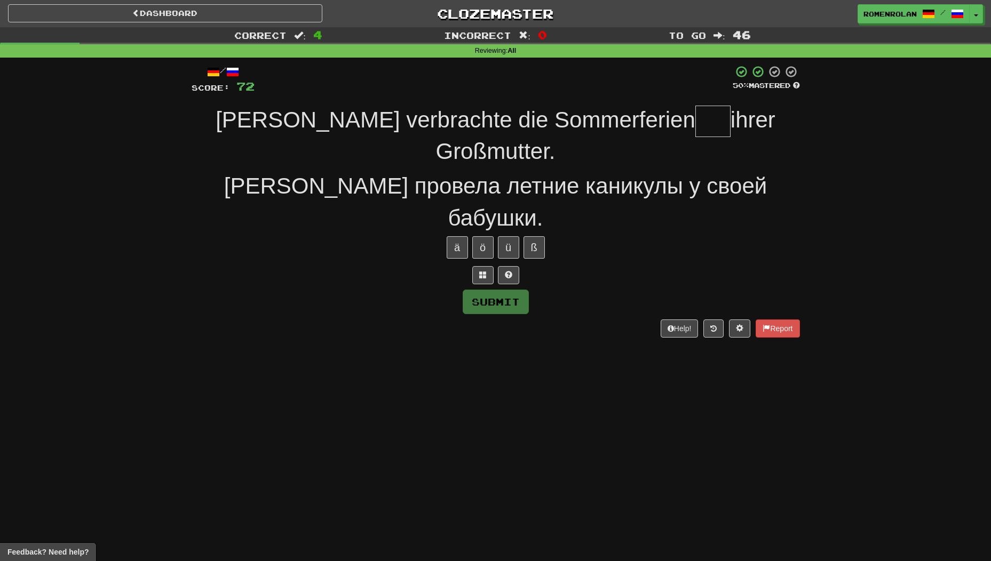
type input "*"
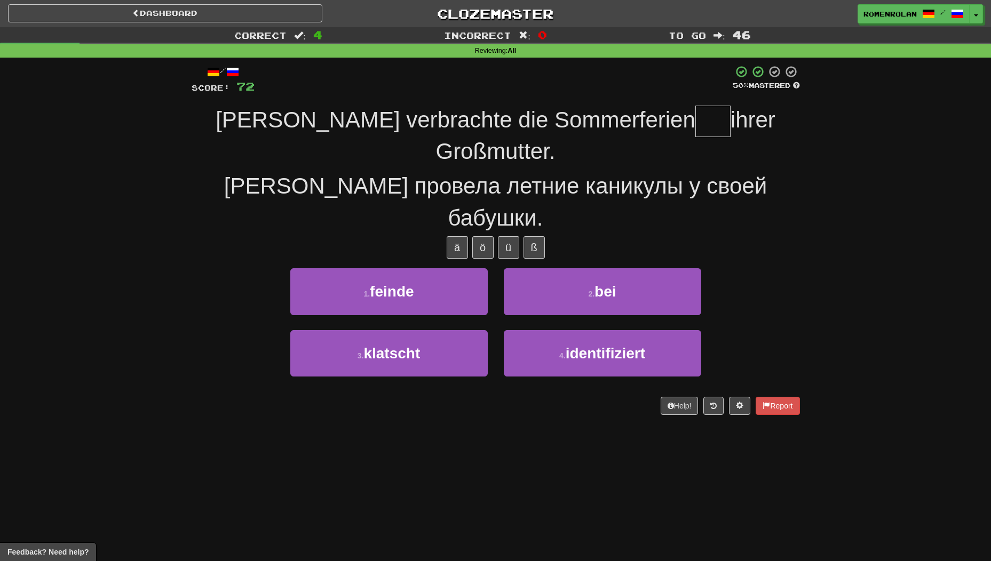
type input "***"
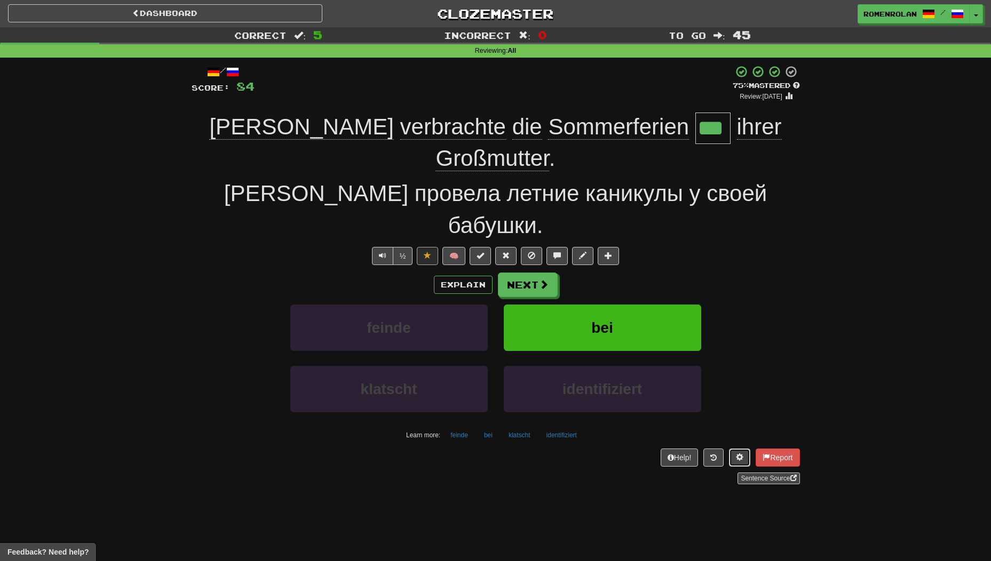
click at [738, 453] on span at bounding box center [739, 456] width 7 height 7
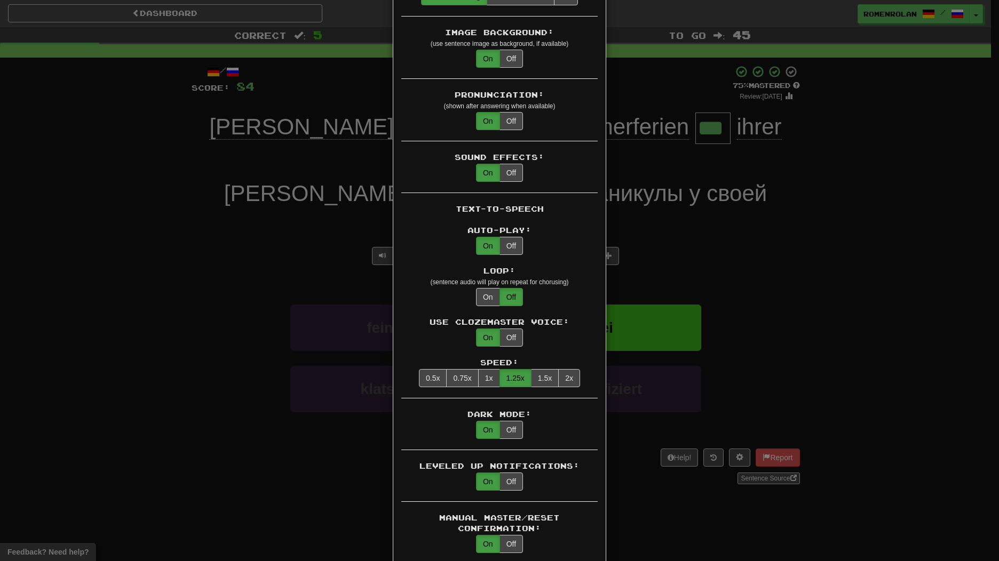
scroll to position [623, 0]
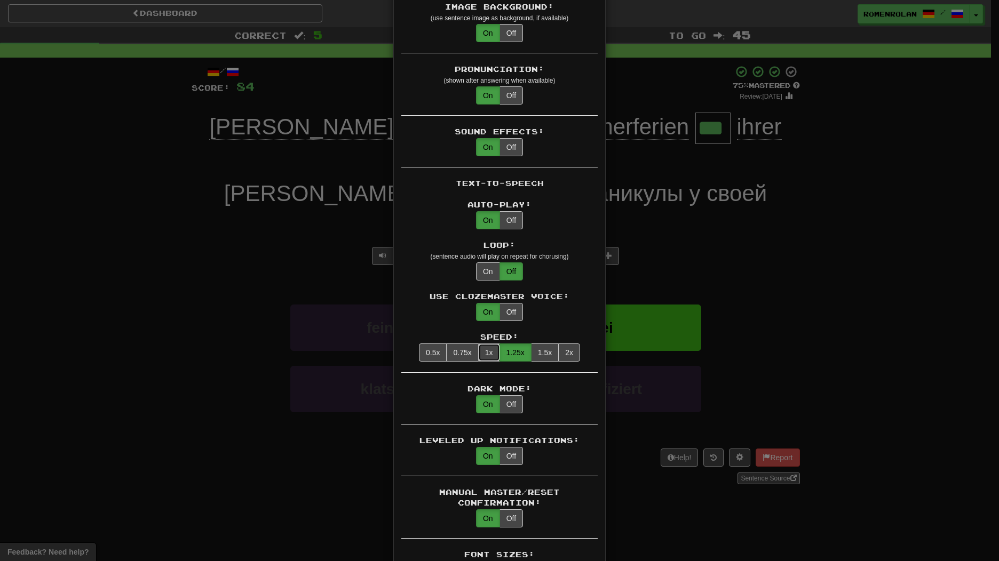
click at [483, 344] on button "1x" at bounding box center [489, 353] width 22 height 18
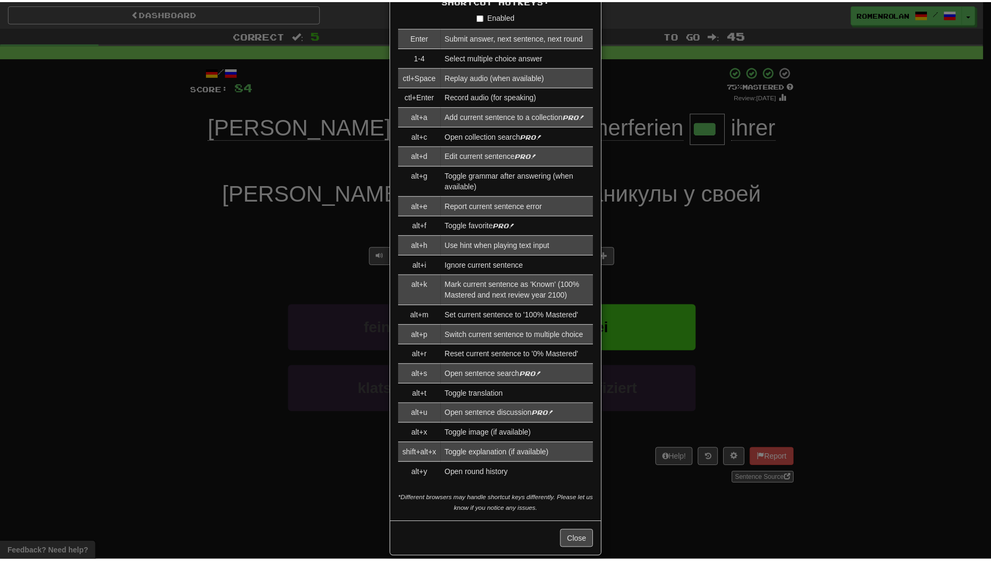
scroll to position [1484, 0]
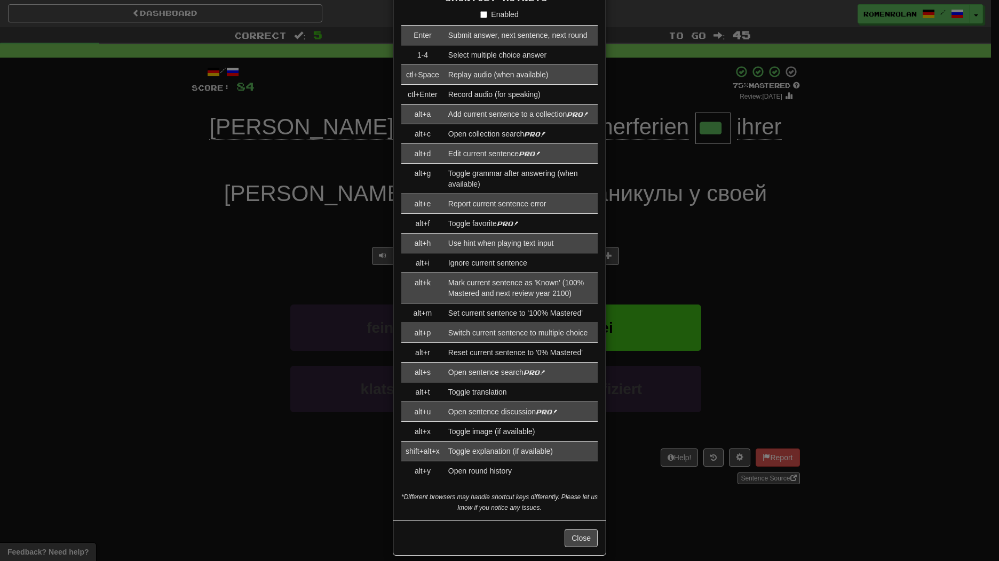
click at [577, 521] on div "Close" at bounding box center [499, 538] width 212 height 35
click at [587, 529] on button "Close" at bounding box center [580, 538] width 33 height 18
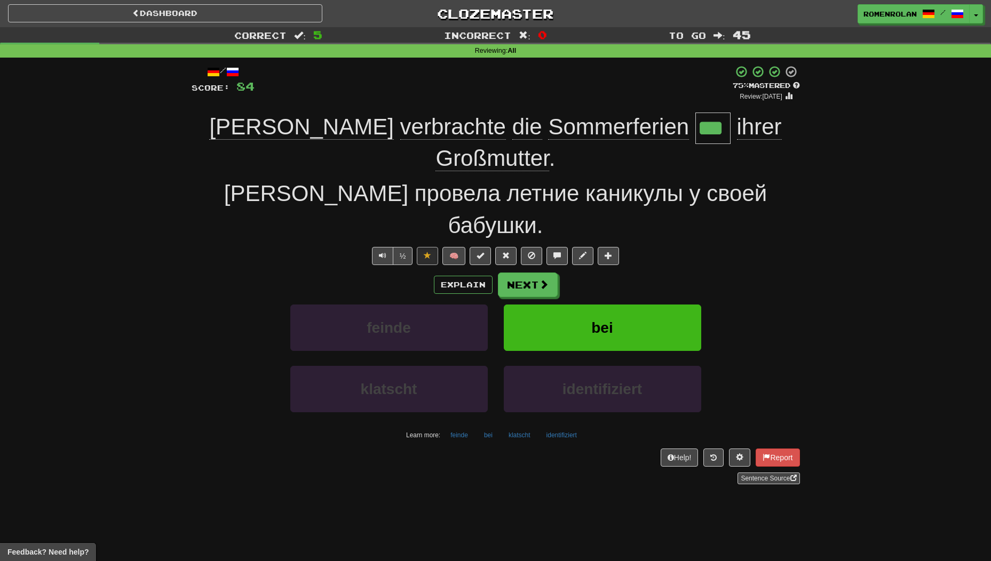
click at [816, 257] on div "Correct : 5 Incorrect : 0 To go : 45 Reviewing : All / Score: 84 + 12 75 % Mast…" at bounding box center [495, 263] width 991 height 472
click at [628, 305] on button "bei" at bounding box center [602, 328] width 197 height 46
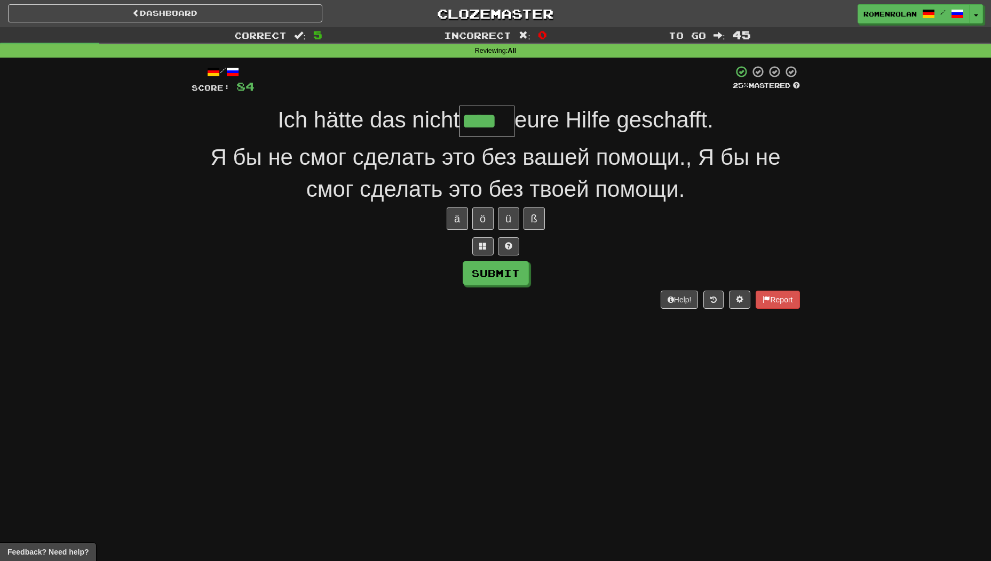
type input "****"
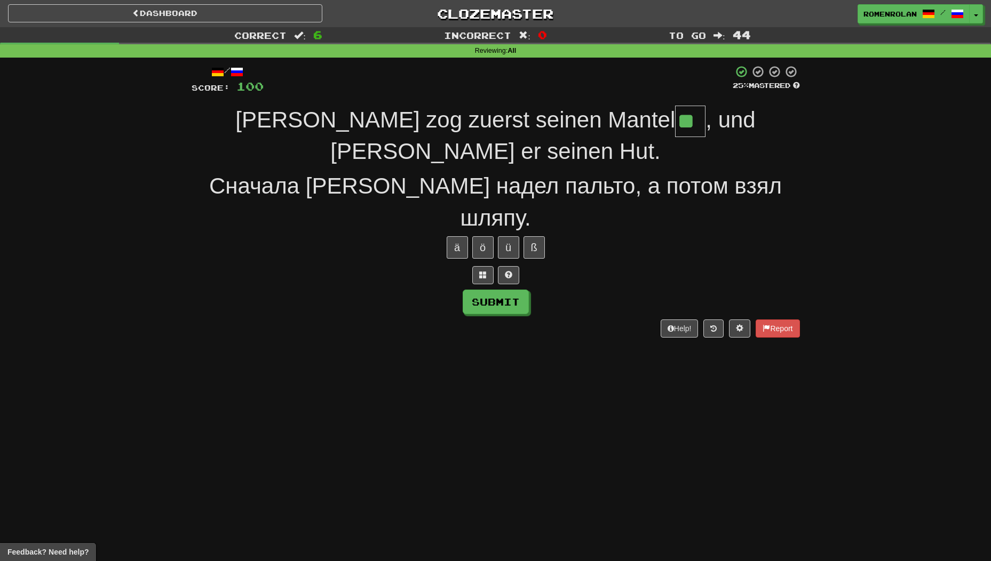
type input "**"
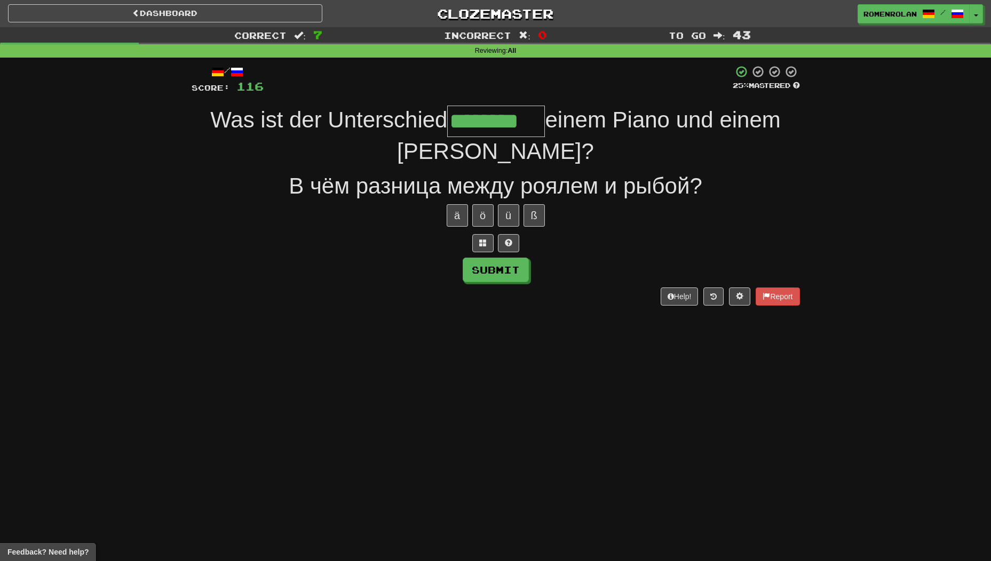
type input "********"
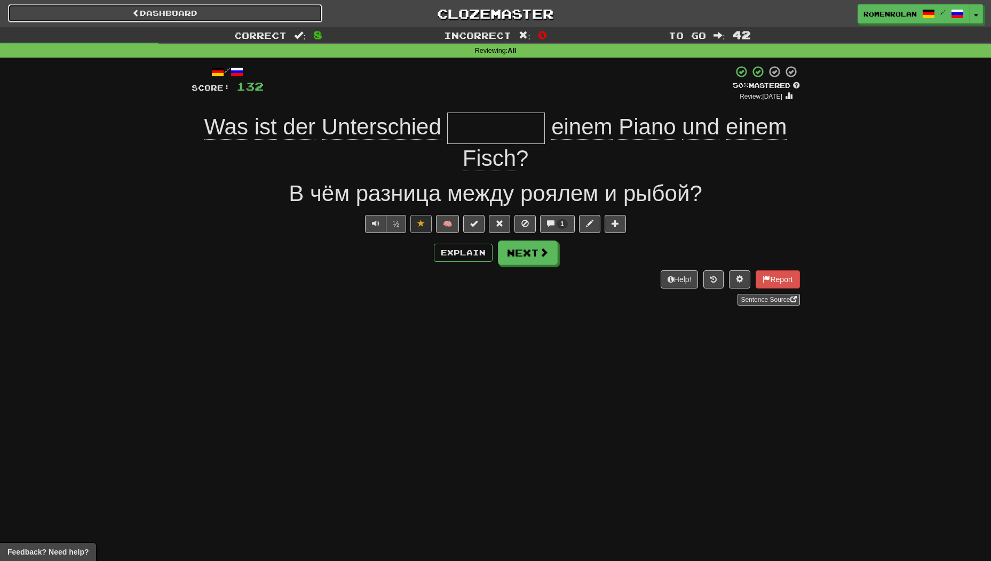
click at [127, 10] on link "Dashboard" at bounding box center [165, 13] width 314 height 18
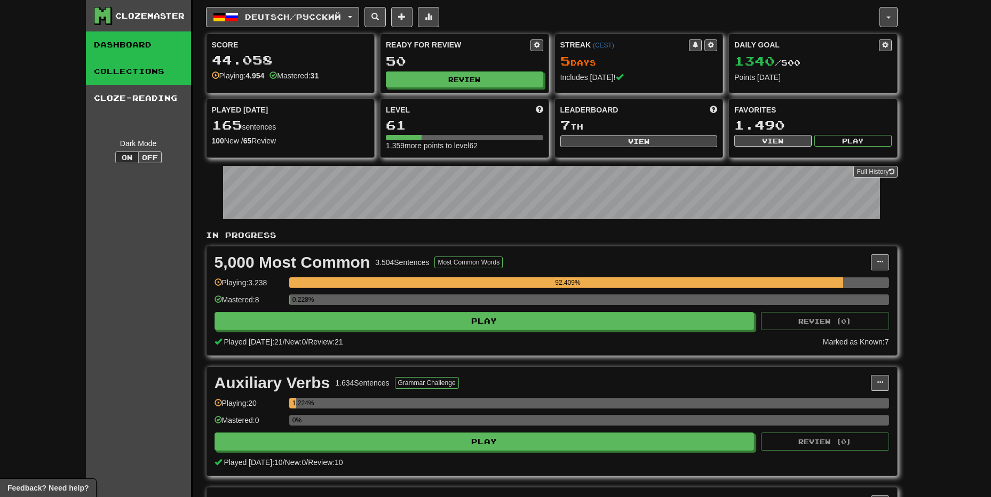
click at [136, 77] on link "Collections" at bounding box center [138, 71] width 105 height 27
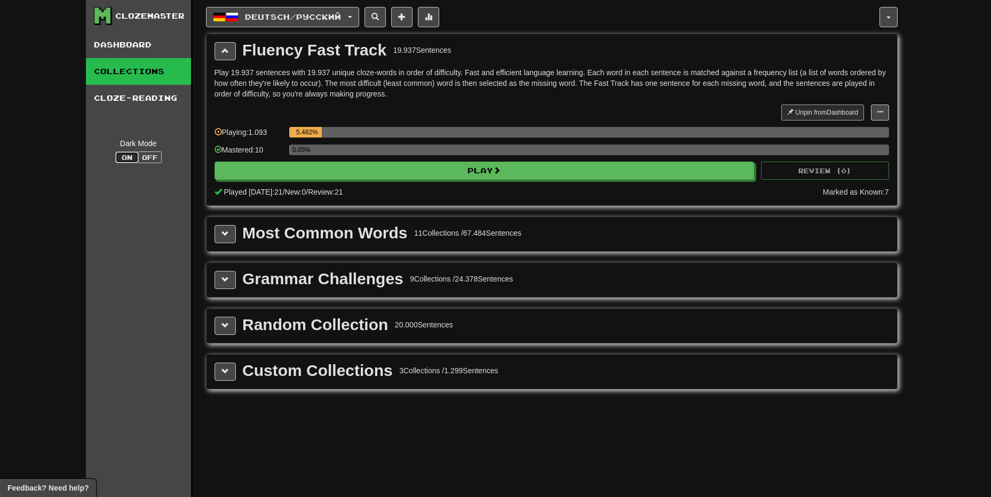
click at [131, 158] on button "On" at bounding box center [126, 158] width 23 height 12
click at [146, 155] on button "Off" at bounding box center [149, 158] width 23 height 12
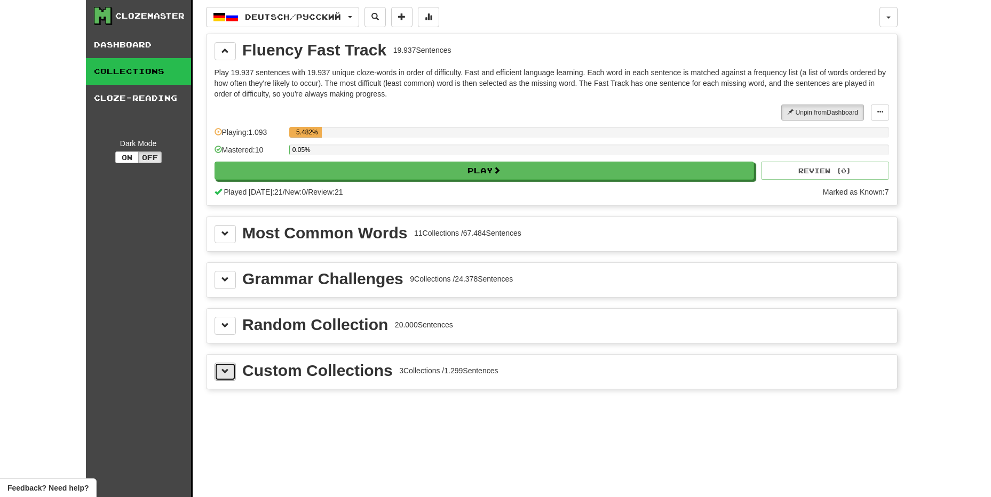
click at [226, 372] on span at bounding box center [224, 371] width 7 height 7
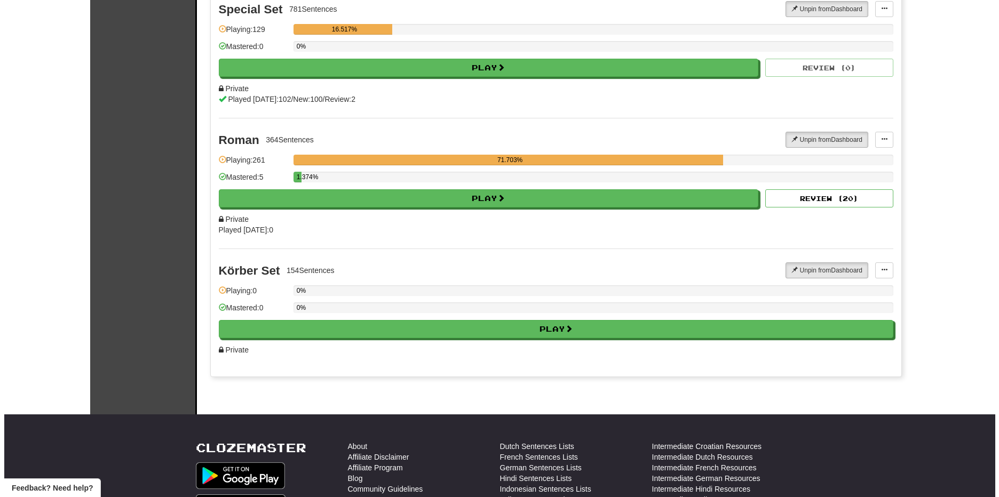
scroll to position [444, 0]
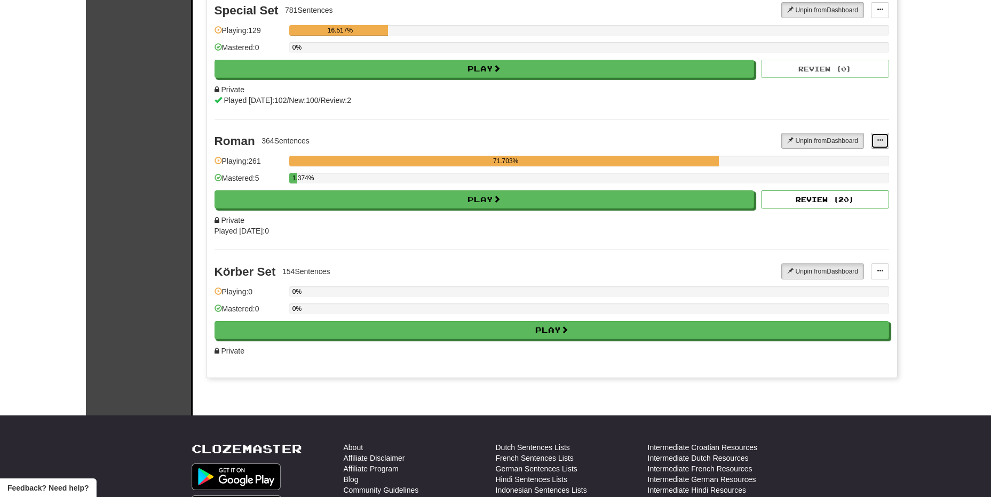
click at [876, 139] on button at bounding box center [880, 141] width 18 height 16
click at [828, 188] on span "Edit Collection" at bounding box center [837, 188] width 48 height 9
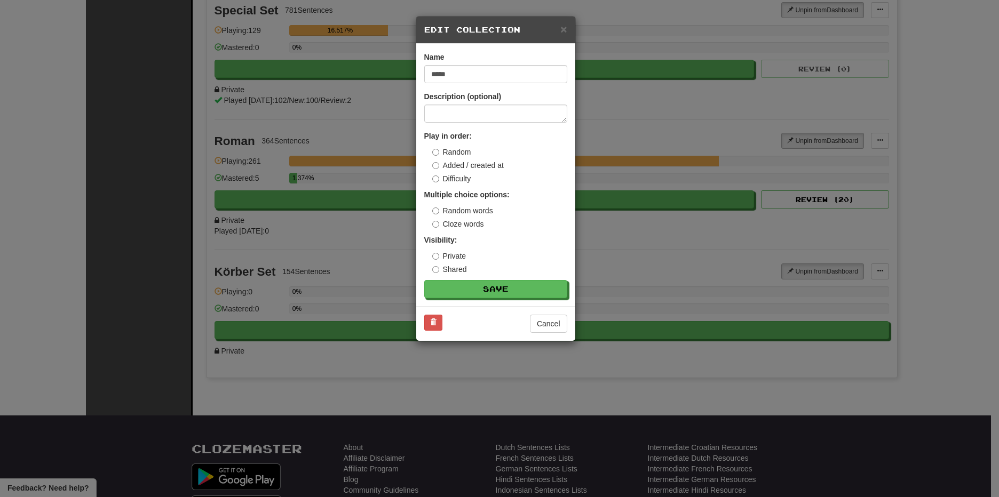
click at [557, 25] on h5 "Edit Collection" at bounding box center [495, 30] width 143 height 11
click at [571, 37] on div "× Edit Collection" at bounding box center [495, 30] width 159 height 27
click at [562, 29] on span "×" at bounding box center [563, 29] width 6 height 12
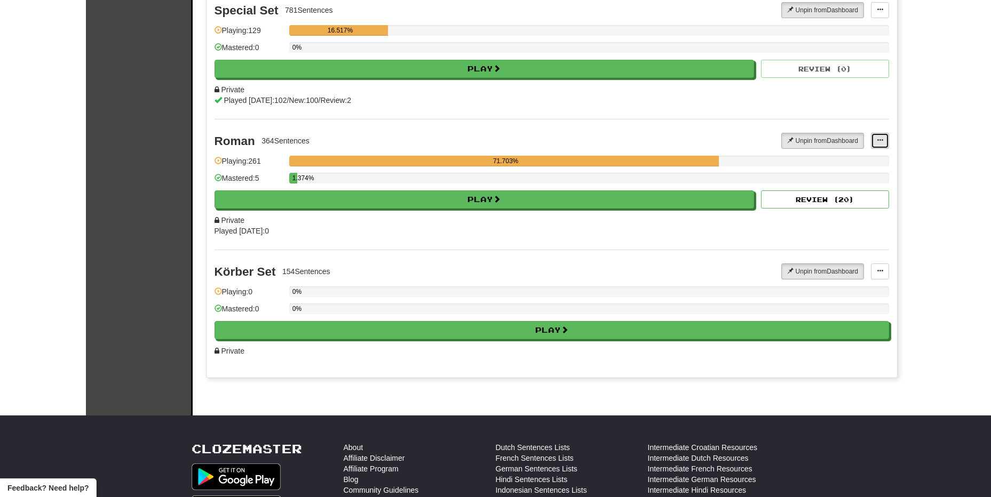
click at [886, 137] on button at bounding box center [880, 141] width 18 height 16
click at [829, 160] on span "Add Sentences" at bounding box center [838, 160] width 51 height 9
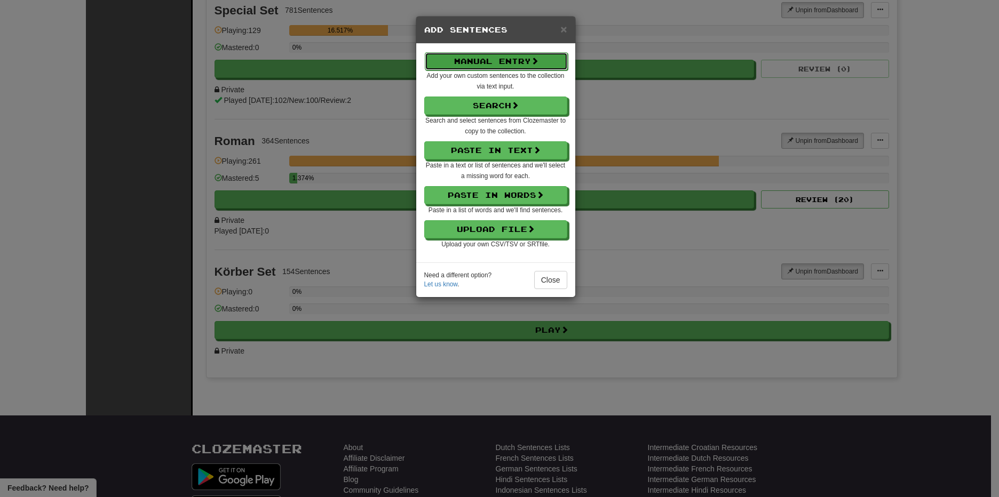
click at [501, 63] on button "Manual Entry" at bounding box center [496, 61] width 143 height 18
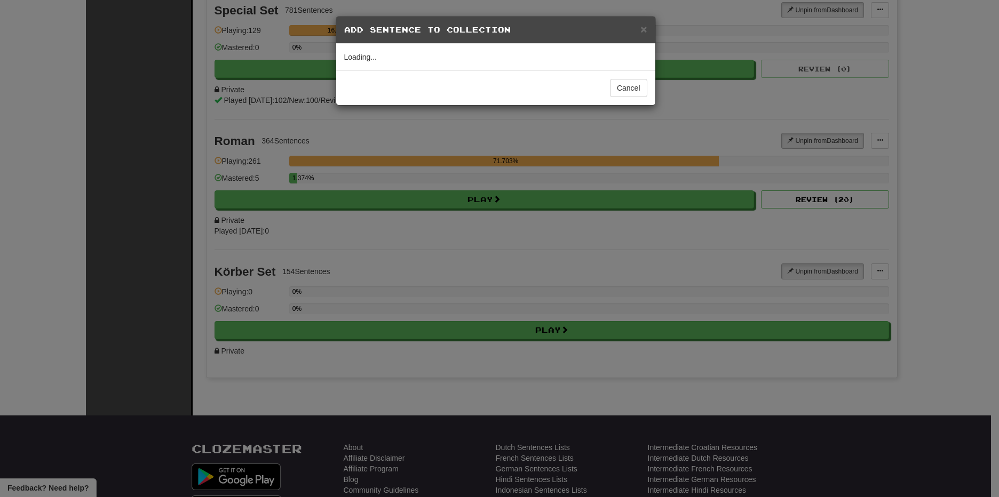
select select "*****"
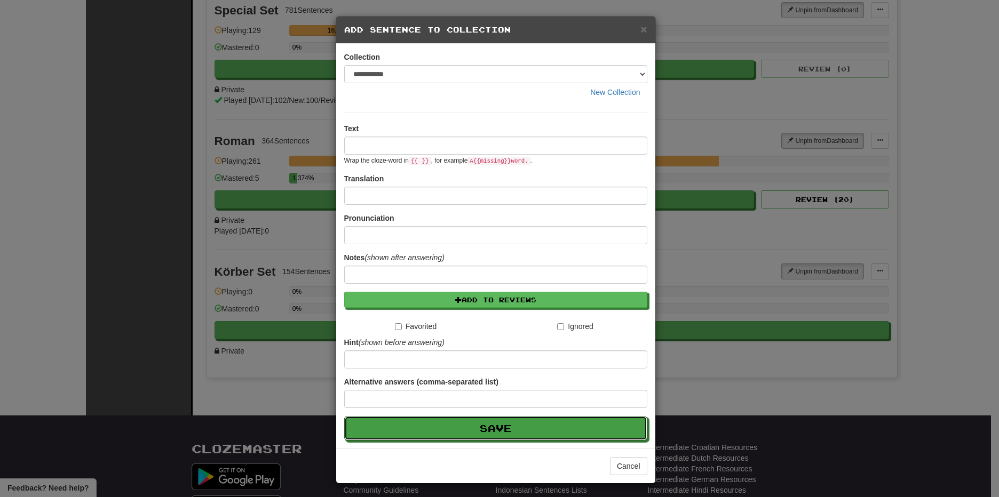
drag, startPoint x: 498, startPoint y: 428, endPoint x: 523, endPoint y: 406, distance: 32.9
click at [523, 418] on button "Save" at bounding box center [495, 428] width 303 height 25
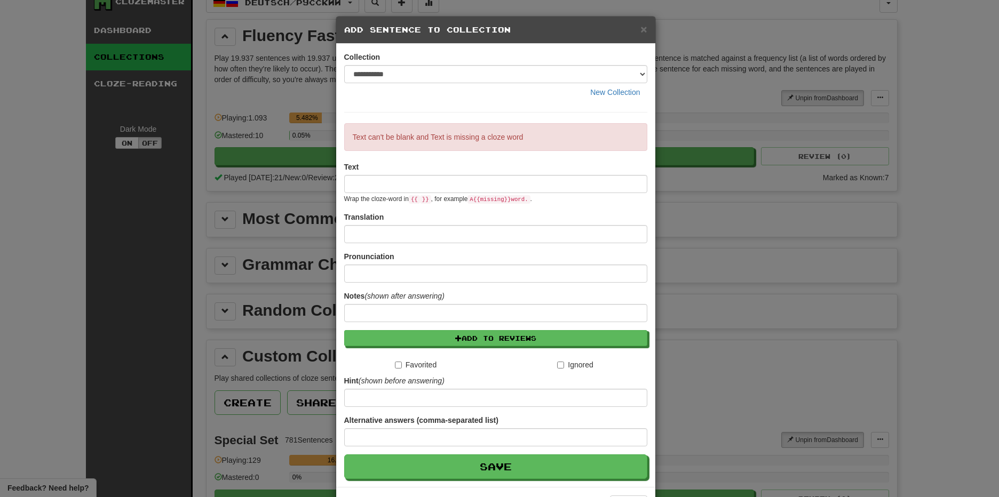
scroll to position [0, 0]
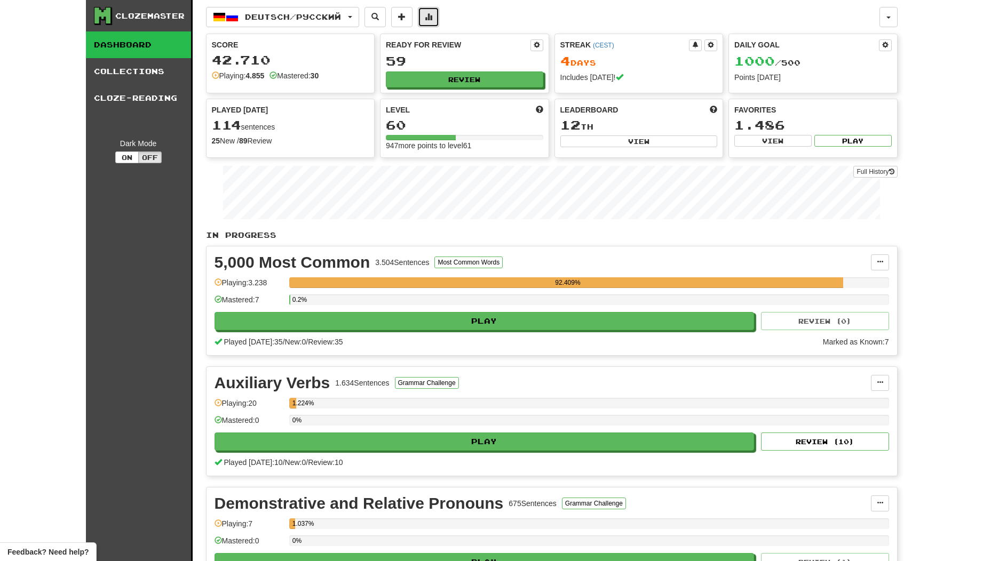
click at [437, 21] on button at bounding box center [428, 17] width 21 height 20
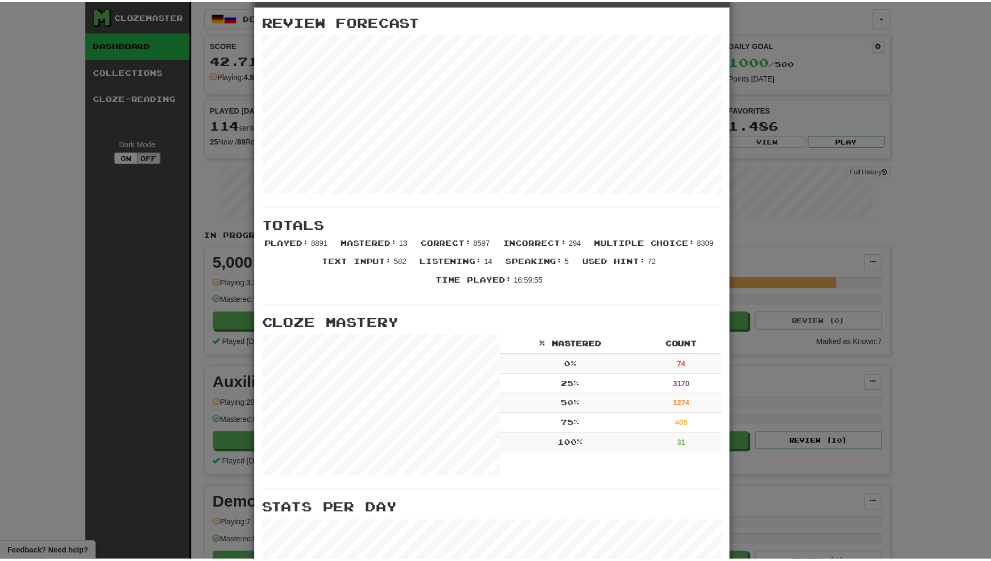
scroll to position [23, 0]
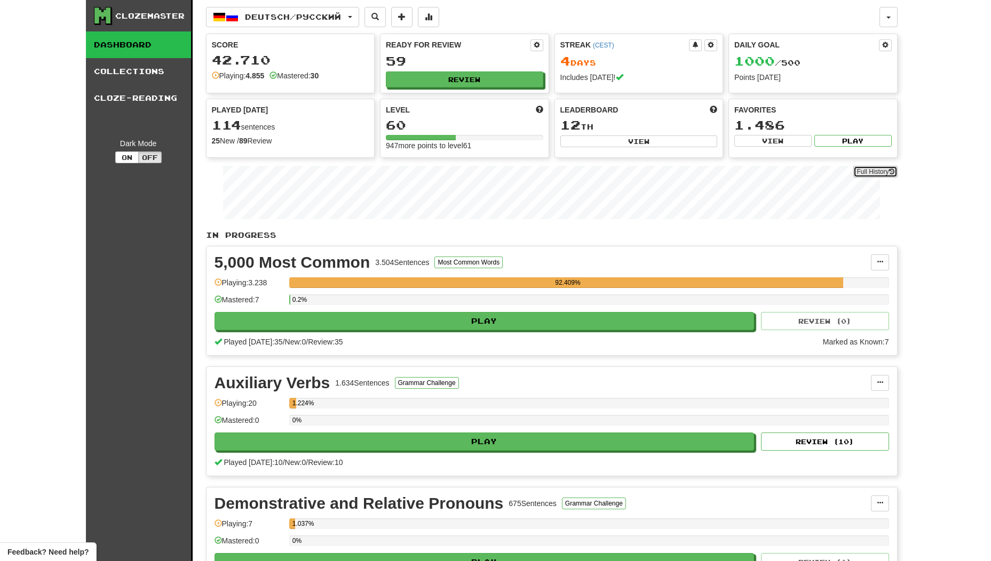
click at [882, 176] on link "Full History" at bounding box center [875, 172] width 44 height 12
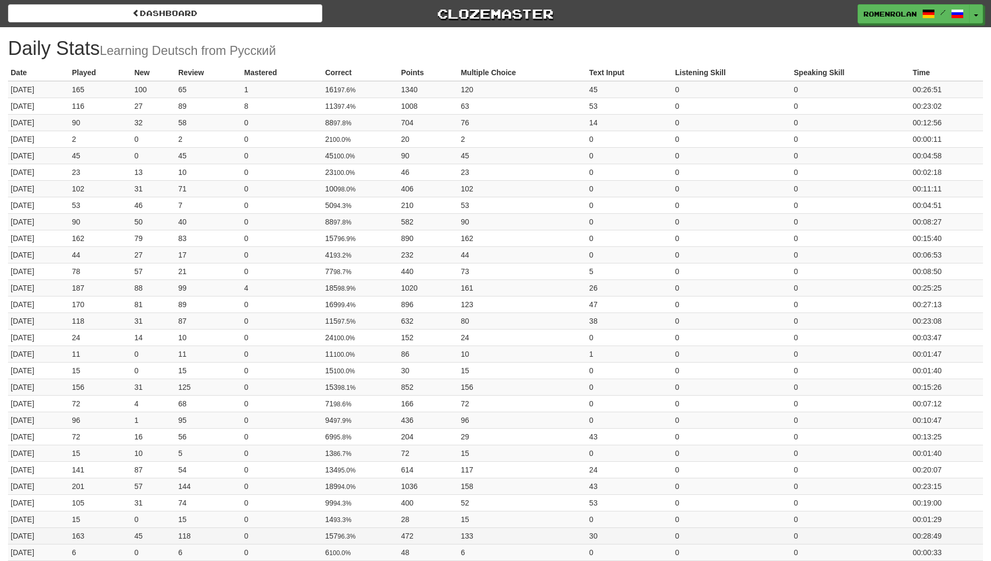
click at [69, 546] on td "[DATE]" at bounding box center [38, 552] width 61 height 17
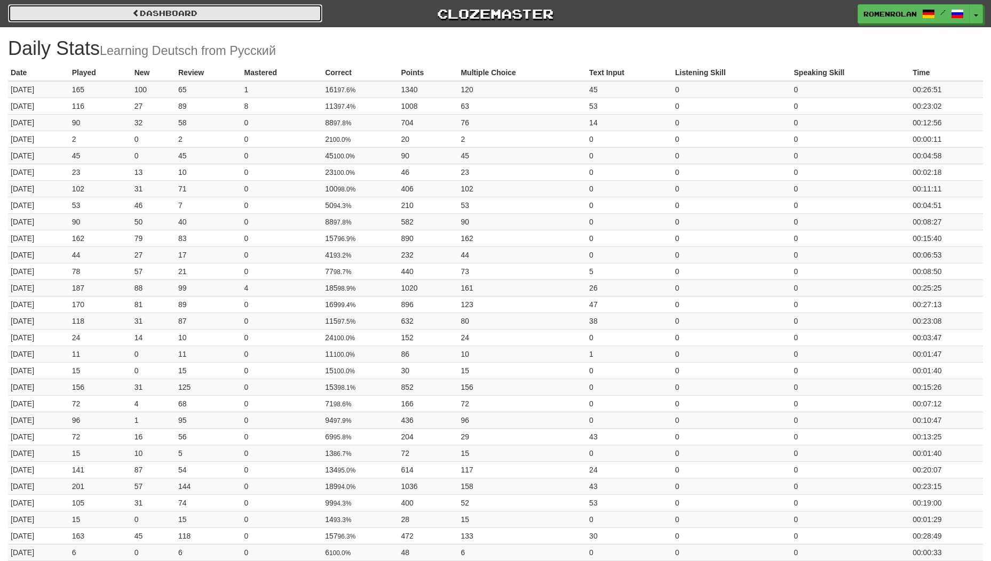
click at [267, 11] on link "Dashboard" at bounding box center [165, 13] width 314 height 18
